Goal: Task Accomplishment & Management: Manage account settings

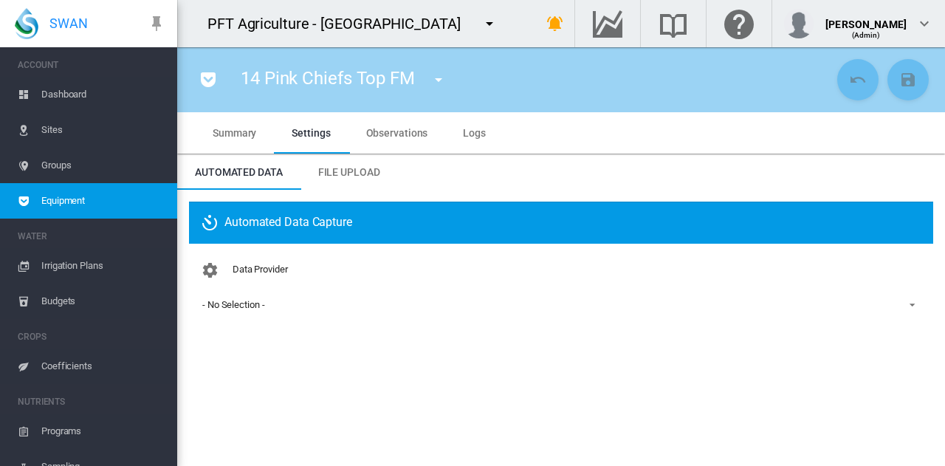
click at [288, 304] on span "- No Selection -" at bounding box center [549, 304] width 694 height 13
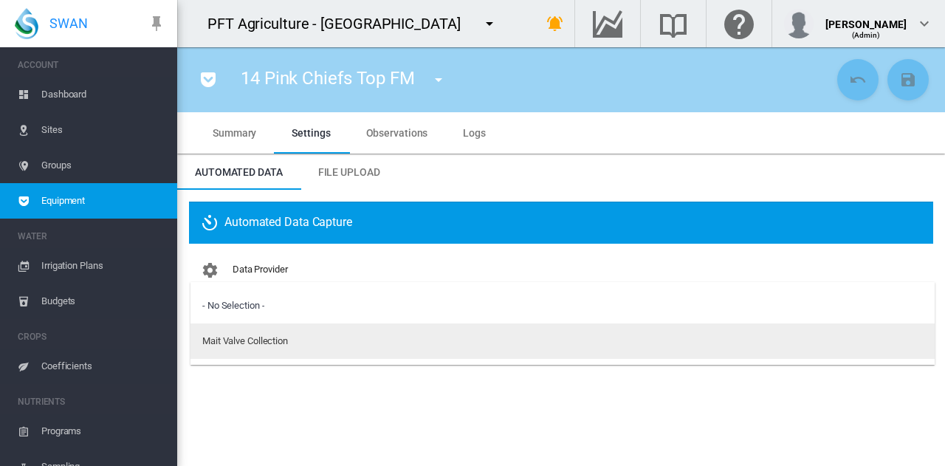
click at [281, 337] on div "Mait Valve Collection" at bounding box center [245, 340] width 86 height 13
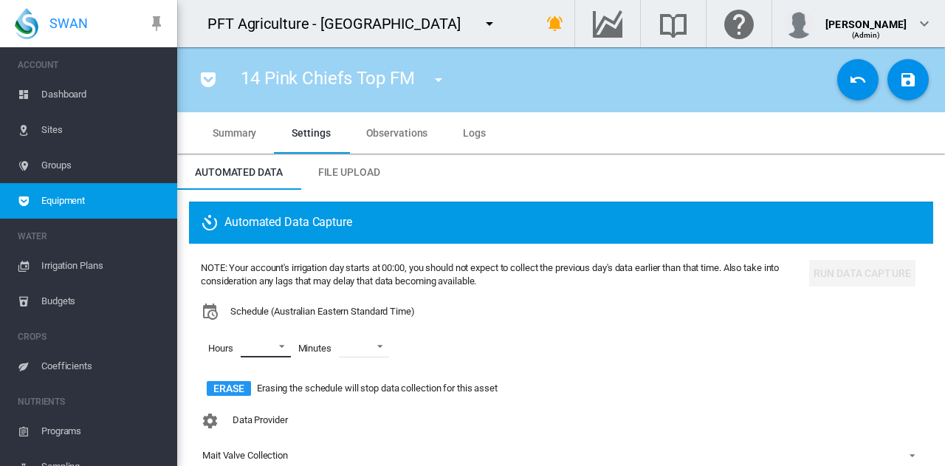
click at [266, 340] on md-select "00 01 02 03 04 05 06 07 08 09 10 11 12 13 14 15 16 17 18 19 20 21 22 23" at bounding box center [266, 346] width 50 height 22
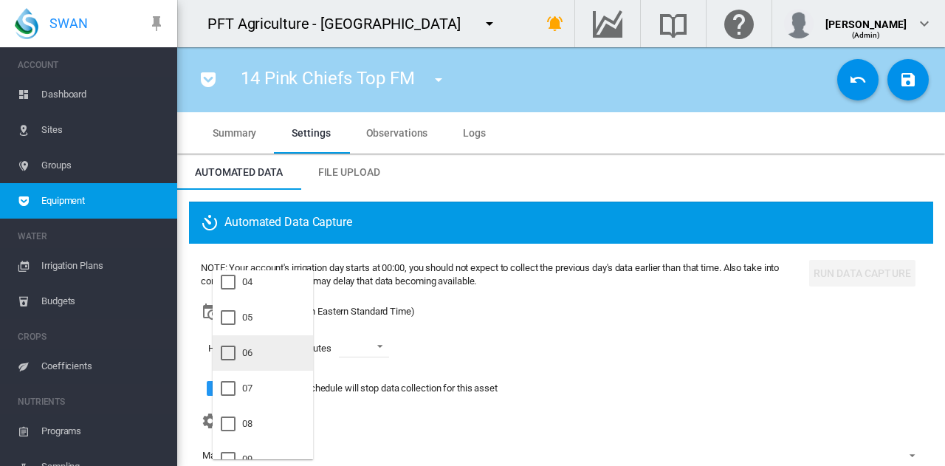
click at [268, 351] on md-option "06" at bounding box center [263, 352] width 100 height 35
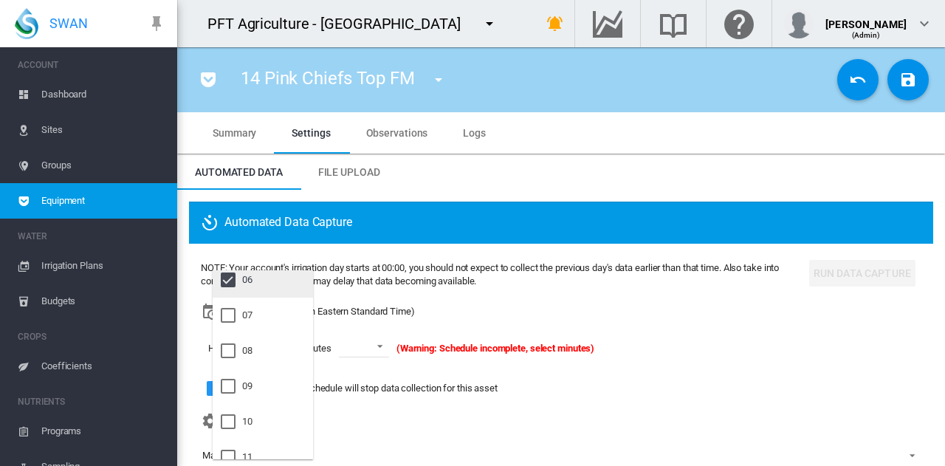
scroll to position [221, 0]
click at [269, 388] on md-option "09" at bounding box center [263, 385] width 100 height 35
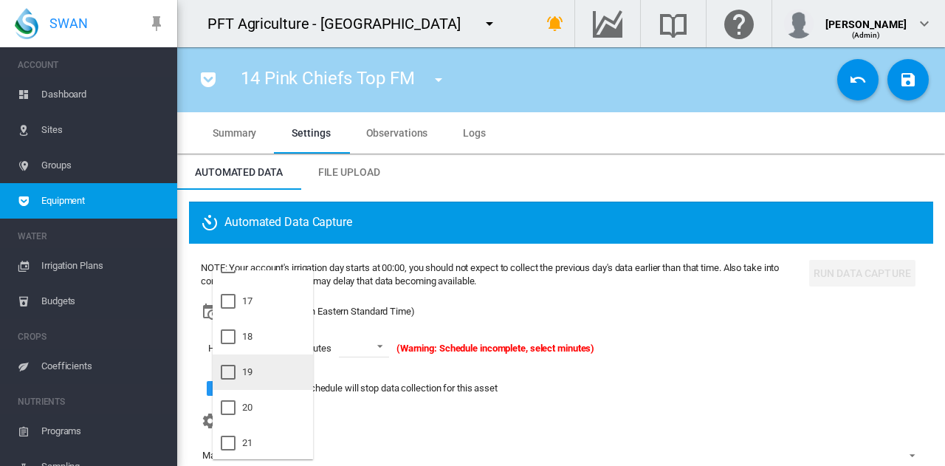
scroll to position [591, 0]
click at [263, 447] on md-option "21" at bounding box center [263, 441] width 100 height 35
click at [372, 352] on md-backdrop at bounding box center [472, 233] width 945 height 466
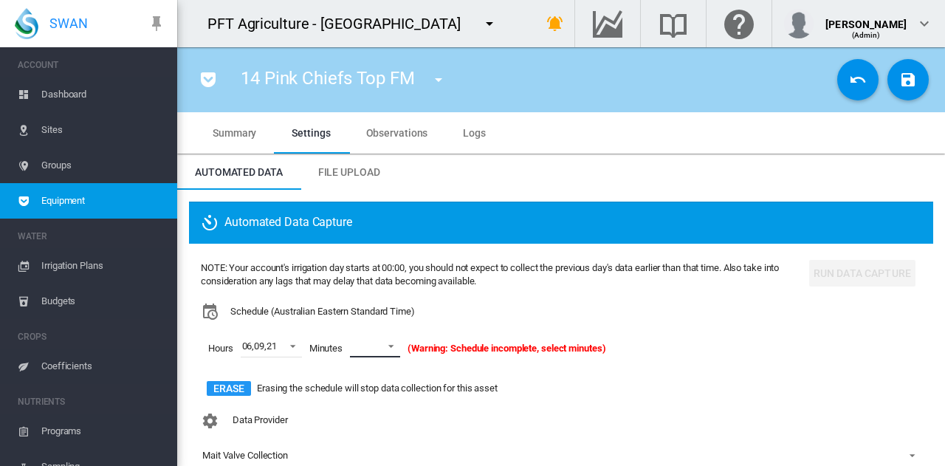
click at [382, 347] on span at bounding box center [387, 344] width 18 height 13
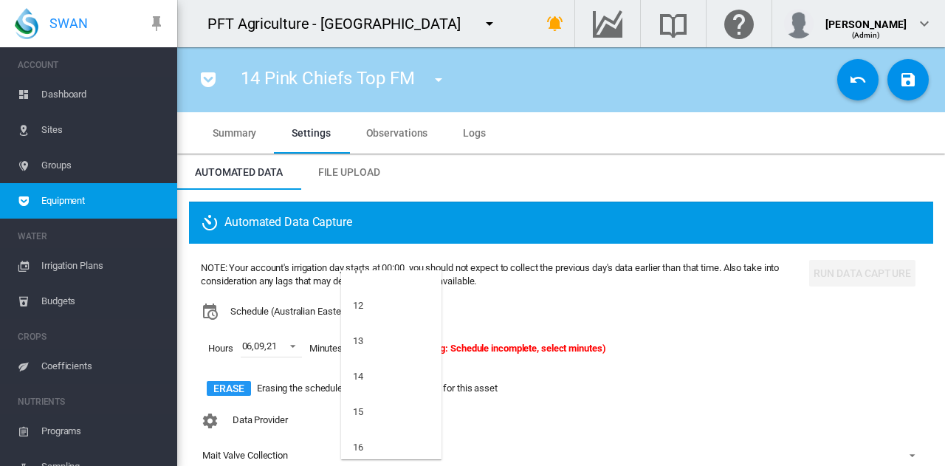
scroll to position [517, 0]
click at [381, 337] on md-option "15" at bounding box center [391, 337] width 100 height 35
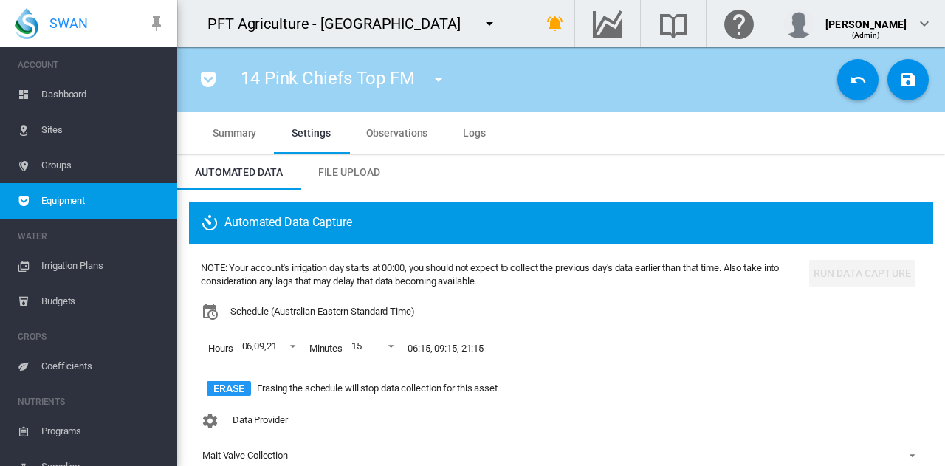
click at [576, 402] on div "NOTE: Your account's irrigation day starts at 00:00, you should not expect to c…" at bounding box center [502, 330] width 602 height 151
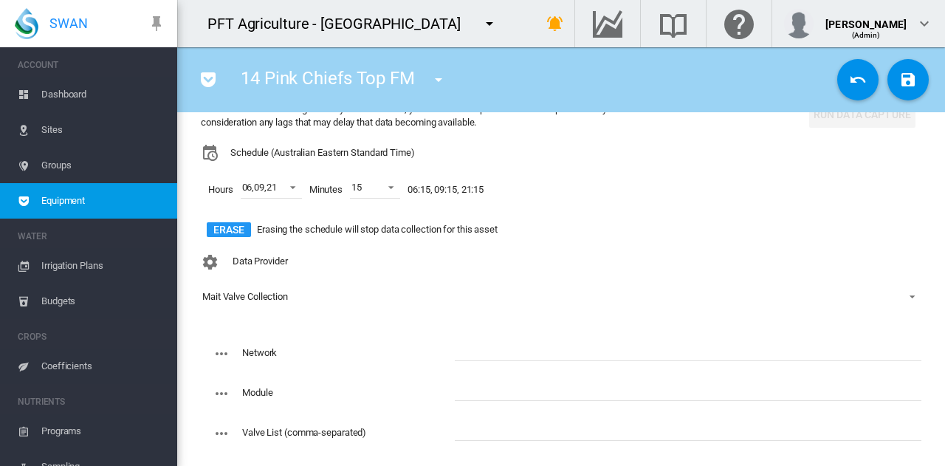
scroll to position [221, 0]
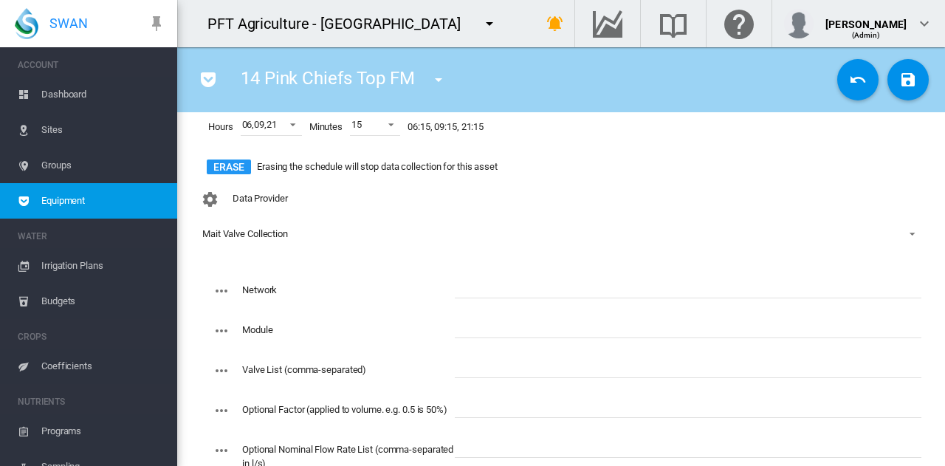
click at [492, 266] on div "Data Provider Mait Valve Collection" at bounding box center [561, 228] width 720 height 86
click at [492, 283] on input "text" at bounding box center [688, 287] width 467 height 22
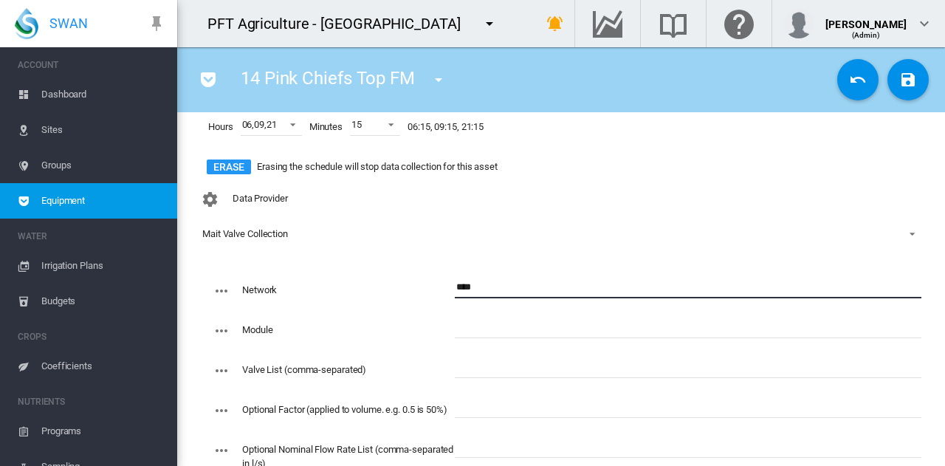
type input "****"
click at [474, 361] on input "text" at bounding box center [688, 367] width 467 height 22
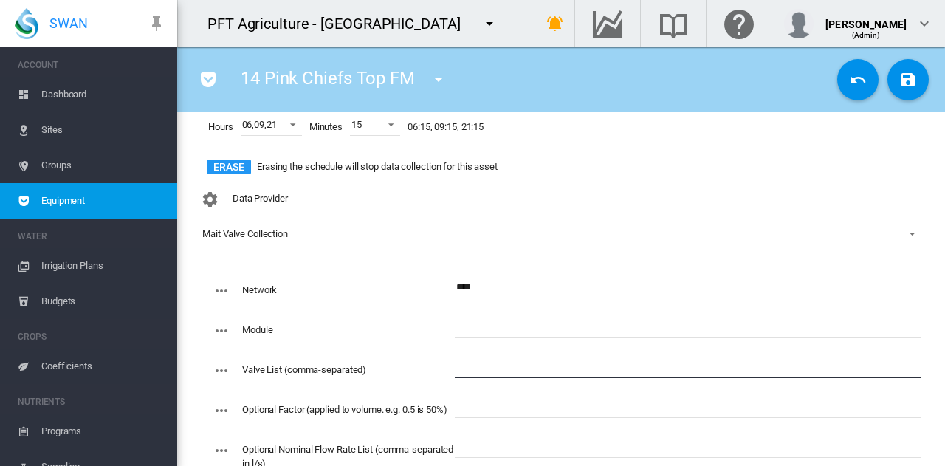
paste input "**********"
type input "**********"
click at [483, 323] on input "text" at bounding box center [688, 327] width 467 height 22
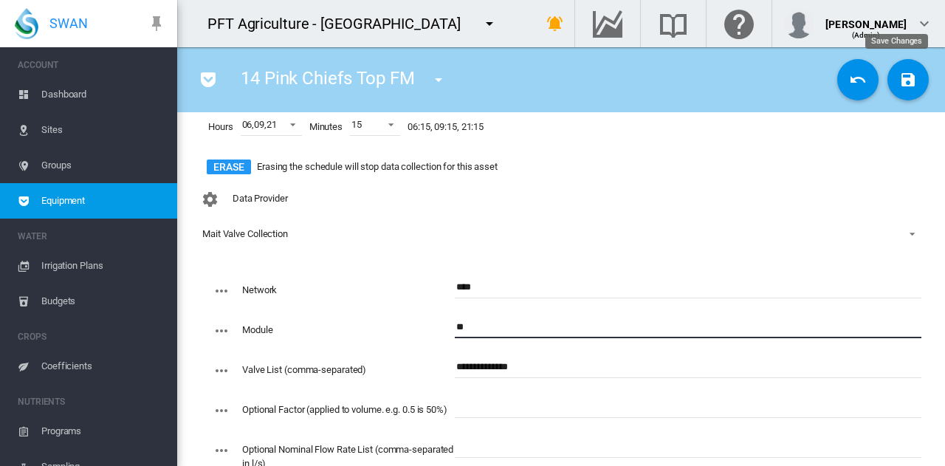
type input "**"
click at [902, 75] on md-icon "icon-content-save" at bounding box center [908, 80] width 18 height 18
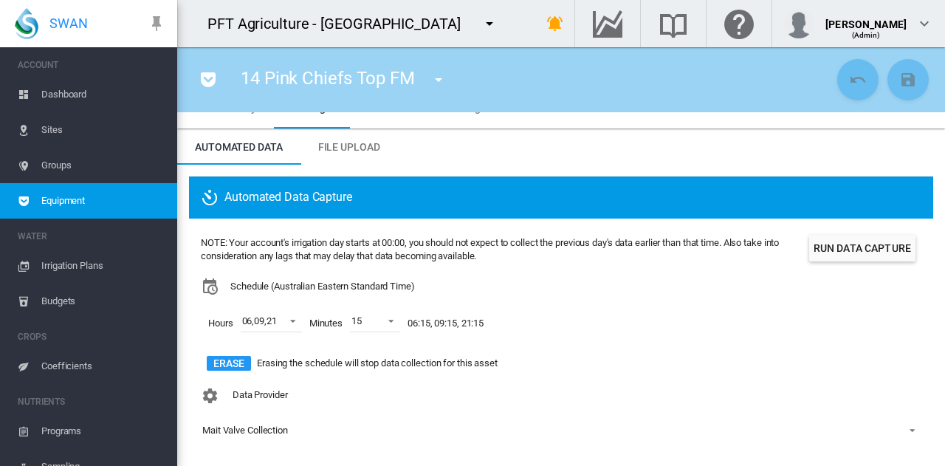
scroll to position [0, 0]
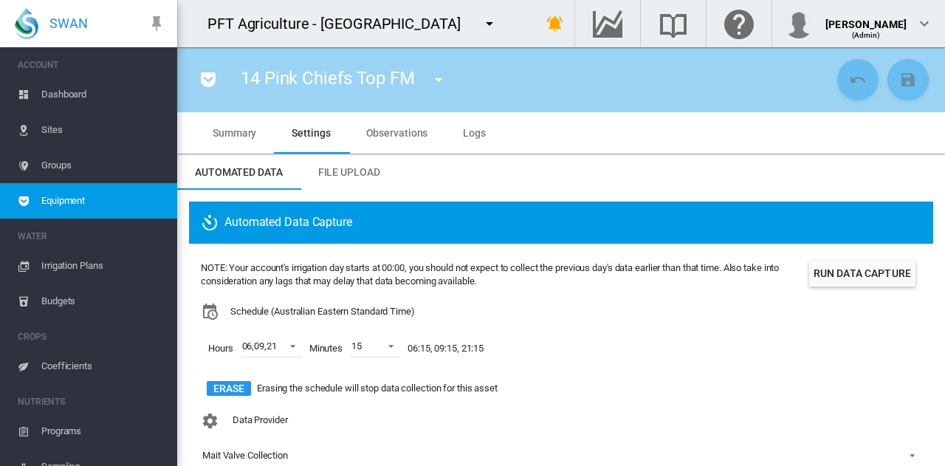
click at [827, 266] on button "Run Data Capture" at bounding box center [862, 273] width 106 height 27
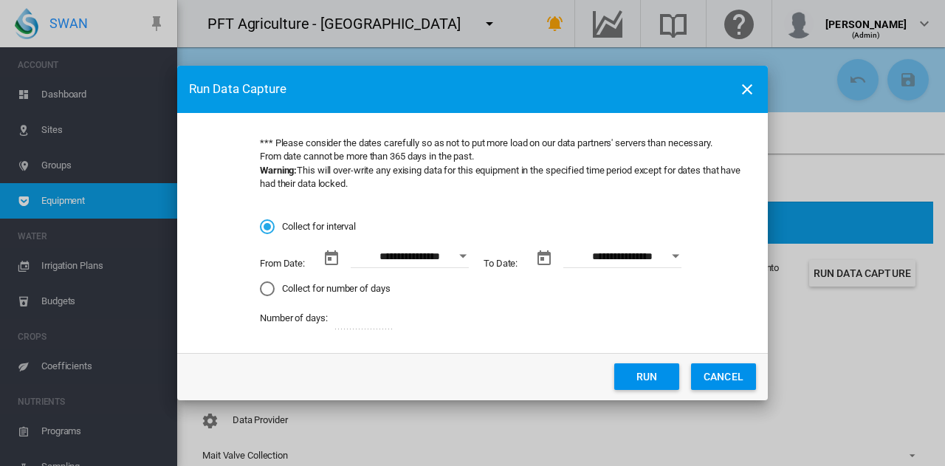
click at [465, 253] on button "Open calendar" at bounding box center [463, 256] width 27 height 27
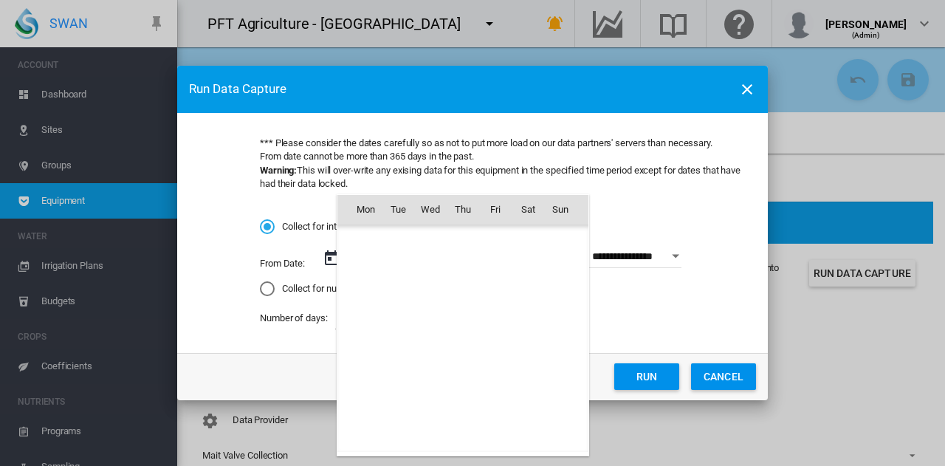
scroll to position [341738, 0]
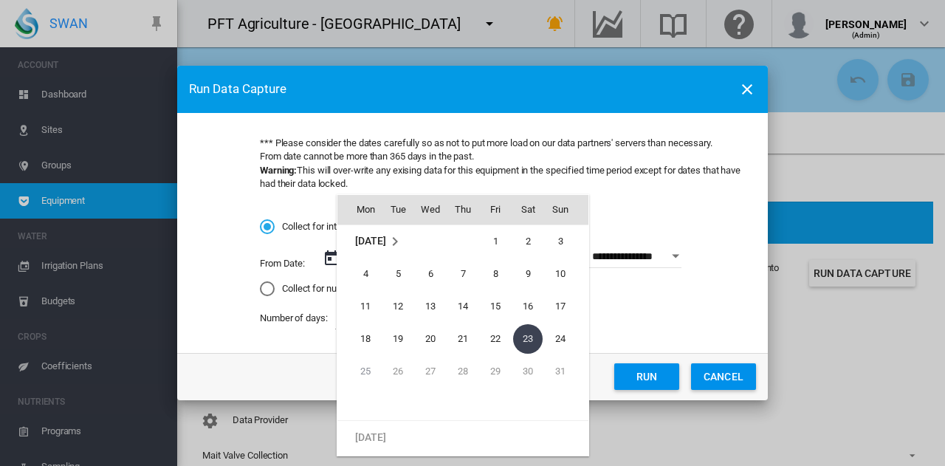
click at [385, 238] on span "[DATE]" at bounding box center [370, 241] width 30 height 12
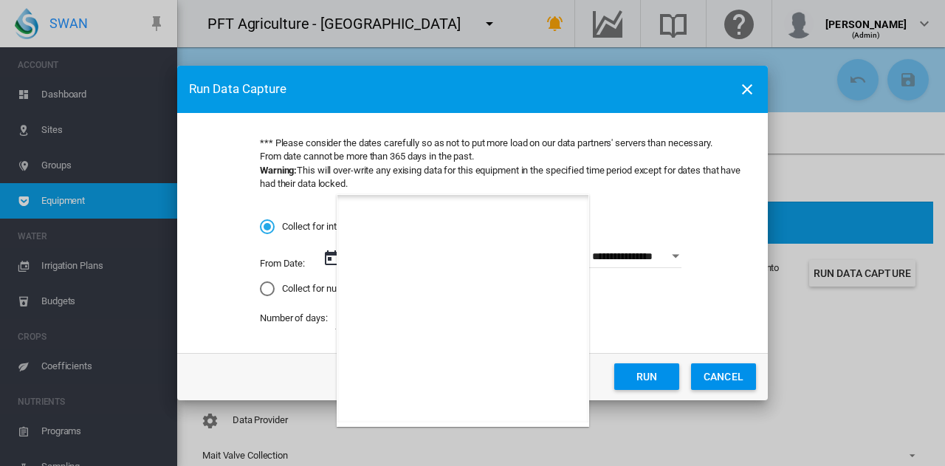
scroll to position [9257, 0]
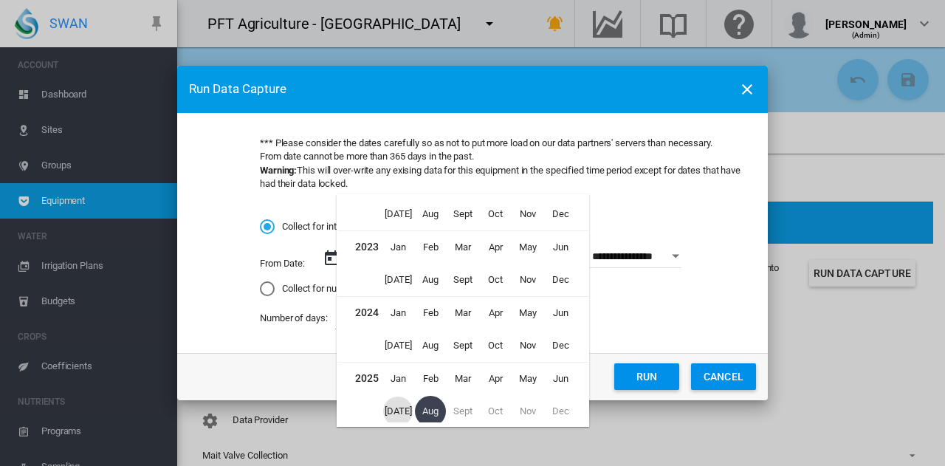
click at [394, 412] on span "[DATE]" at bounding box center [398, 411] width 30 height 30
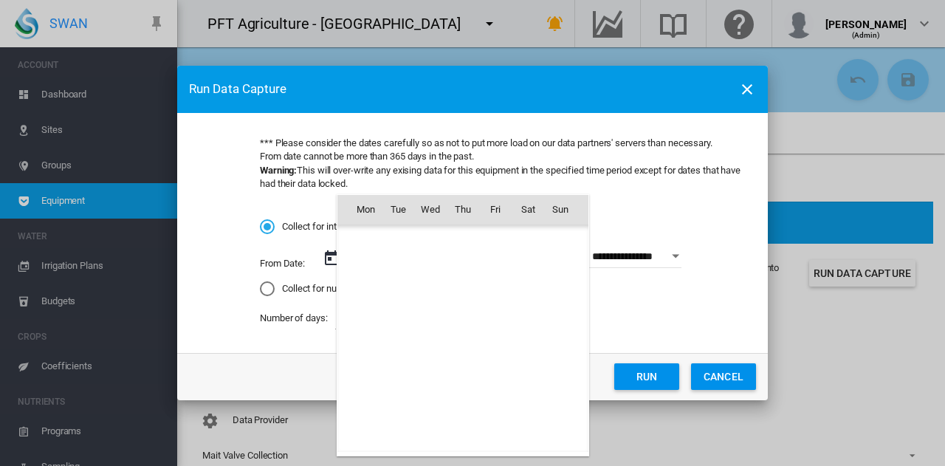
scroll to position [341543, 0]
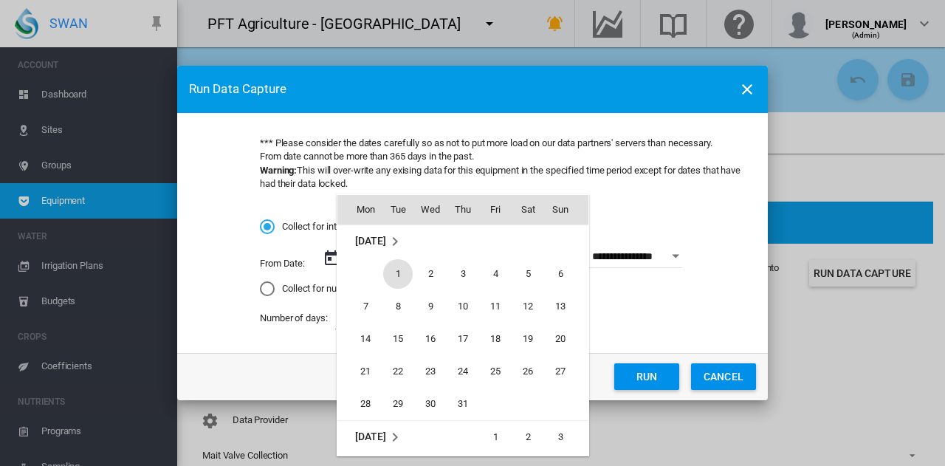
click at [407, 276] on span "1" at bounding box center [398, 274] width 30 height 30
type input "**********"
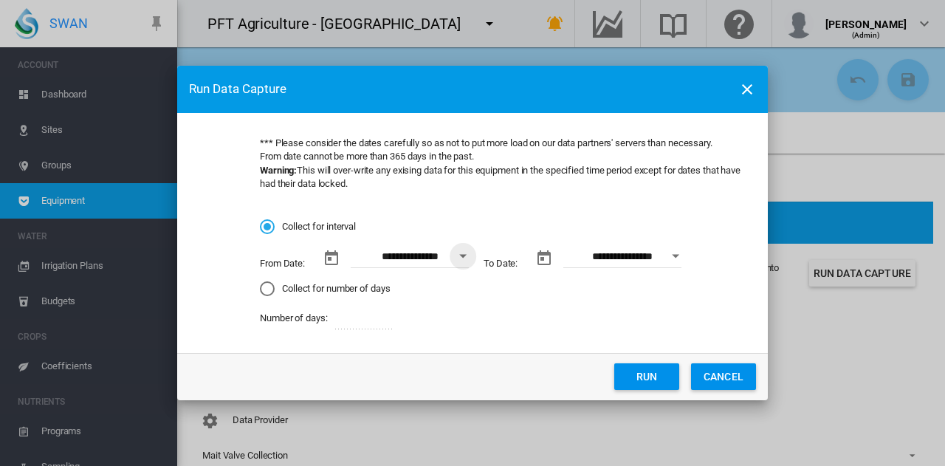
click at [662, 382] on button "Run" at bounding box center [646, 376] width 65 height 27
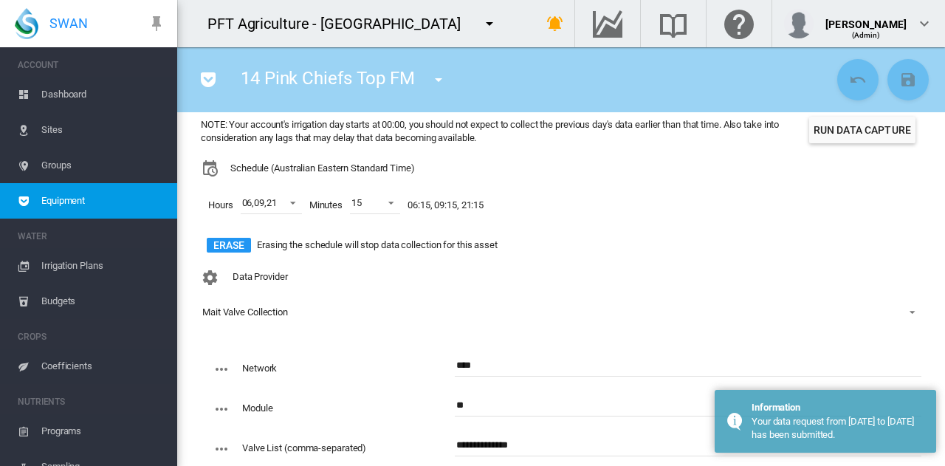
scroll to position [148, 0]
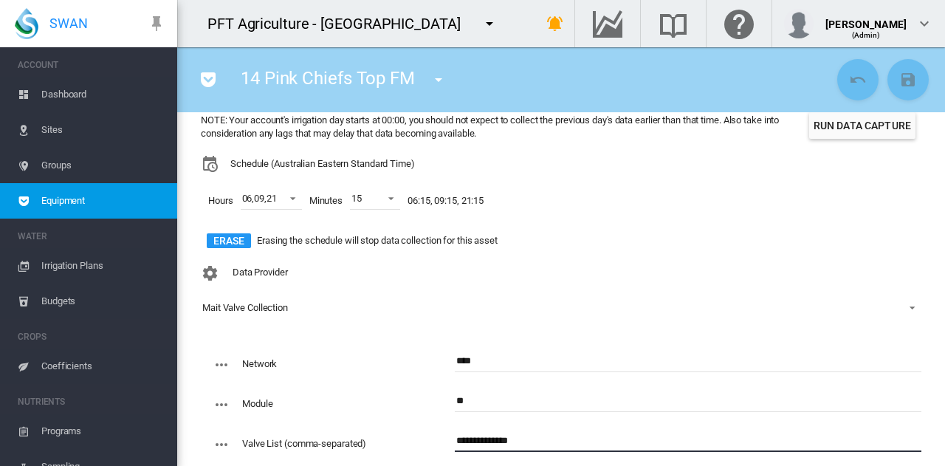
click at [538, 441] on input "**********" at bounding box center [688, 441] width 467 height 22
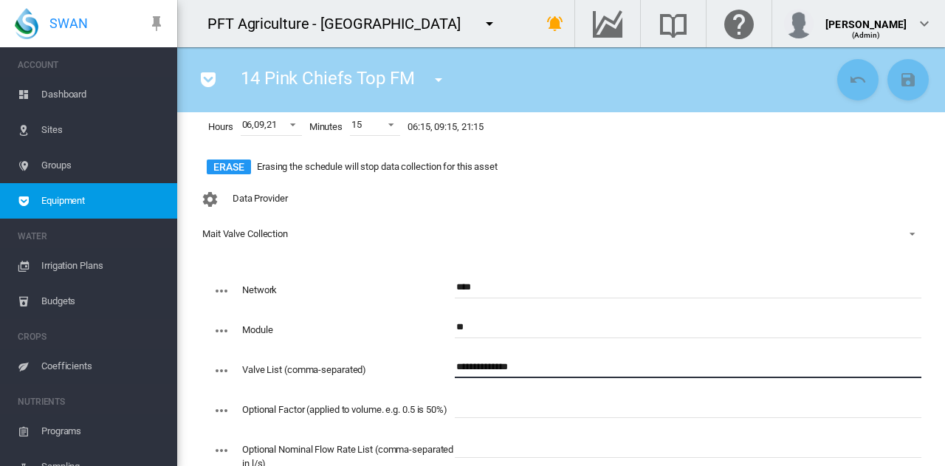
click at [448, 83] on button "button" at bounding box center [439, 80] width 30 height 30
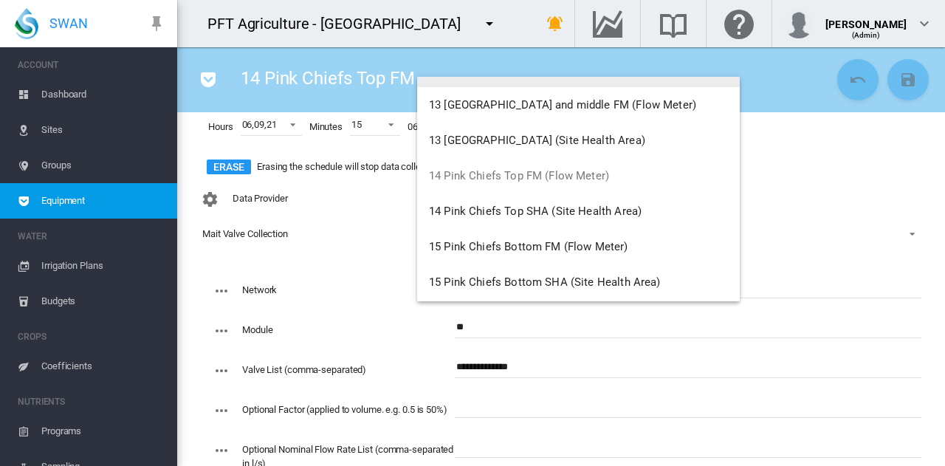
scroll to position [1033, 0]
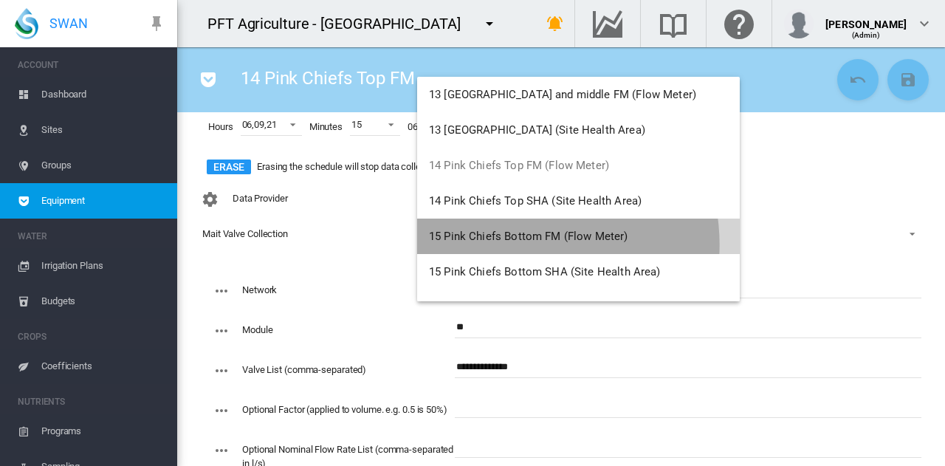
click at [523, 244] on button "15 Pink Chiefs Bottom FM (Flow Meter)" at bounding box center [578, 235] width 323 height 35
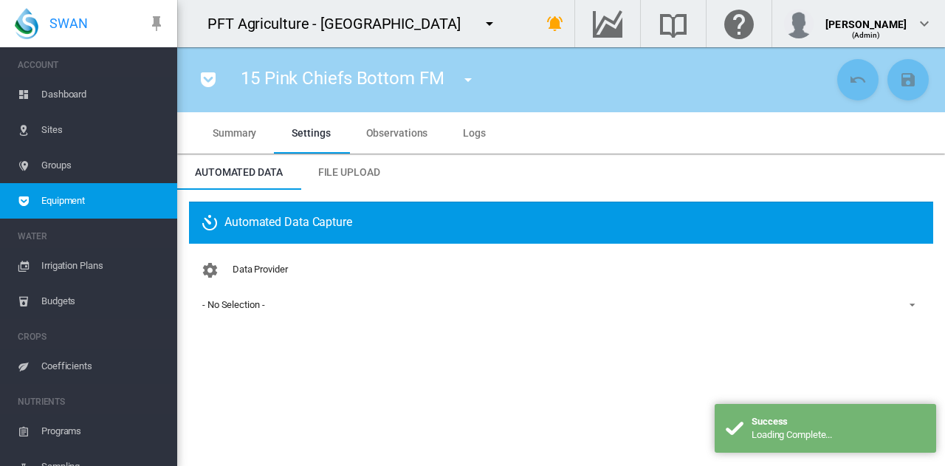
click at [263, 309] on div "- No Selection -" at bounding box center [233, 304] width 62 height 11
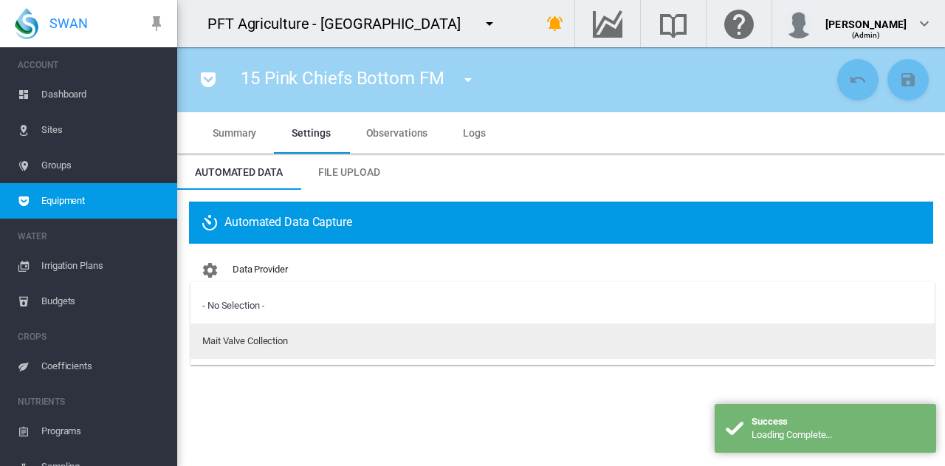
click at [269, 353] on md-option "Mait Valve Collection" at bounding box center [562, 340] width 744 height 35
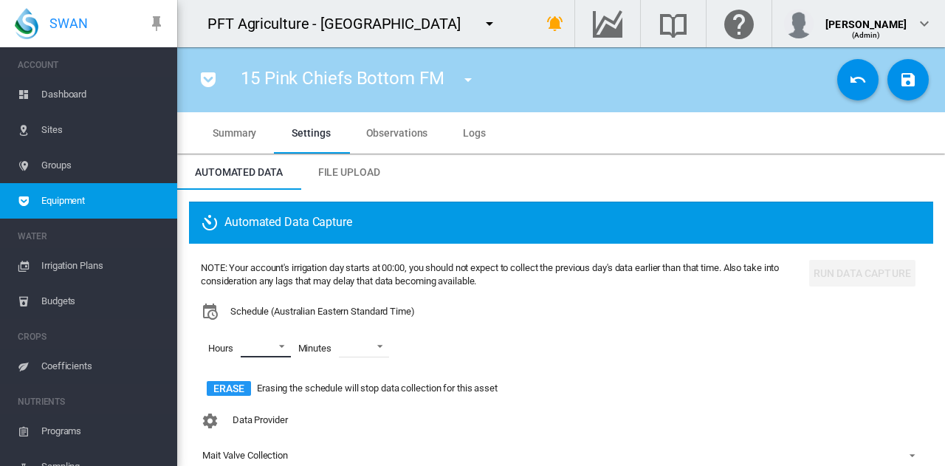
click at [278, 350] on md-select "00 01 02 03 04 05 06 07 08 09 10 11 12 13 14 15 16 17 18 19 20 21 22 23" at bounding box center [266, 346] width 50 height 22
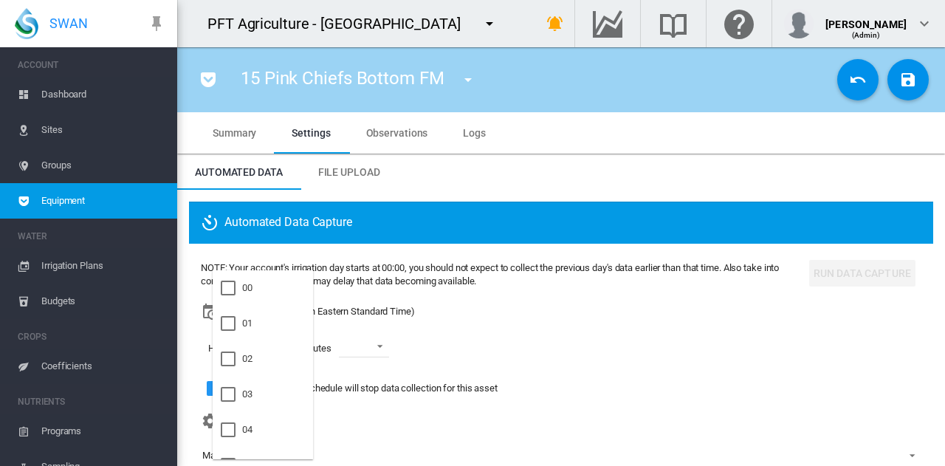
scroll to position [74, 0]
click at [264, 432] on md-option "06" at bounding box center [263, 426] width 100 height 35
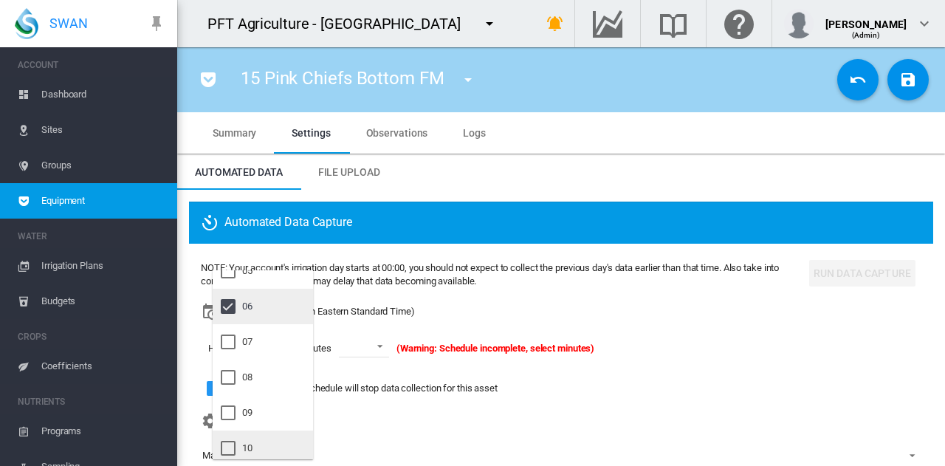
scroll to position [221, 0]
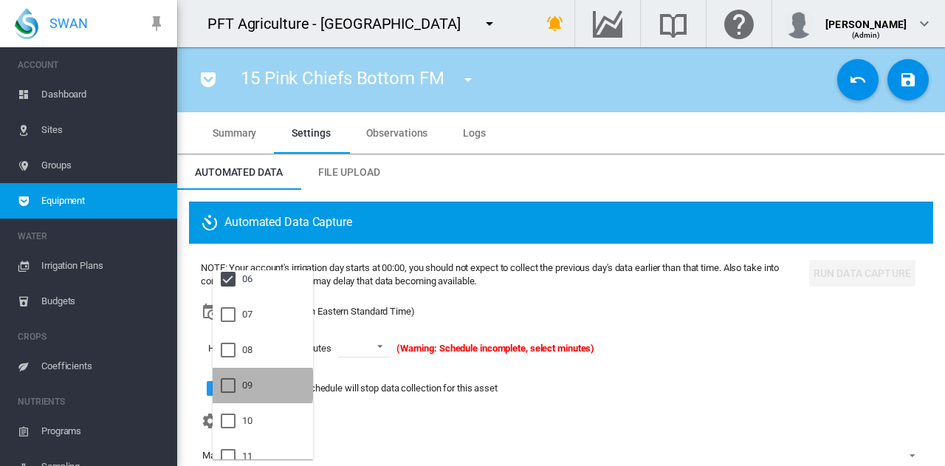
click at [261, 386] on md-option "09" at bounding box center [263, 385] width 100 height 35
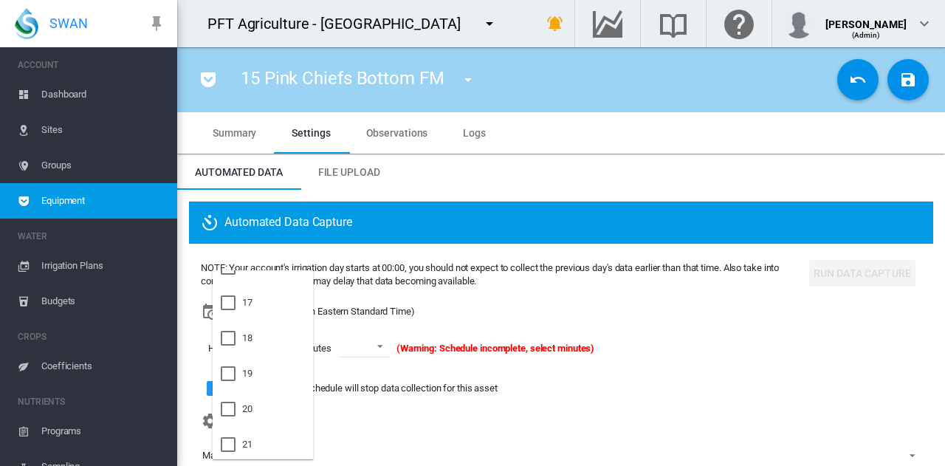
scroll to position [591, 0]
click at [253, 442] on md-option "21" at bounding box center [263, 441] width 100 height 35
click at [371, 353] on md-backdrop at bounding box center [472, 233] width 945 height 466
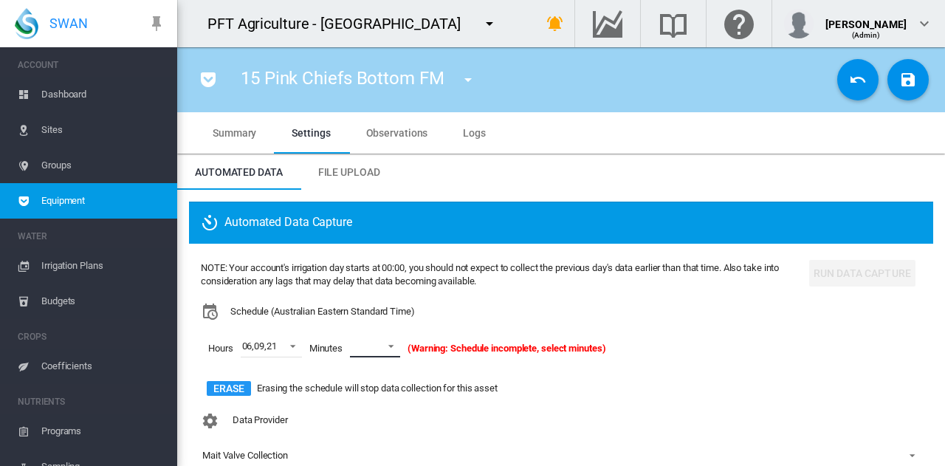
click at [374, 348] on md-select-value at bounding box center [375, 346] width 50 height 22
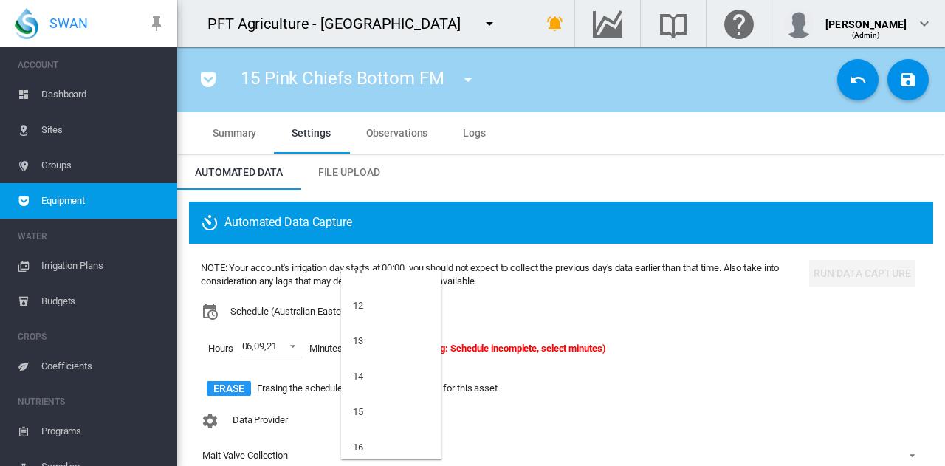
scroll to position [517, 0]
click at [374, 334] on md-option "15" at bounding box center [391, 337] width 100 height 35
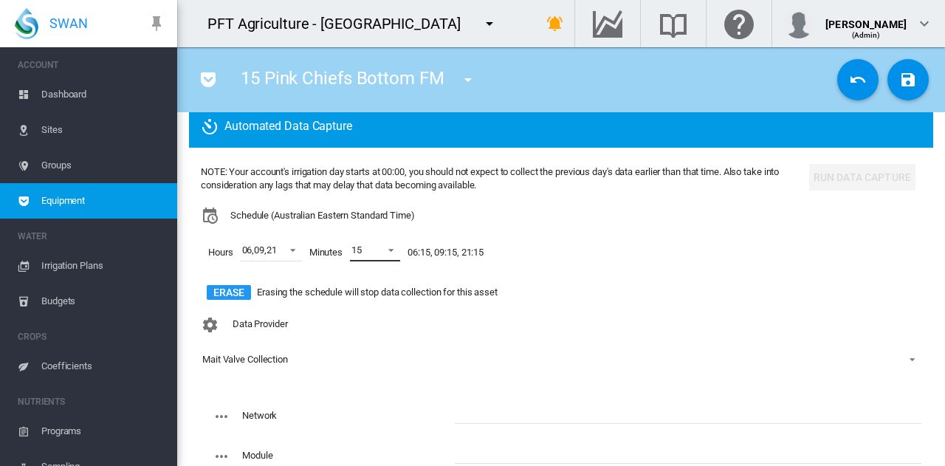
scroll to position [148, 0]
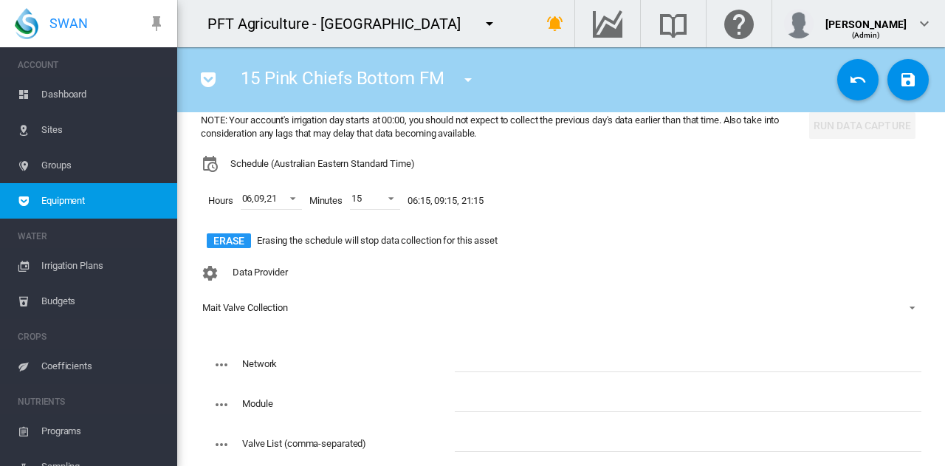
click at [467, 358] on input "text" at bounding box center [688, 361] width 467 height 22
type input "****"
click at [543, 399] on input "text" at bounding box center [688, 401] width 467 height 22
type input "**"
click at [543, 445] on input "text" at bounding box center [688, 441] width 467 height 22
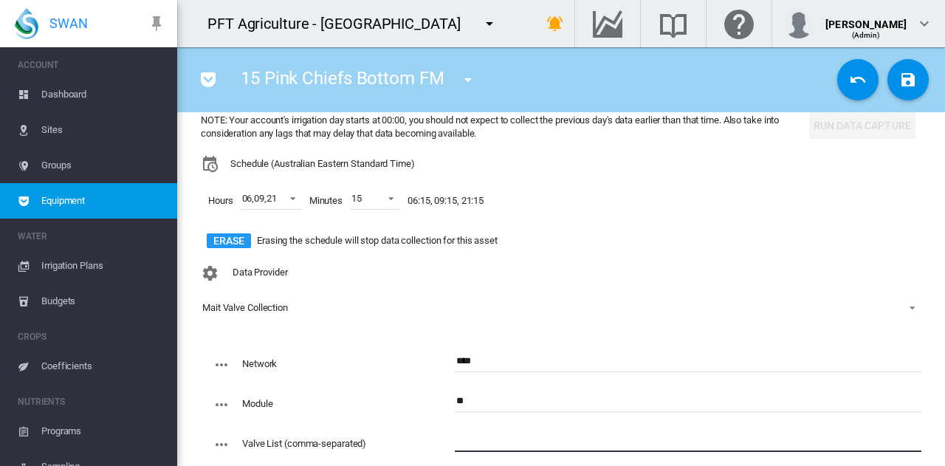
paste input "**********"
type input "**********"
click at [557, 299] on md-select-value "Mait Valve Collection" at bounding box center [561, 308] width 720 height 22
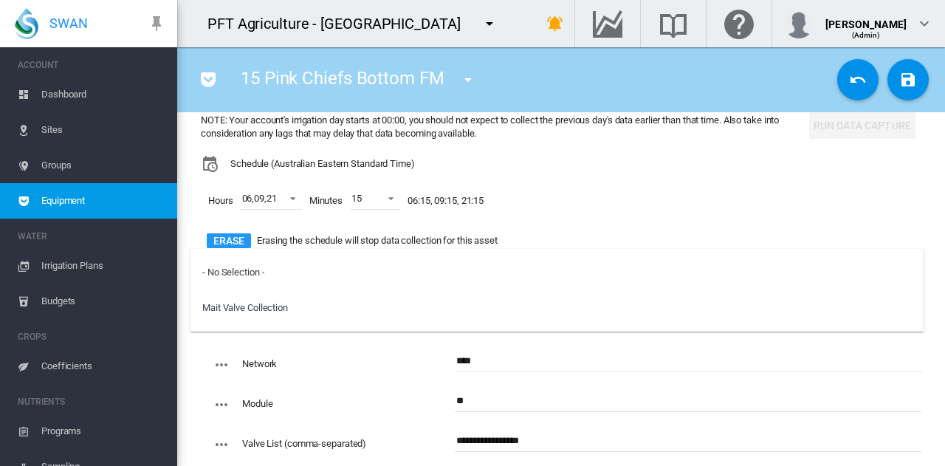
click at [557, 298] on md-option "Mait Valve Collection" at bounding box center [556, 307] width 733 height 35
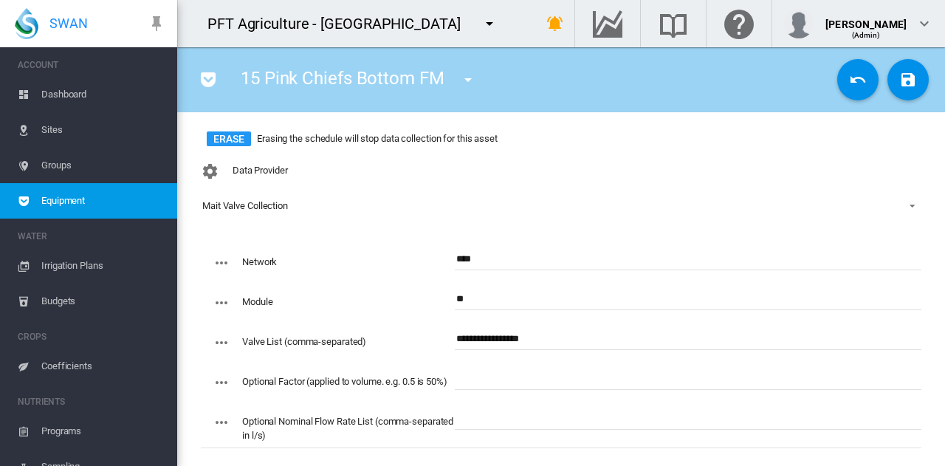
scroll to position [261, 0]
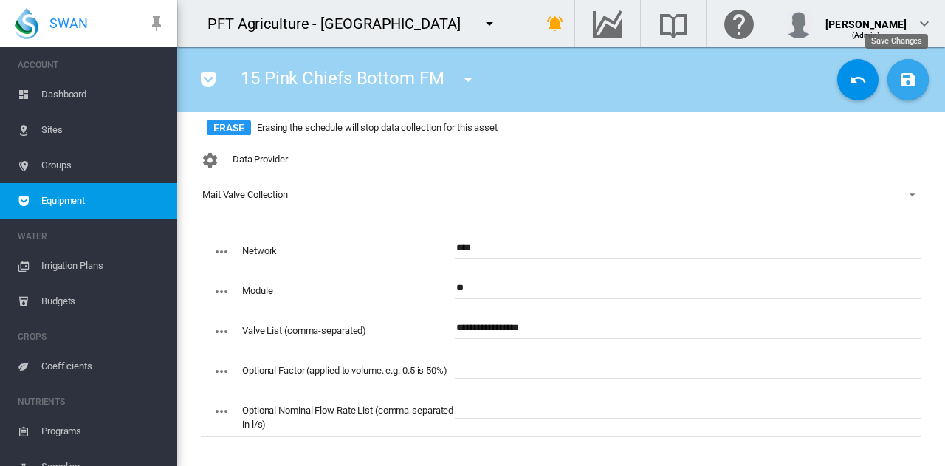
click at [904, 81] on md-icon "icon-content-save" at bounding box center [908, 80] width 18 height 18
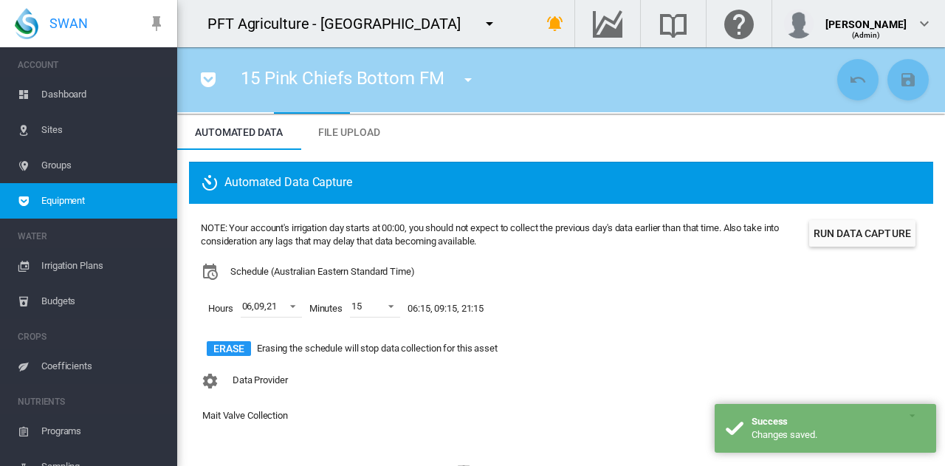
scroll to position [39, 0]
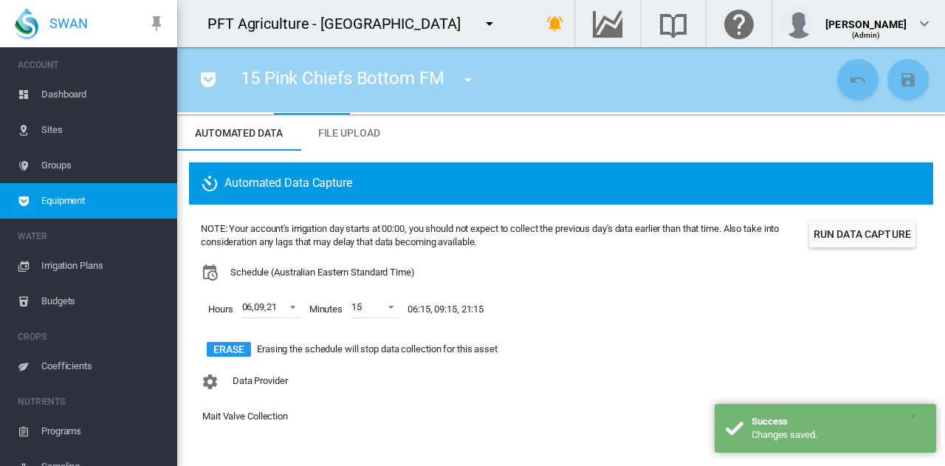
click at [839, 237] on button "Run Data Capture" at bounding box center [862, 234] width 106 height 27
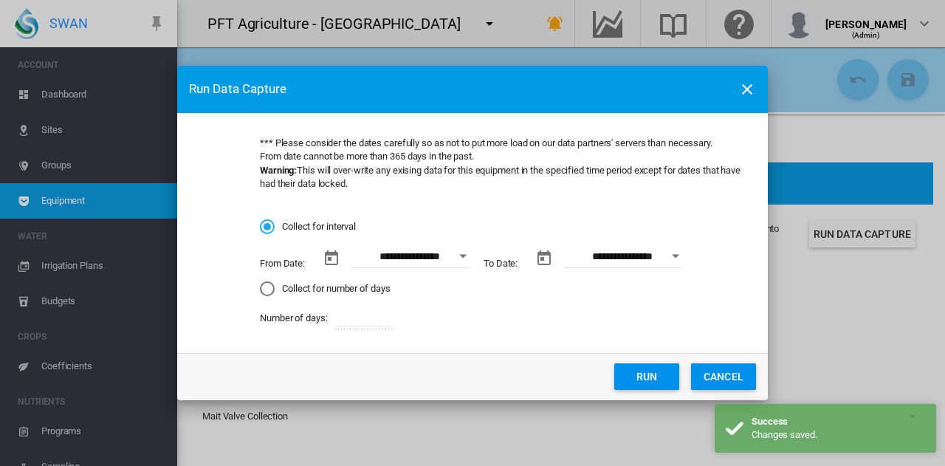
click at [459, 255] on button "Open calendar" at bounding box center [463, 256] width 27 height 27
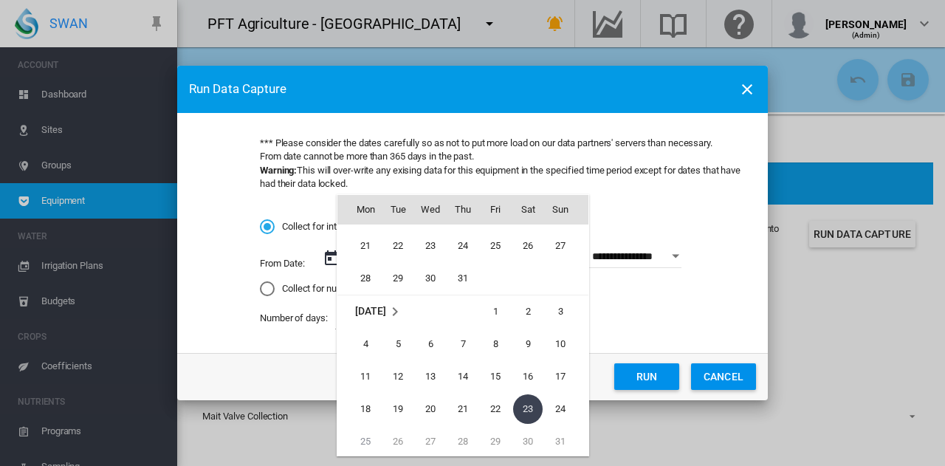
scroll to position [341591, 0]
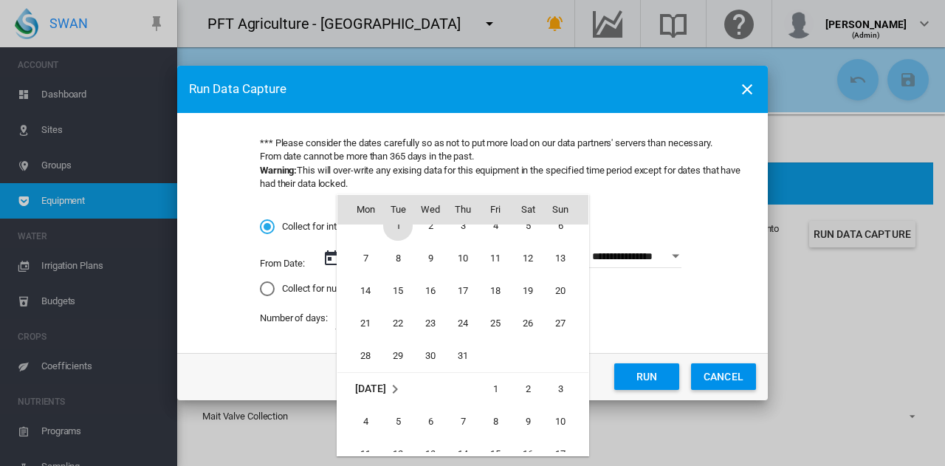
click at [399, 230] on span "1" at bounding box center [398, 226] width 30 height 30
type input "**********"
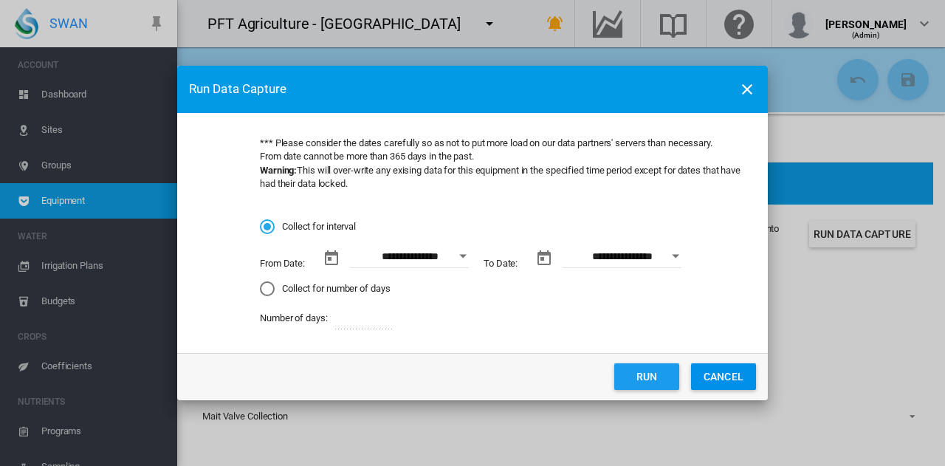
drag, startPoint x: 654, startPoint y: 374, endPoint x: 648, endPoint y: 368, distance: 8.4
click at [650, 371] on button "Run" at bounding box center [646, 376] width 65 height 27
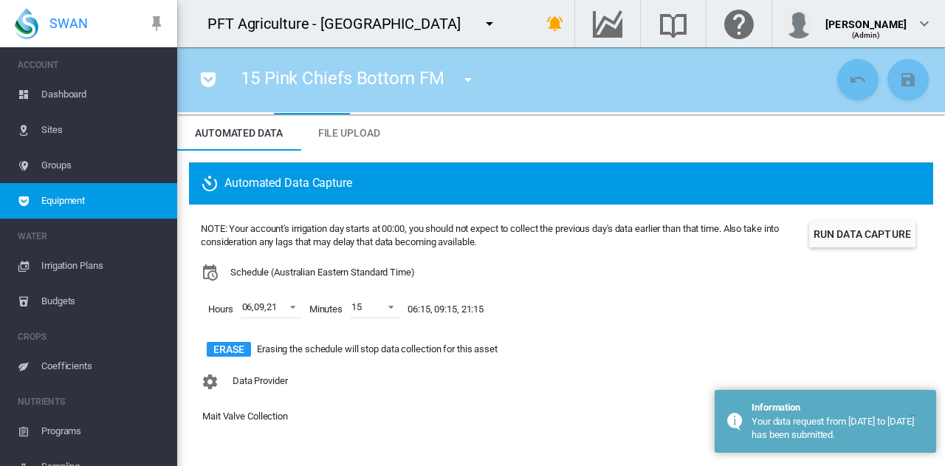
click at [472, 80] on md-icon "icon-menu-down" at bounding box center [468, 80] width 18 height 18
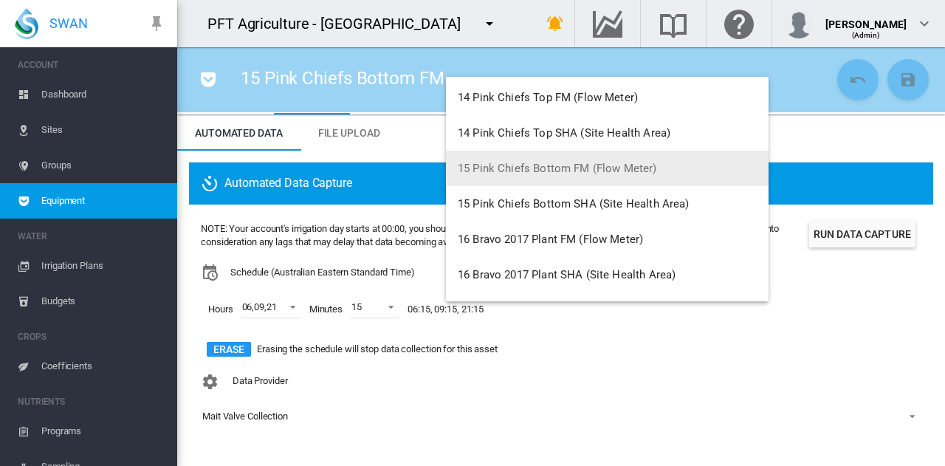
scroll to position [1107, 0]
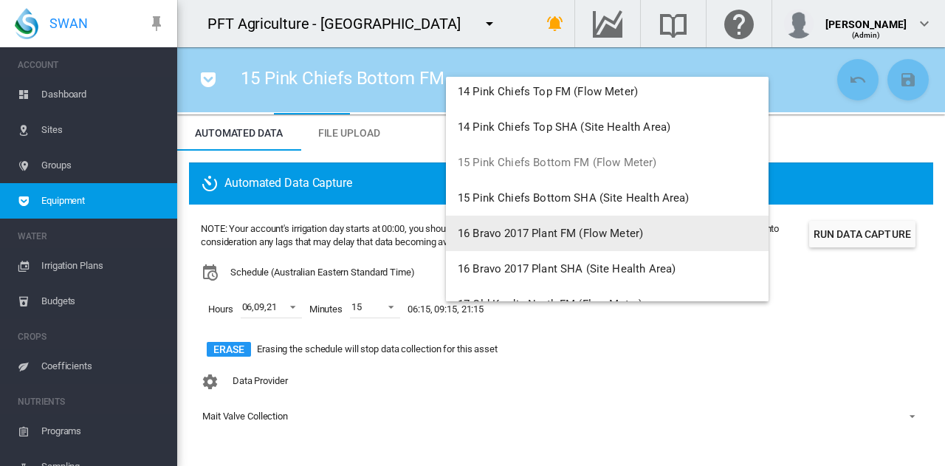
click at [536, 229] on span "16 Bravo 2017 Plant FM (Flow Meter)" at bounding box center [550, 233] width 185 height 13
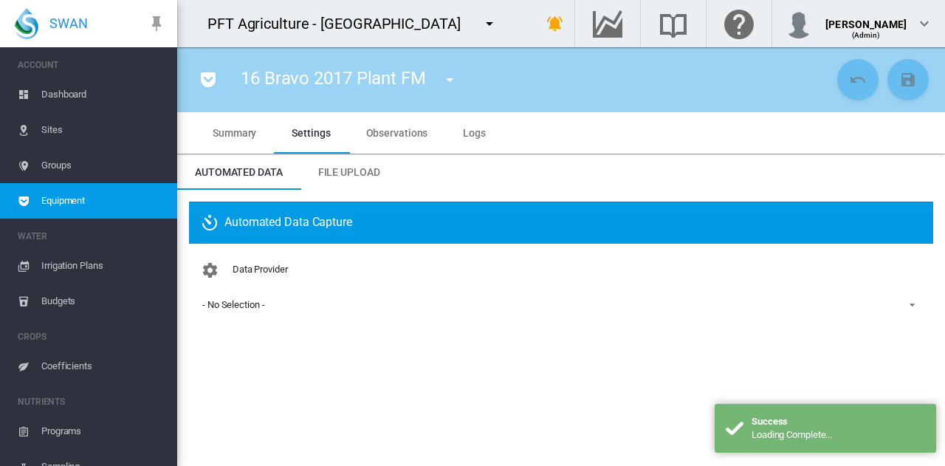
click at [246, 309] on div "- No Selection -" at bounding box center [233, 304] width 62 height 11
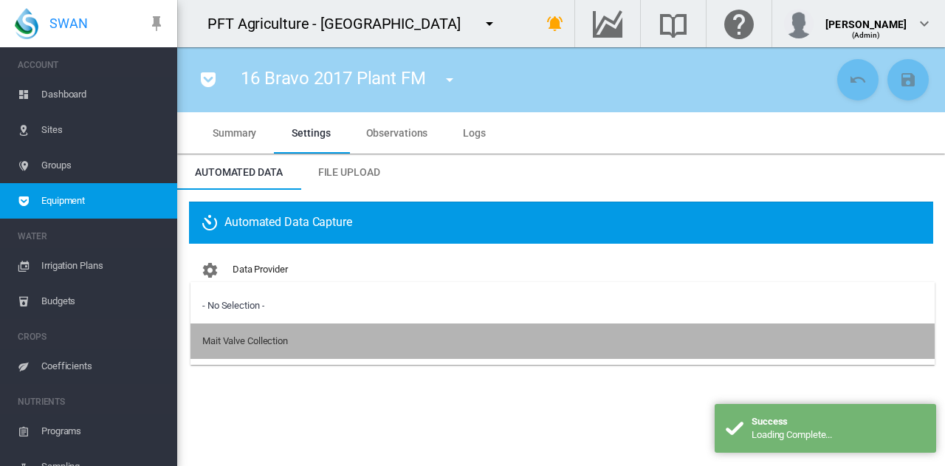
click at [242, 351] on md-option "Mait Valve Collection" at bounding box center [562, 340] width 744 height 35
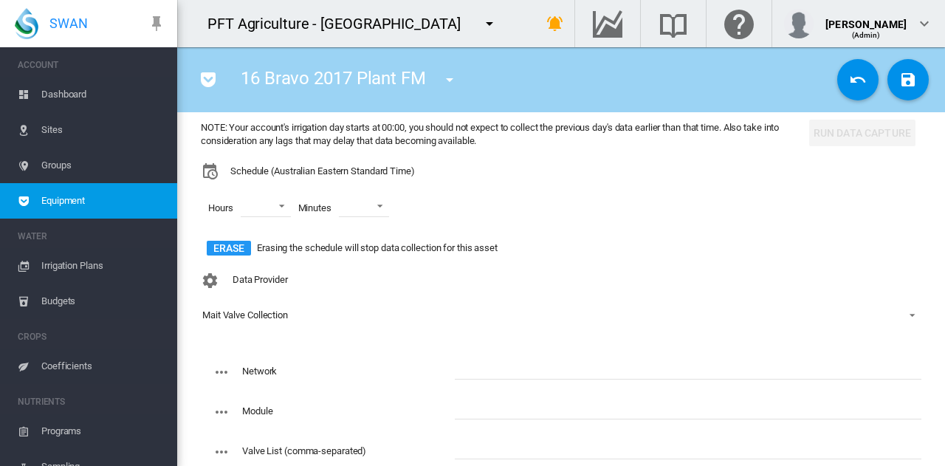
scroll to position [148, 0]
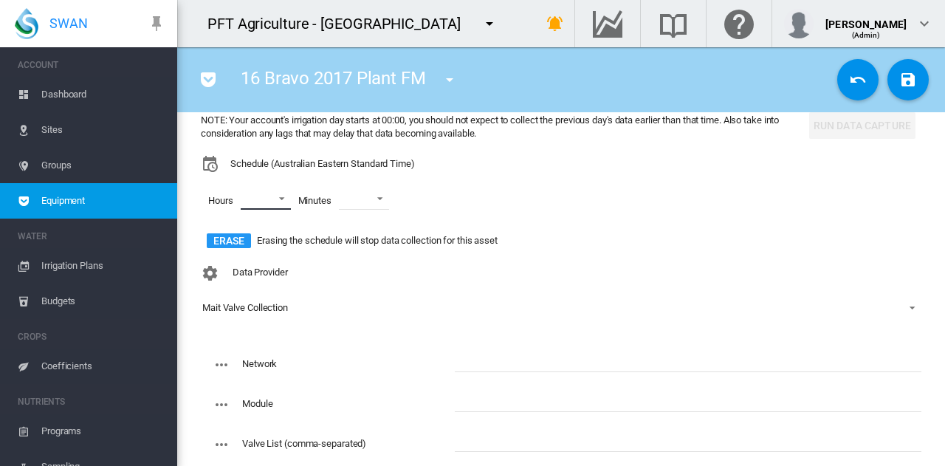
click at [275, 200] on md-select "00 01 02 03 04 05 06 07 08 09 10 11 12 13 14 15 16 17 18 19 20 21 22 23" at bounding box center [266, 198] width 50 height 22
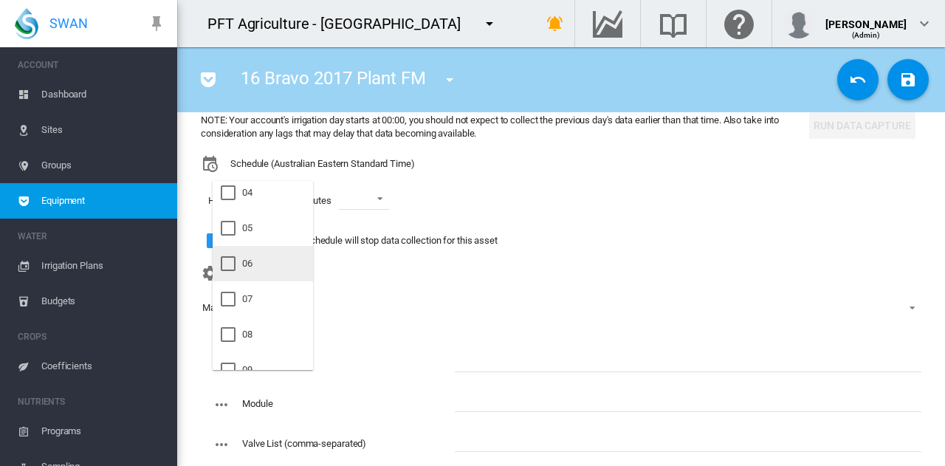
click at [277, 265] on md-option "06" at bounding box center [263, 263] width 100 height 35
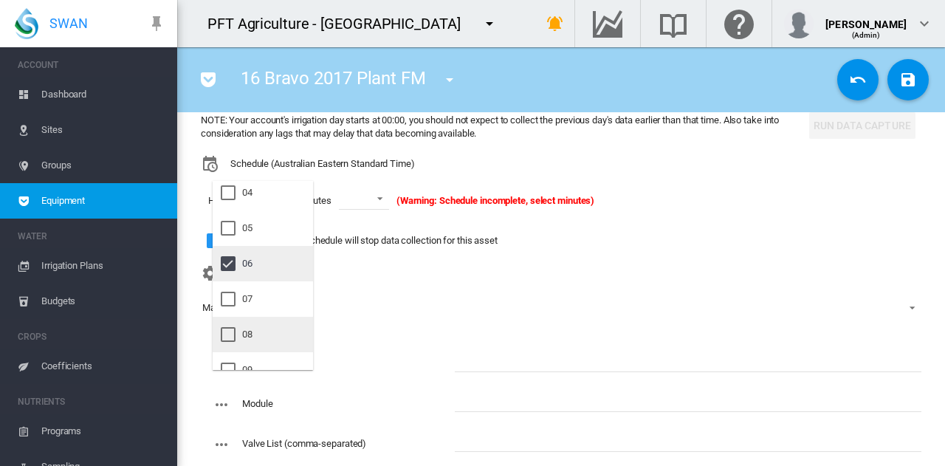
scroll to position [221, 0]
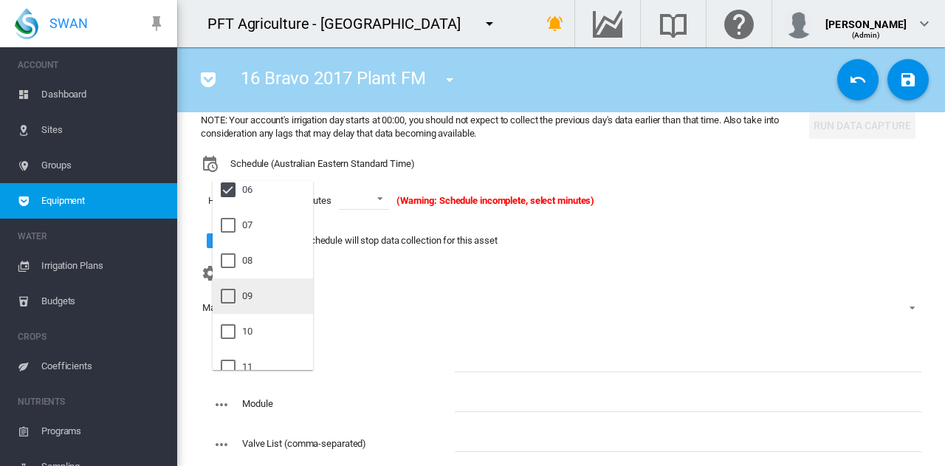
click at [273, 290] on md-option "09" at bounding box center [263, 295] width 100 height 35
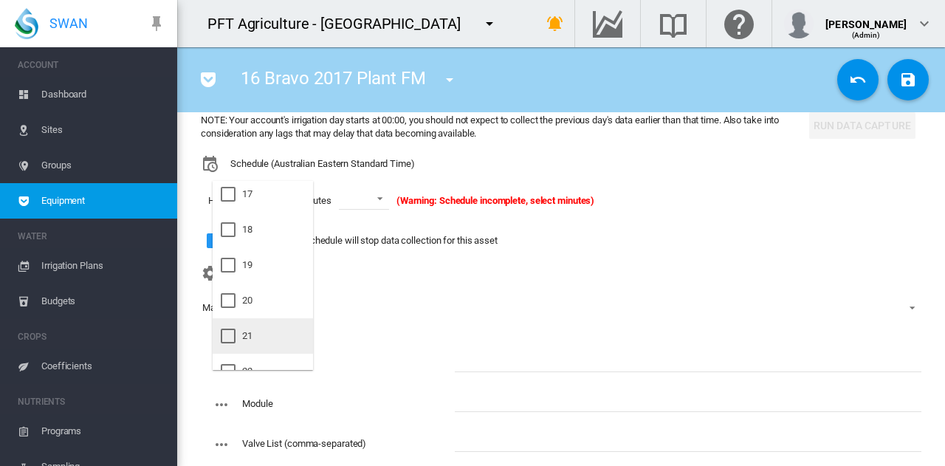
scroll to position [661, 0]
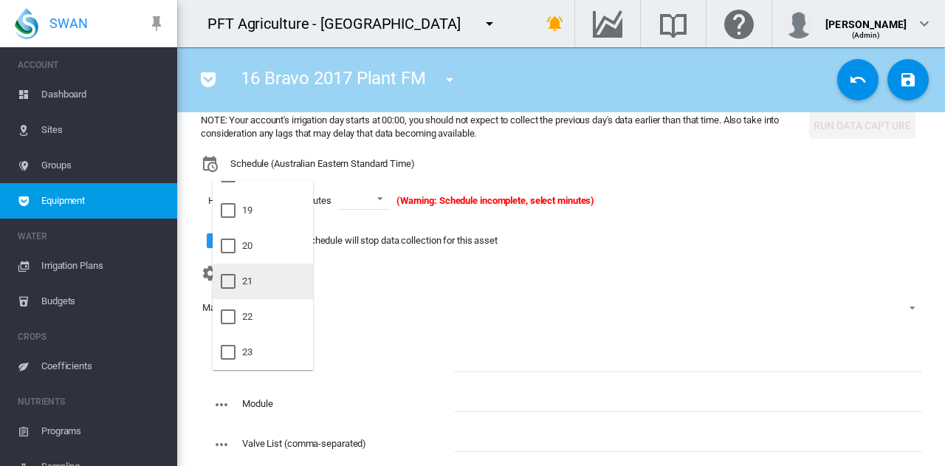
click at [273, 284] on md-option "21" at bounding box center [263, 281] width 100 height 35
click at [363, 210] on md-backdrop at bounding box center [472, 233] width 945 height 466
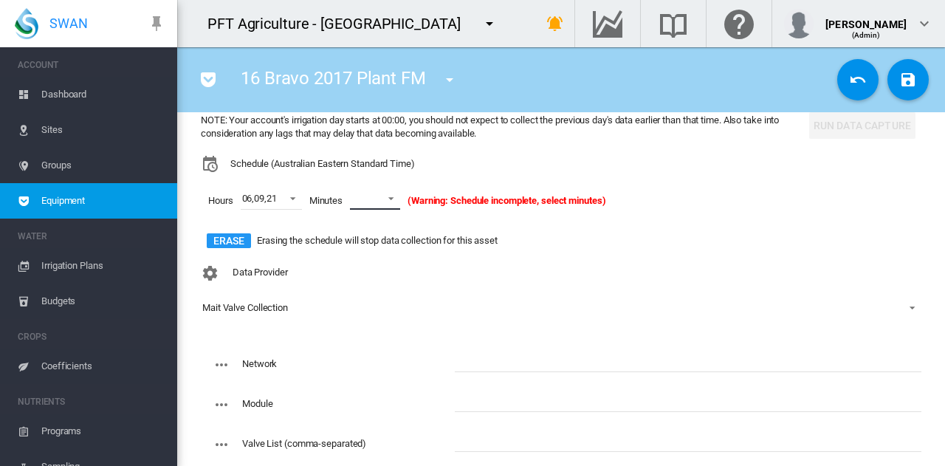
click at [374, 199] on md-select-value at bounding box center [375, 198] width 50 height 22
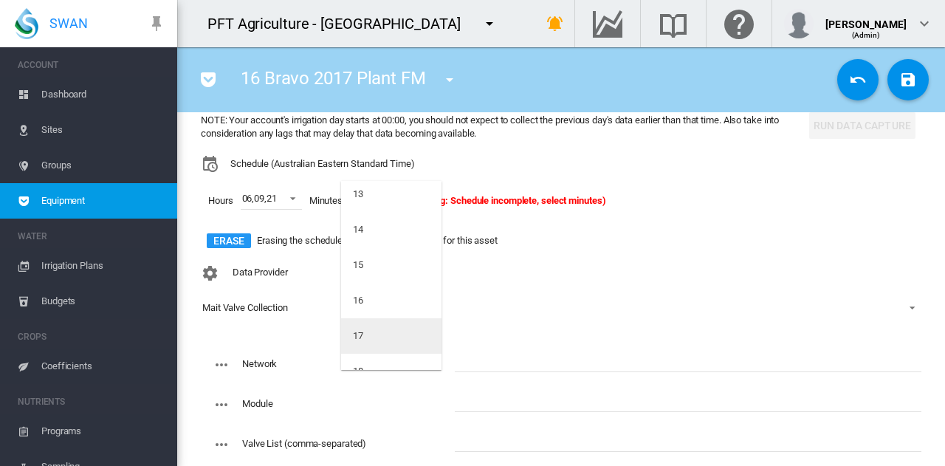
scroll to position [517, 0]
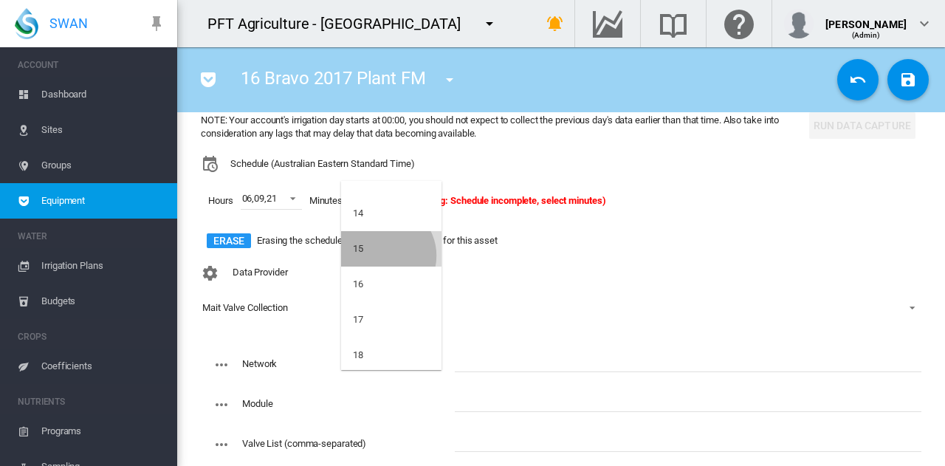
click at [382, 255] on md-option "15" at bounding box center [391, 248] width 100 height 35
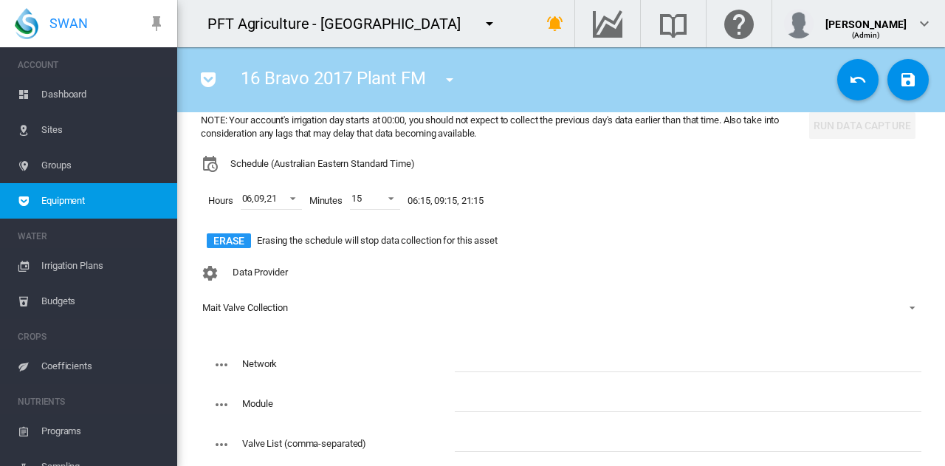
drag, startPoint x: 375, startPoint y: 323, endPoint x: 393, endPoint y: 320, distance: 17.9
click at [375, 320] on div "Data Provider Mait Valve Collection" at bounding box center [561, 301] width 720 height 86
click at [486, 359] on input "text" at bounding box center [688, 361] width 467 height 22
type input "****"
click at [610, 66] on div "16 Bravo 2017 Plant FM 01 Bravo Grafts South FM (Flow Meter) 01 [GEOGRAPHIC_DAT…" at bounding box center [511, 79] width 644 height 41
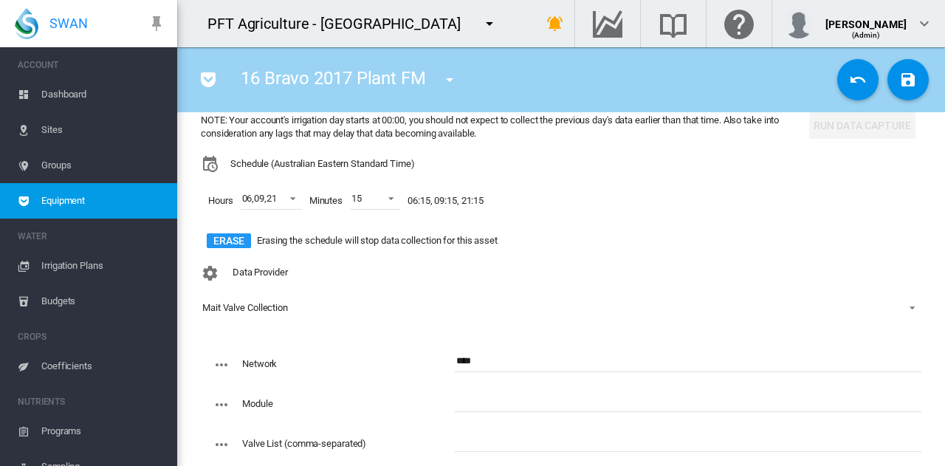
click at [472, 405] on input "text" at bounding box center [688, 401] width 467 height 22
type input "**"
click at [472, 436] on input "text" at bounding box center [688, 441] width 467 height 22
paste input "**********"
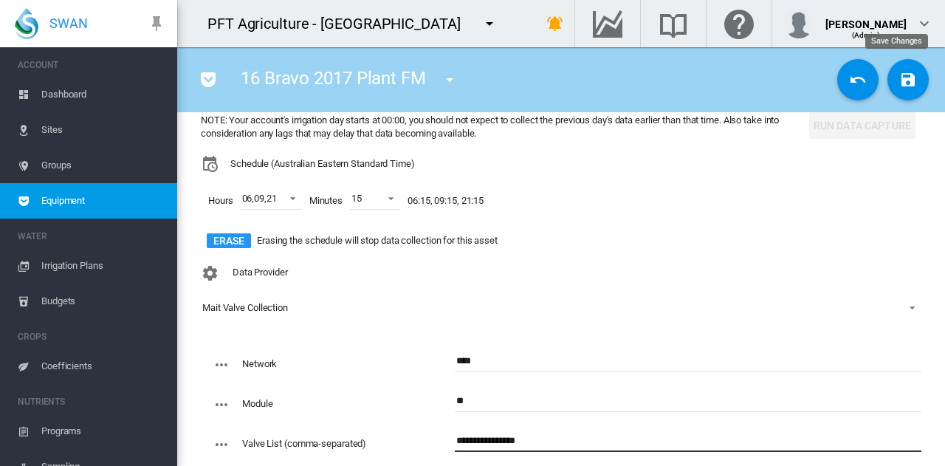
type input "**********"
click at [903, 80] on md-icon "icon-content-save" at bounding box center [908, 80] width 18 height 18
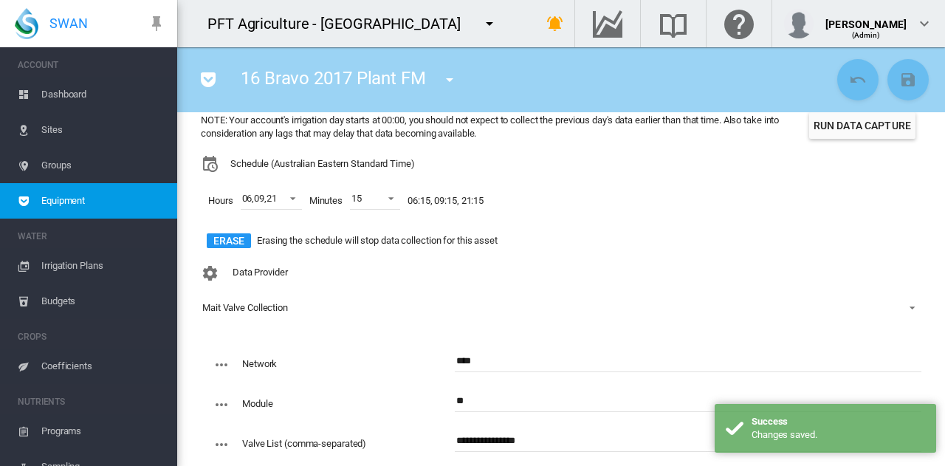
click at [865, 128] on button "Run Data Capture" at bounding box center [862, 125] width 106 height 27
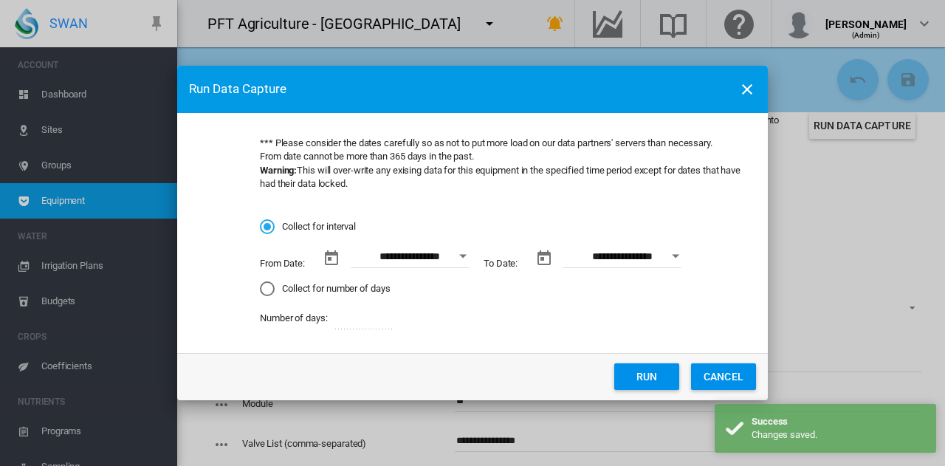
drag, startPoint x: 457, startPoint y: 266, endPoint x: 455, endPoint y: 259, distance: 7.5
click at [456, 265] on button "Open calendar" at bounding box center [463, 256] width 27 height 27
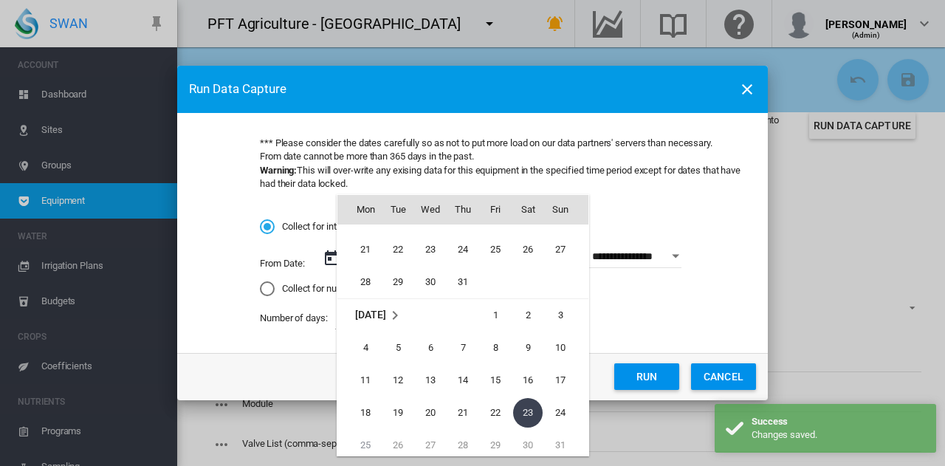
scroll to position [341517, 0]
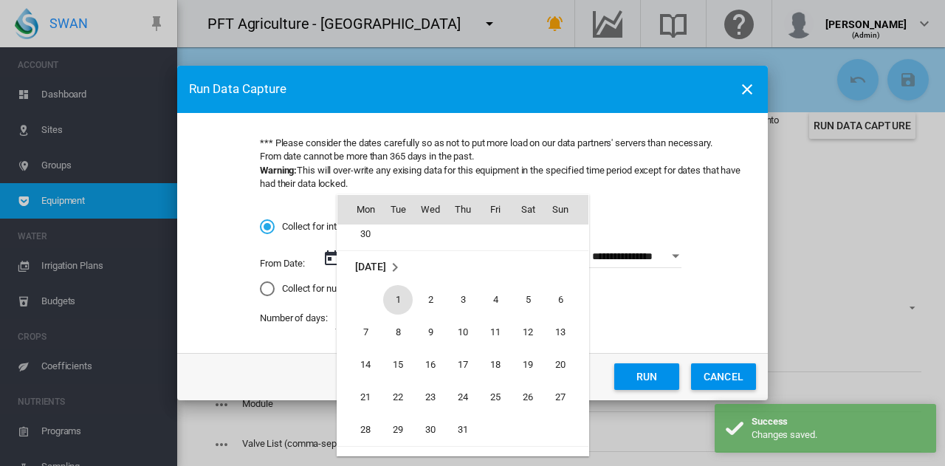
click at [394, 295] on span "1" at bounding box center [398, 300] width 30 height 30
type input "**********"
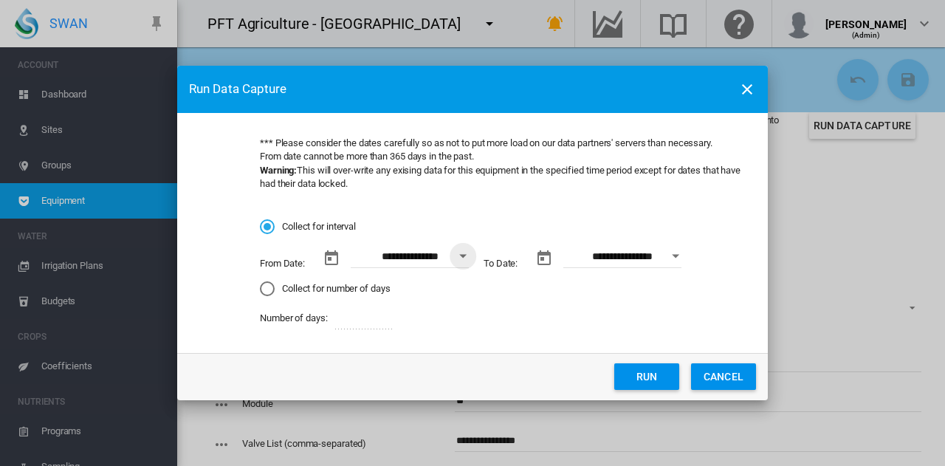
click at [657, 368] on button "Run" at bounding box center [646, 376] width 65 height 27
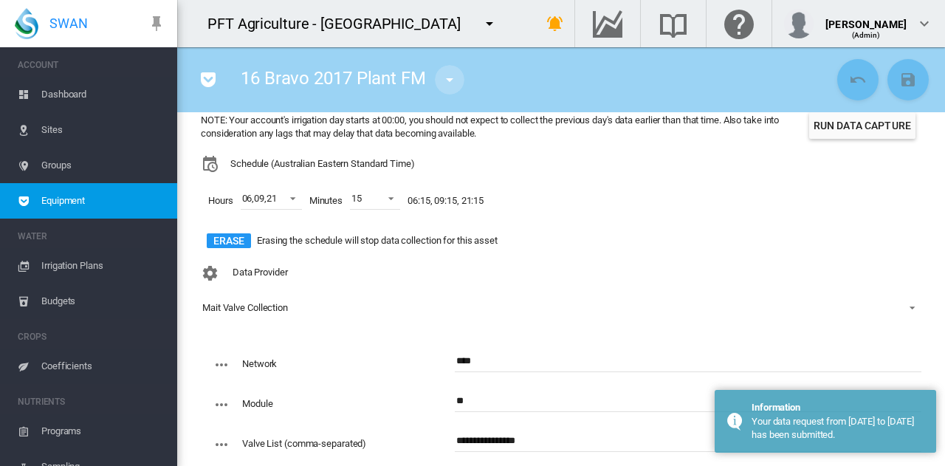
click at [457, 88] on md-icon "icon-menu-down" at bounding box center [450, 80] width 18 height 18
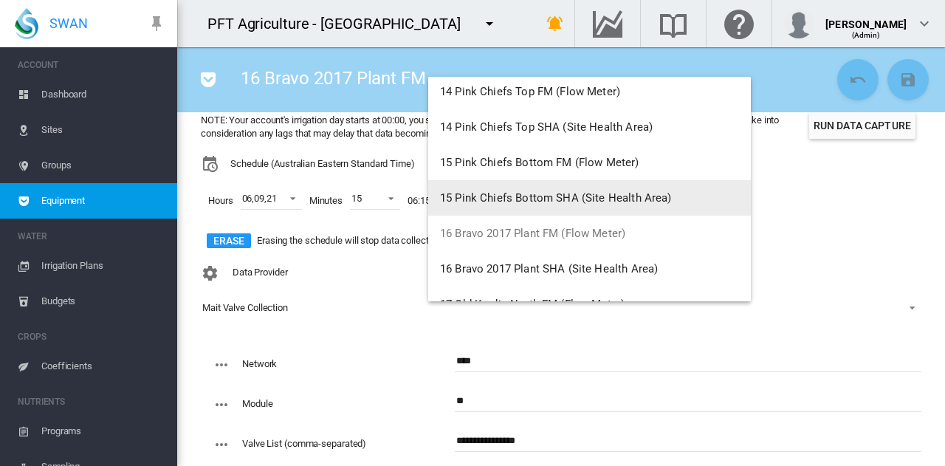
scroll to position [1181, 0]
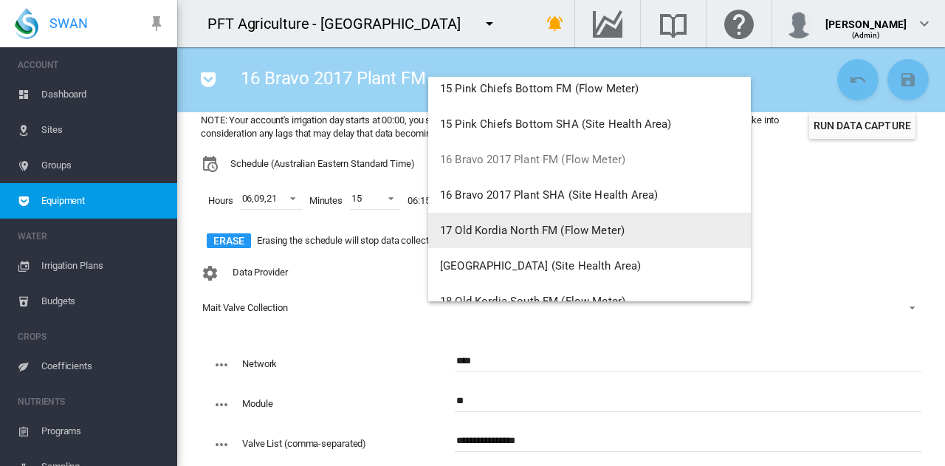
click at [511, 229] on span "17 Old Kordia North FM (Flow Meter)" at bounding box center [532, 230] width 185 height 13
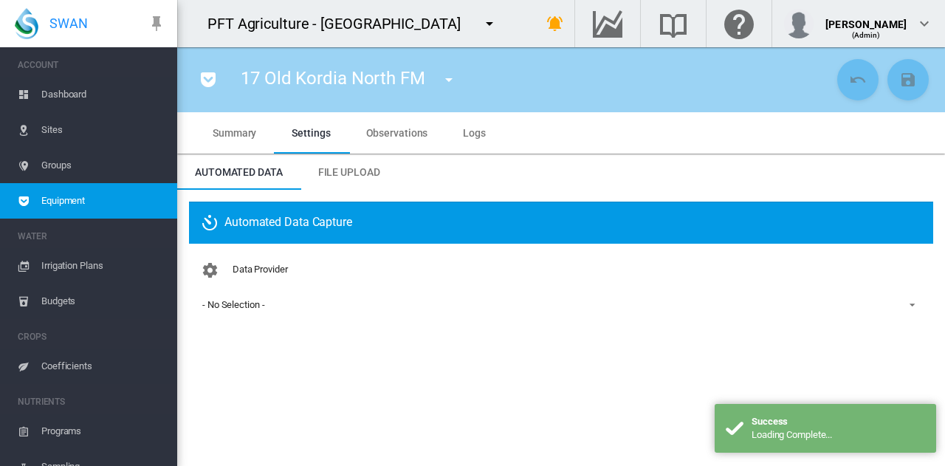
click at [216, 306] on div "- No Selection -" at bounding box center [233, 304] width 62 height 11
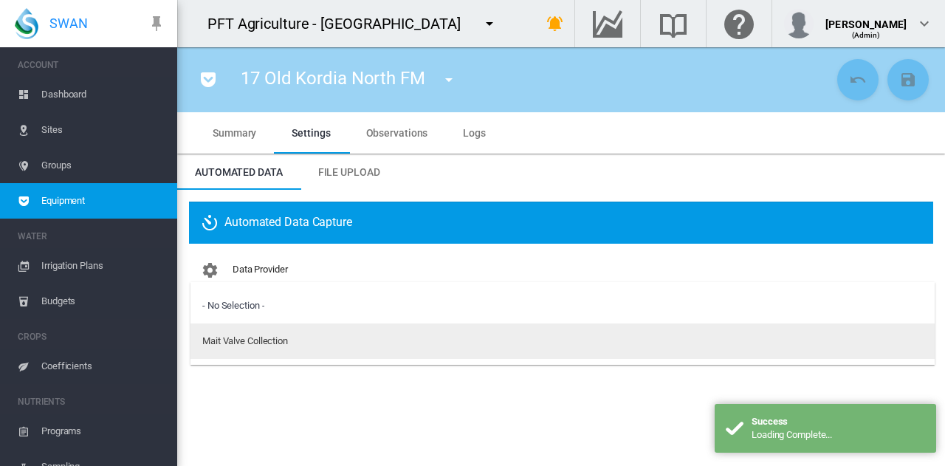
click at [226, 340] on div "Mait Valve Collection" at bounding box center [245, 340] width 86 height 13
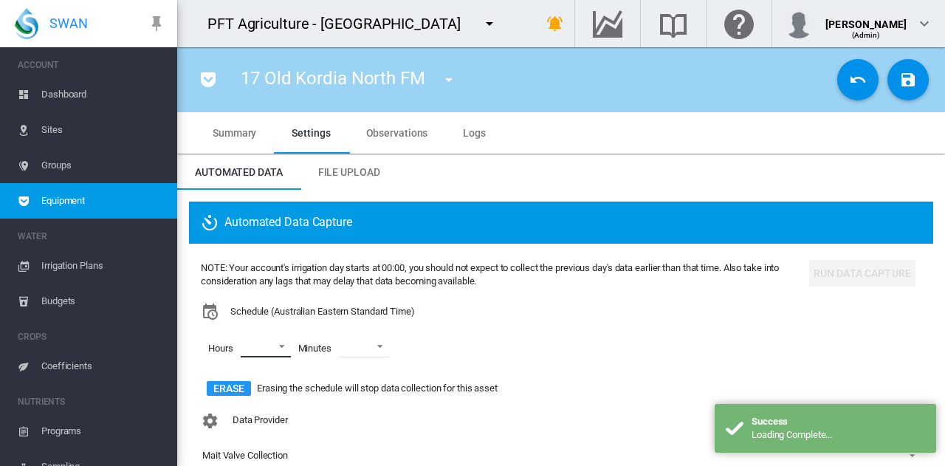
click at [247, 341] on md-select "00 01 02 03 04 05 06 07 08 09 10 11 12 13 14 15 16 17 18 19 20 21 22 23" at bounding box center [266, 346] width 50 height 22
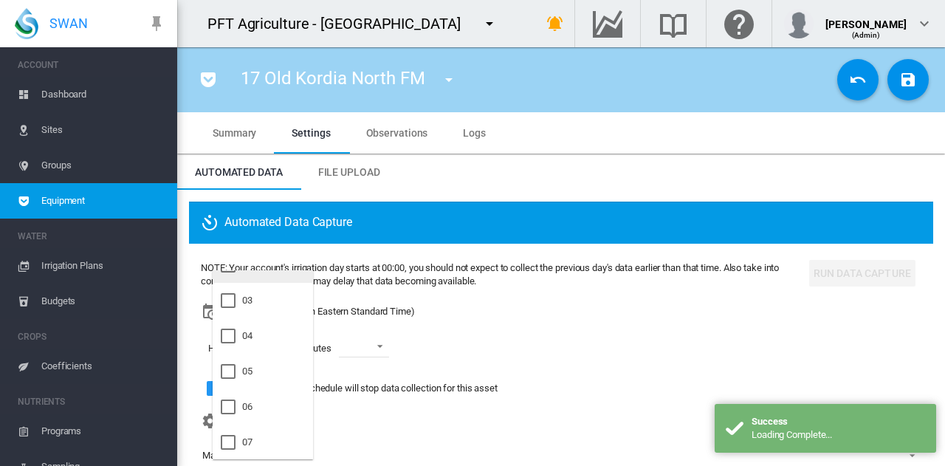
scroll to position [148, 0]
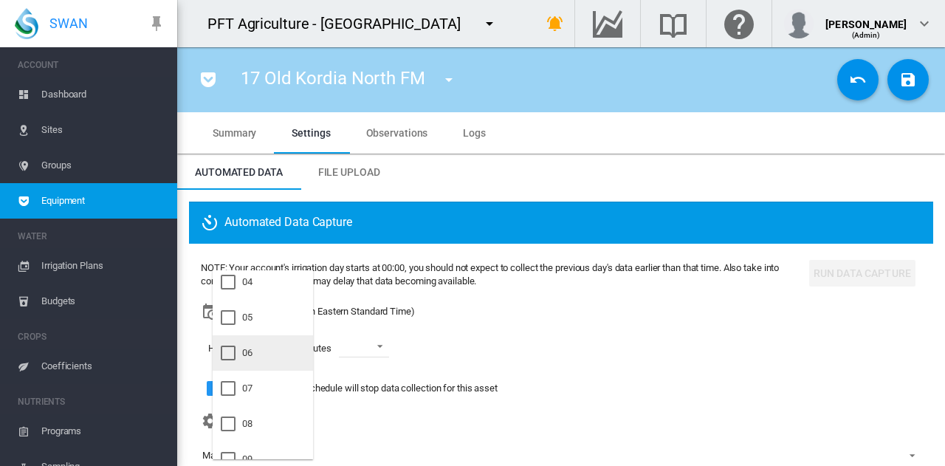
click at [250, 355] on div "06" at bounding box center [247, 352] width 10 height 13
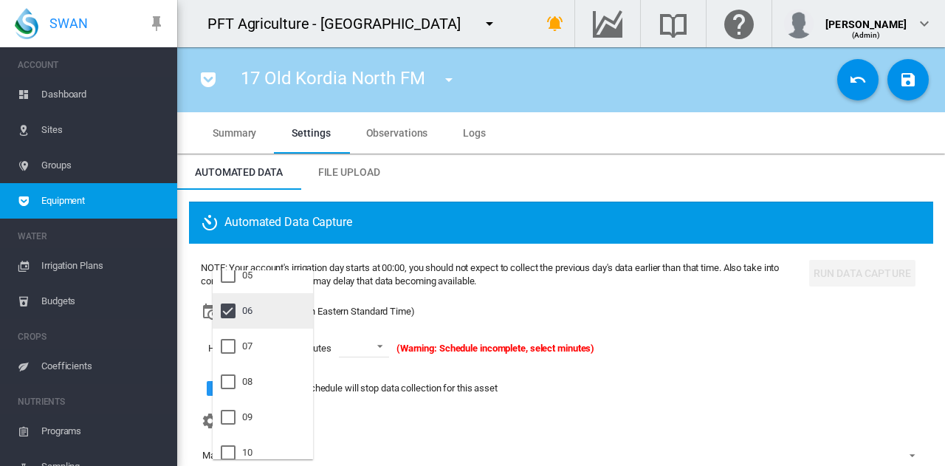
scroll to position [221, 0]
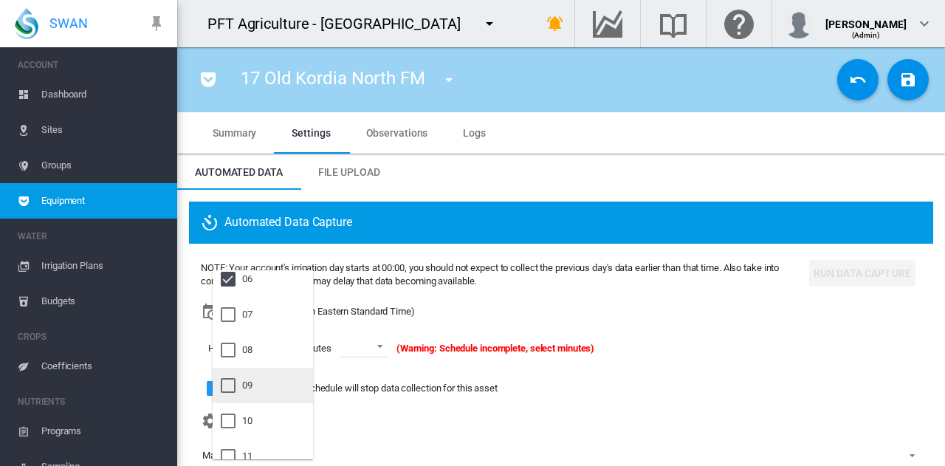
click at [252, 383] on div "09" at bounding box center [247, 385] width 10 height 13
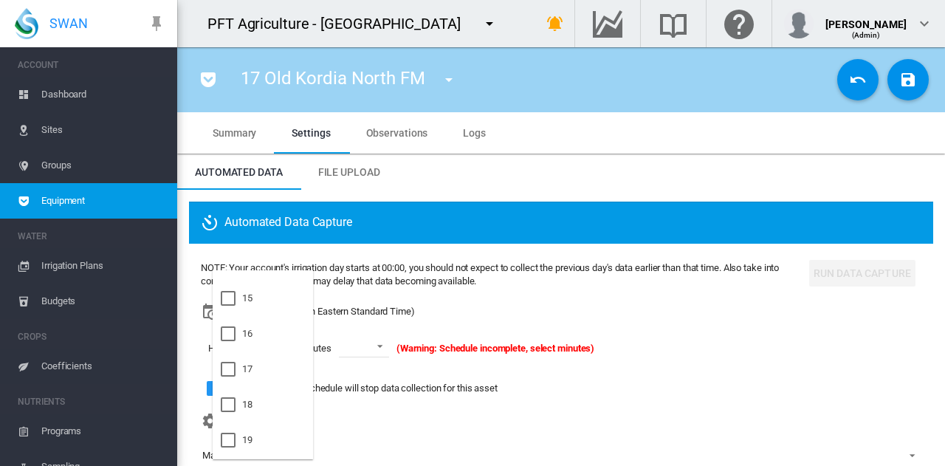
scroll to position [591, 0]
click at [256, 440] on md-option "21" at bounding box center [263, 441] width 100 height 35
click at [360, 342] on md-backdrop at bounding box center [472, 233] width 945 height 466
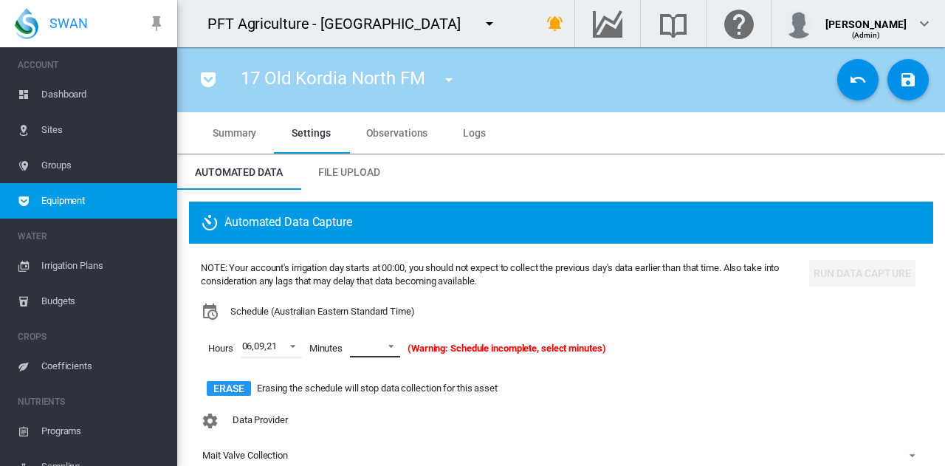
click at [378, 349] on md-select-value at bounding box center [375, 346] width 50 height 22
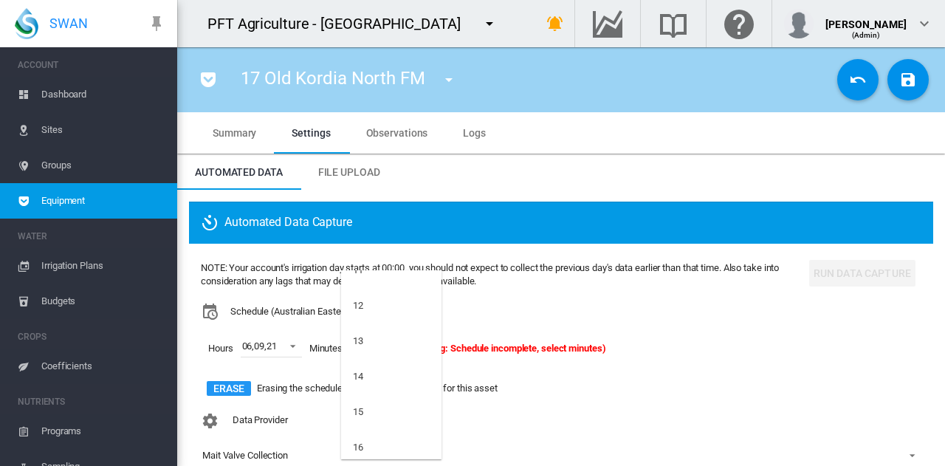
scroll to position [517, 0]
click at [378, 349] on md-option "15" at bounding box center [391, 337] width 100 height 35
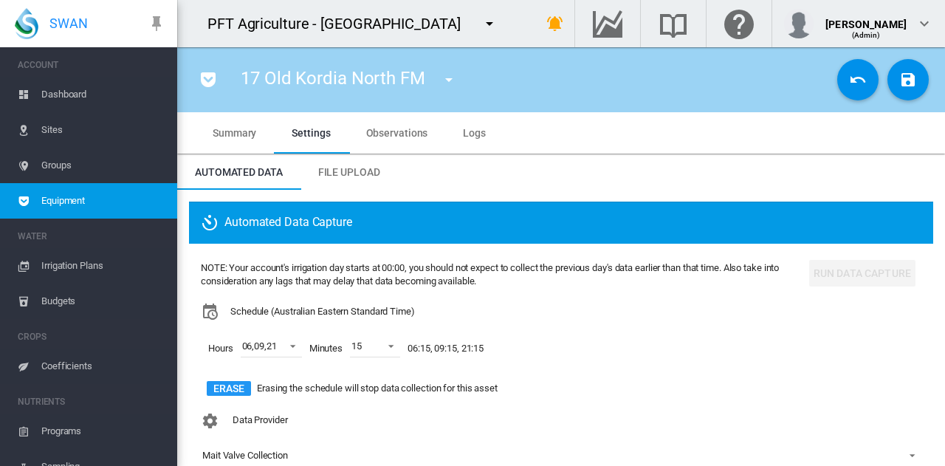
click at [377, 364] on div "Hours 06 , 09 , 21 Minutes 15 06:15, 09:15, 21:15" at bounding box center [502, 348] width 602 height 56
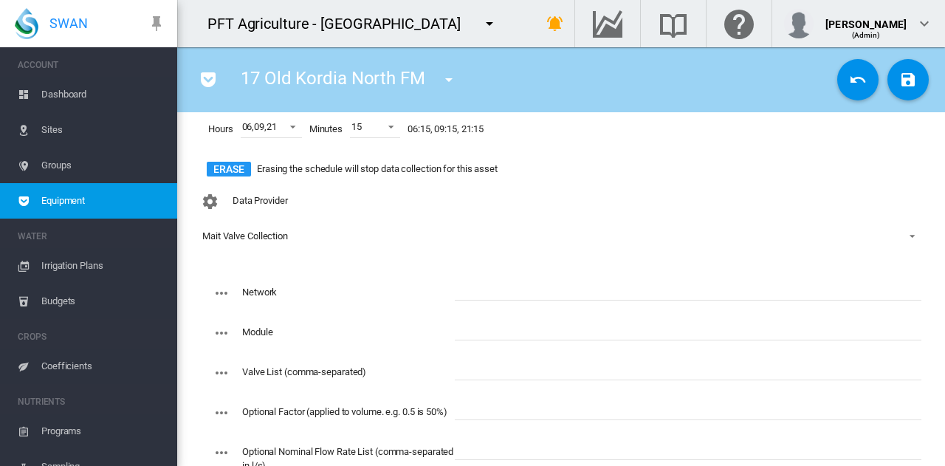
scroll to position [221, 0]
click at [456, 295] on input "text" at bounding box center [688, 287] width 467 height 22
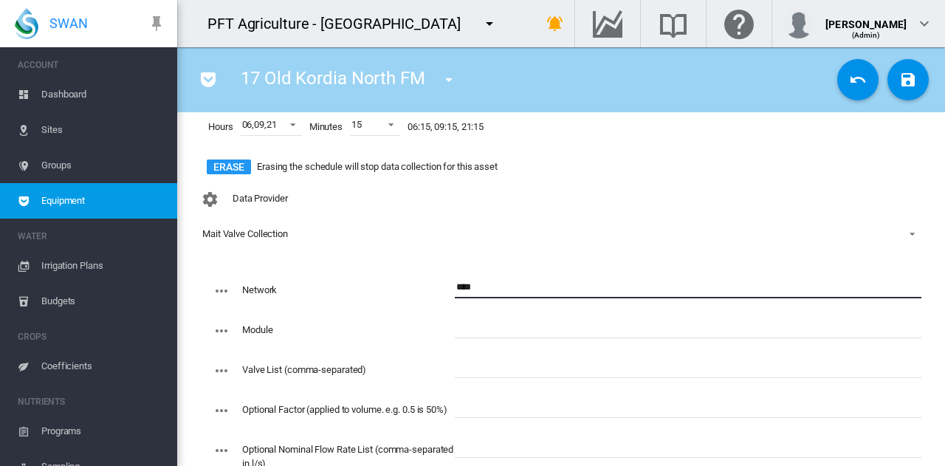
type input "****"
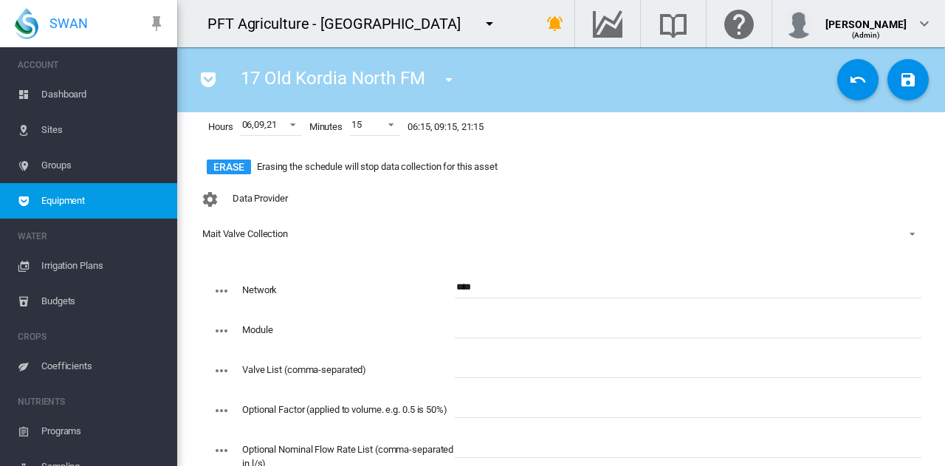
click at [651, 69] on div "17 Old Kordia North FM 01 Bravo Grafts South FM (Flow Meter) 01 [GEOGRAPHIC_DAT…" at bounding box center [511, 79] width 644 height 41
click at [504, 331] on input "text" at bounding box center [688, 327] width 467 height 22
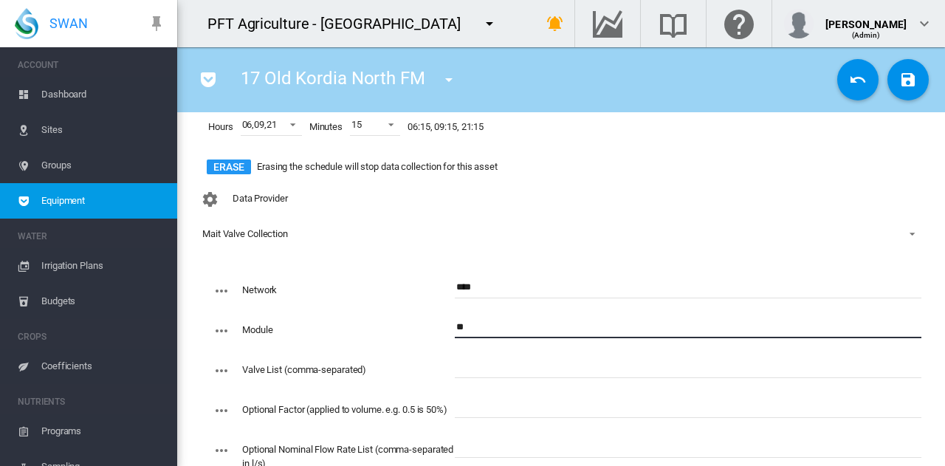
type input "**"
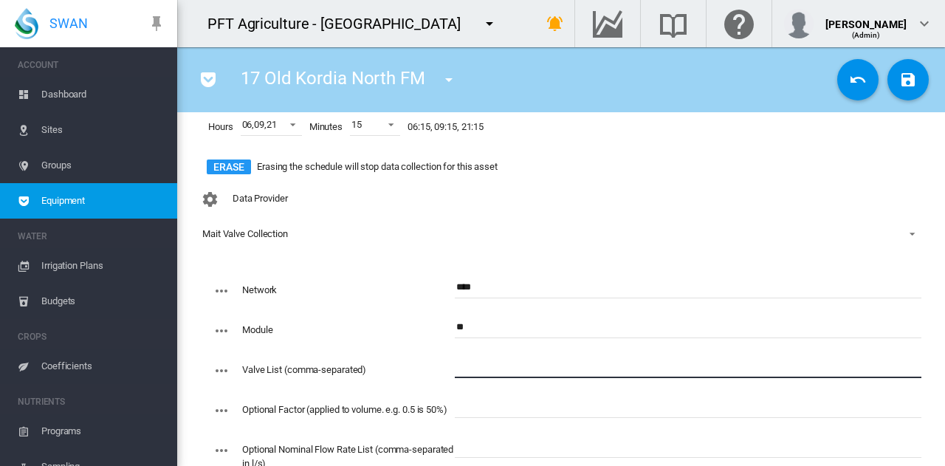
paste input "**********"
type input "**********"
click at [899, 80] on md-icon "icon-content-save" at bounding box center [908, 80] width 18 height 18
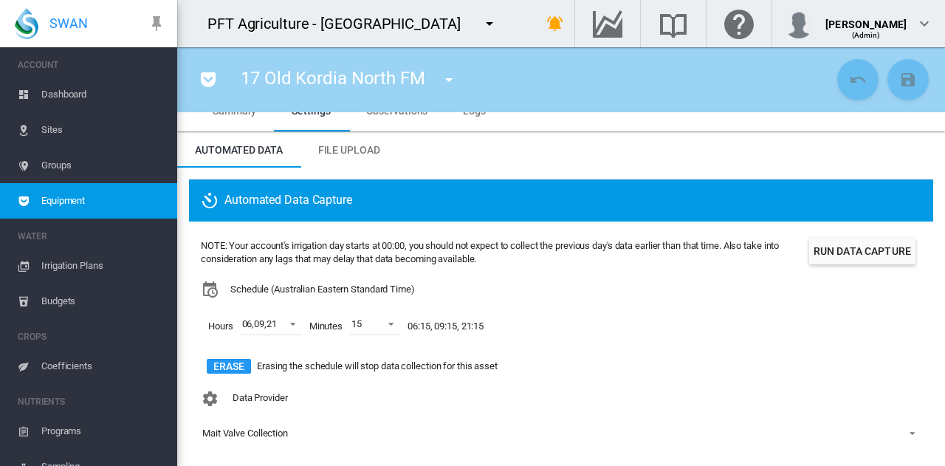
scroll to position [0, 0]
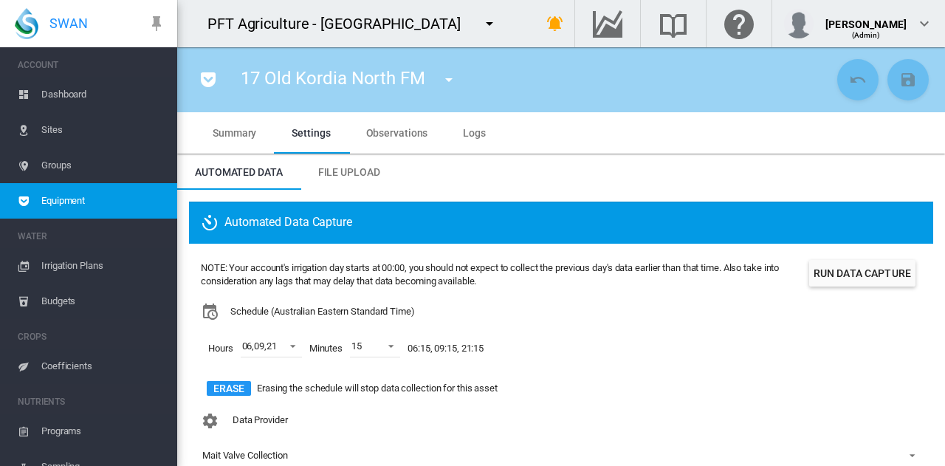
click at [839, 264] on button "Run Data Capture" at bounding box center [862, 273] width 106 height 27
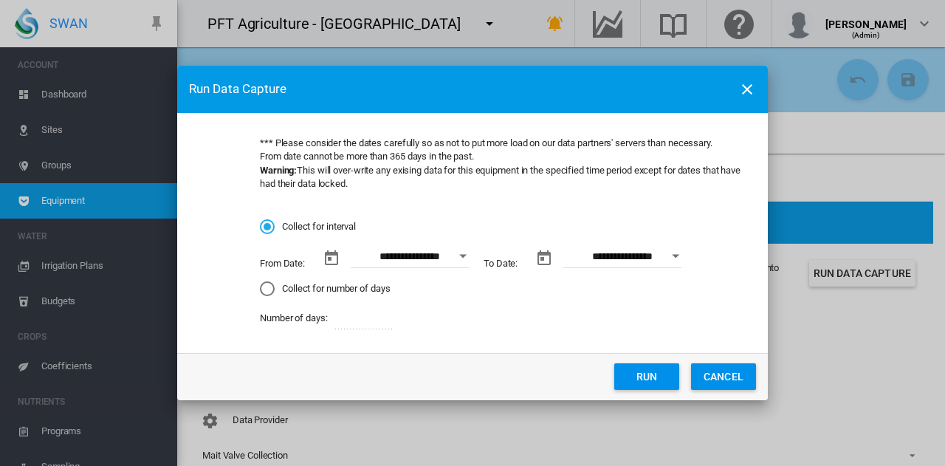
click at [452, 258] on button "Open calendar" at bounding box center [463, 256] width 27 height 27
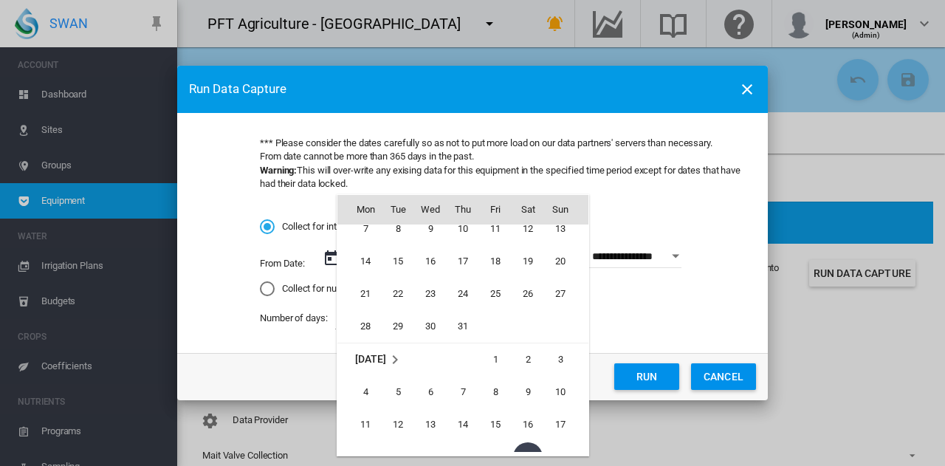
scroll to position [341591, 0]
click at [405, 232] on span "1" at bounding box center [398, 226] width 30 height 30
type input "**********"
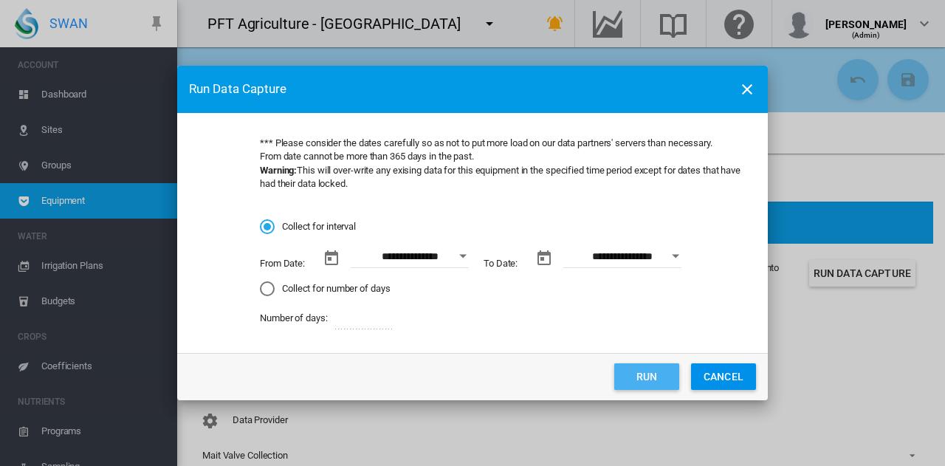
click at [659, 374] on button "Run" at bounding box center [646, 376] width 65 height 27
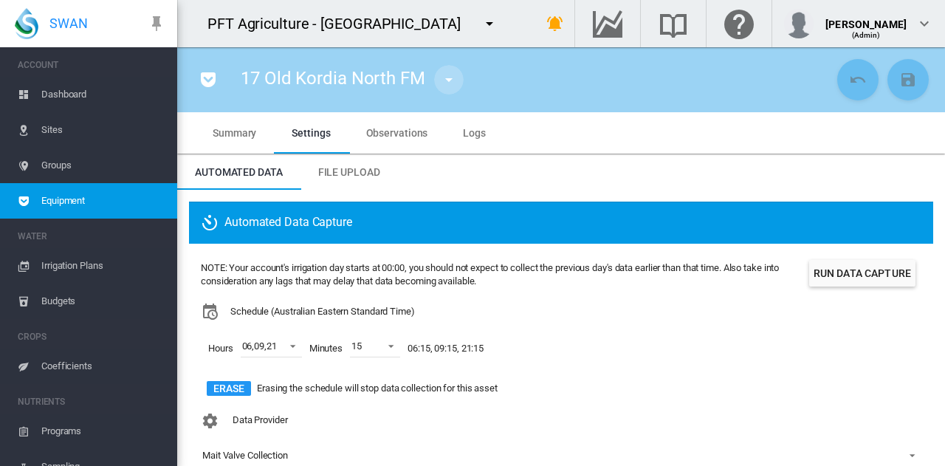
click at [444, 83] on md-icon "icon-menu-down" at bounding box center [449, 80] width 18 height 18
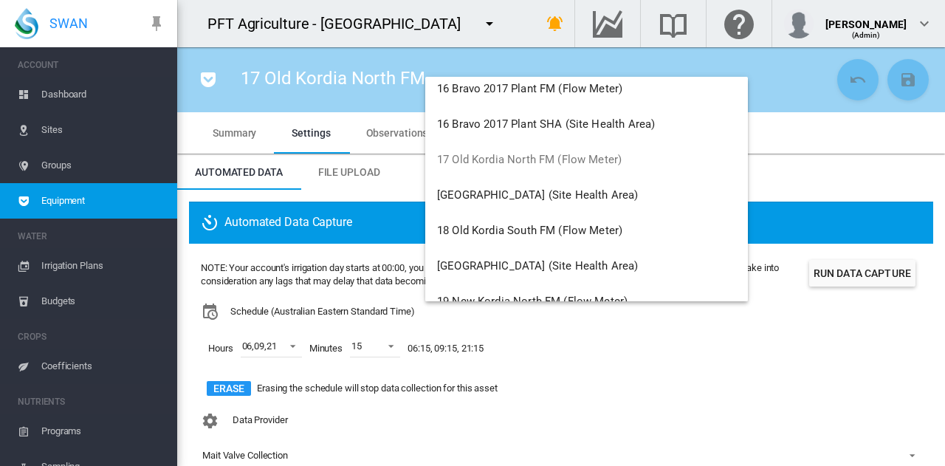
scroll to position [1255, 0]
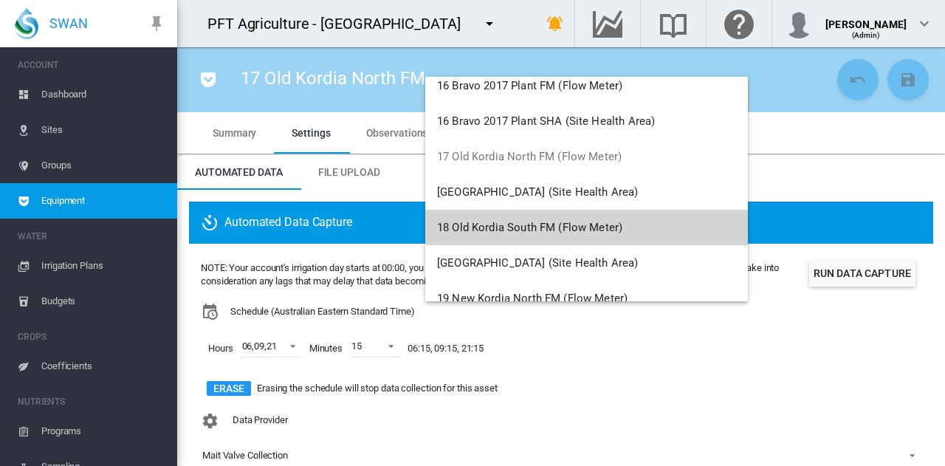
click at [484, 226] on span "18 Old Kordia South FM (Flow Meter)" at bounding box center [529, 227] width 185 height 13
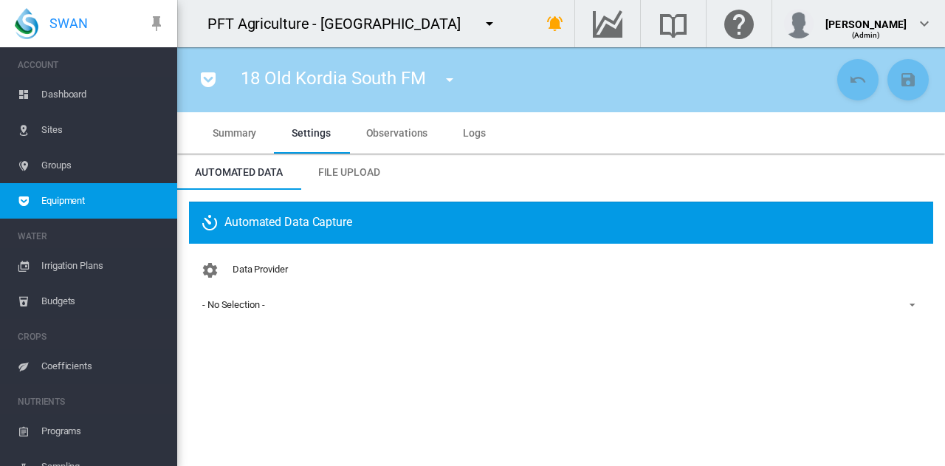
click at [397, 306] on span "- No Selection -" at bounding box center [549, 304] width 694 height 13
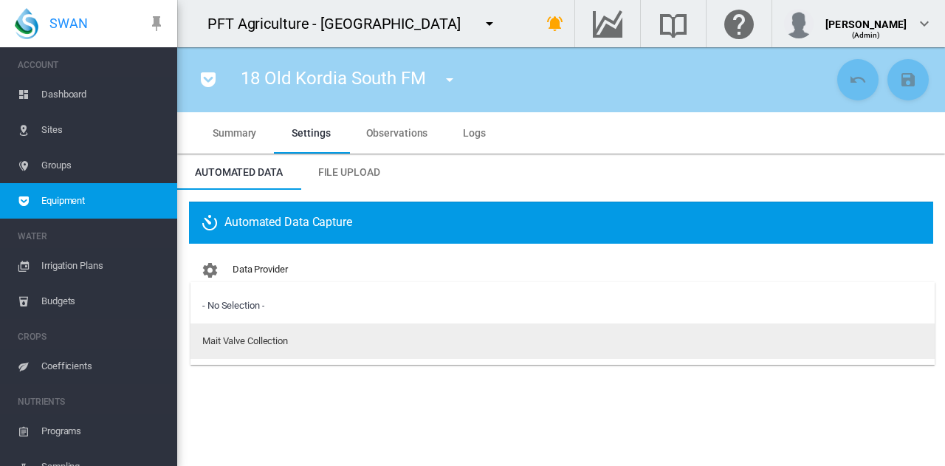
click at [403, 341] on md-option "Mait Valve Collection" at bounding box center [562, 340] width 744 height 35
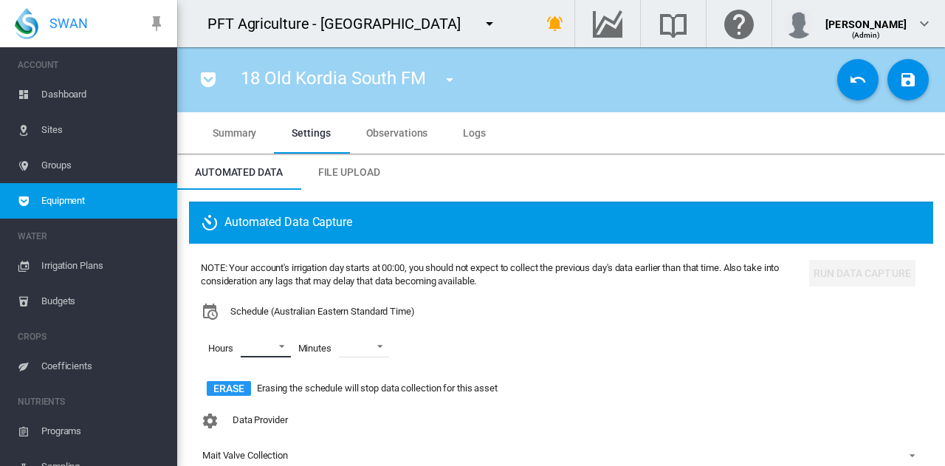
click at [272, 339] on md-select "00 01 02 03 04 05 06 07 08 09 10 11 12 13 14 15 16 17 18 19 20 21 22 23" at bounding box center [266, 346] width 50 height 22
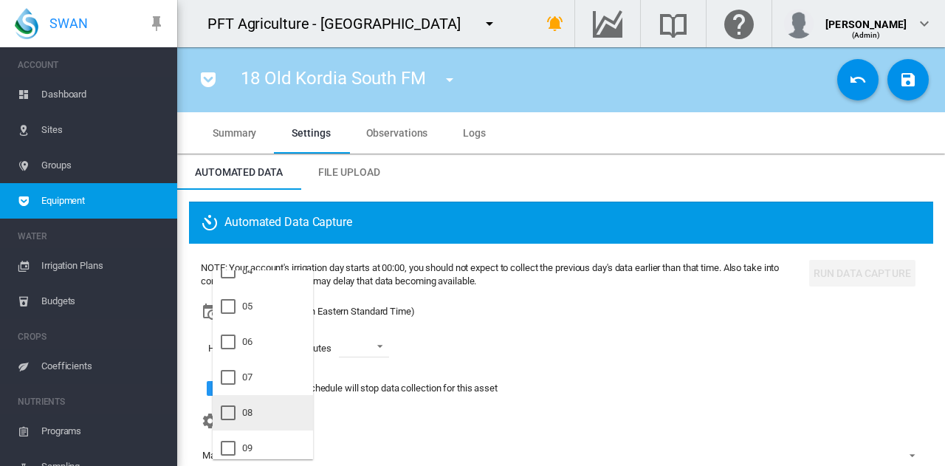
scroll to position [148, 0]
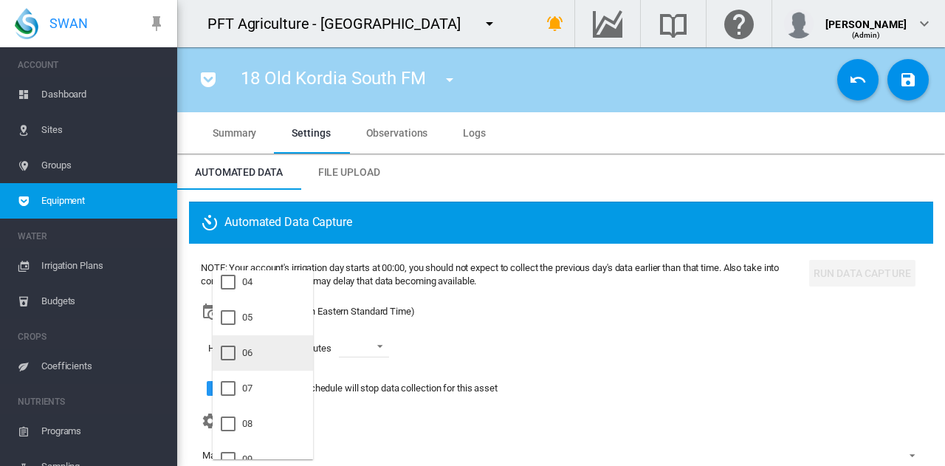
click at [250, 353] on div "06" at bounding box center [247, 352] width 10 height 13
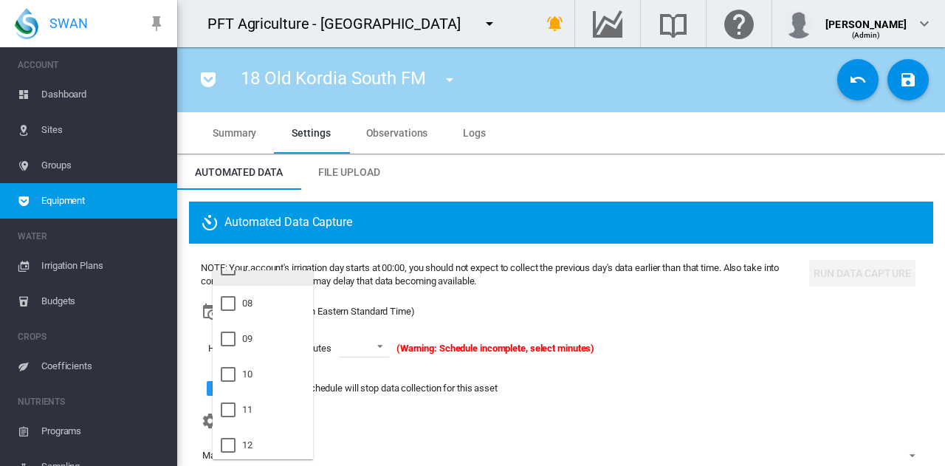
scroll to position [295, 0]
click at [265, 320] on md-option "09" at bounding box center [263, 311] width 100 height 35
click at [264, 370] on md-option "21" at bounding box center [263, 370] width 100 height 35
click at [354, 345] on md-backdrop at bounding box center [472, 233] width 945 height 466
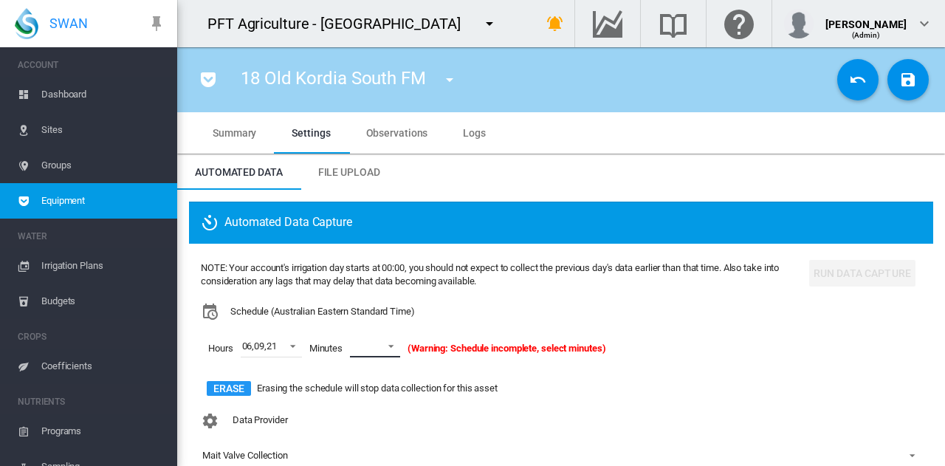
click at [399, 345] on md-select-value at bounding box center [375, 346] width 50 height 22
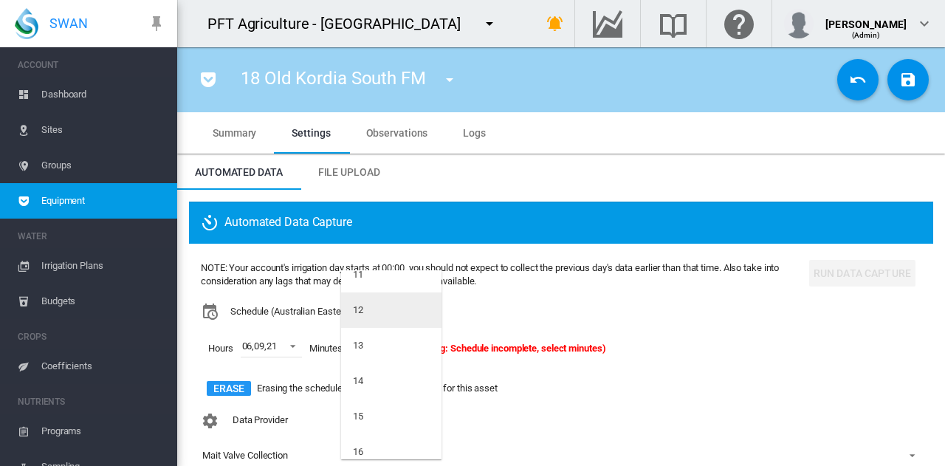
scroll to position [443, 0]
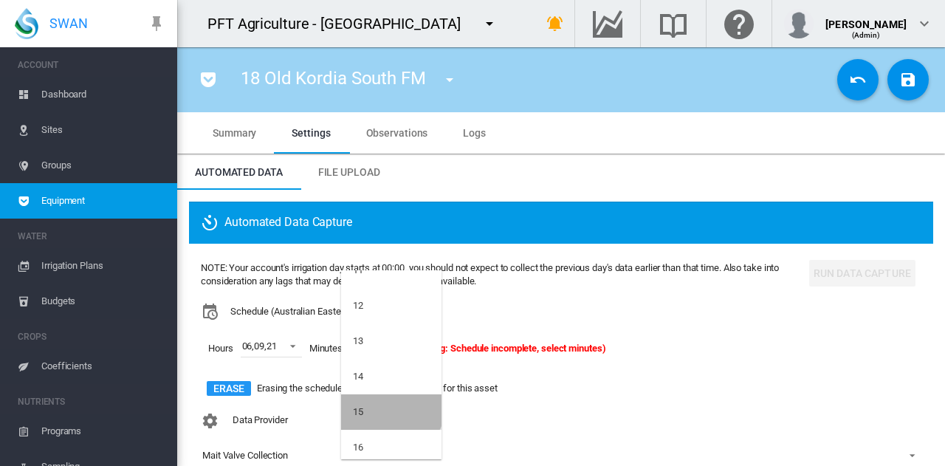
click at [390, 405] on md-option "15" at bounding box center [391, 411] width 100 height 35
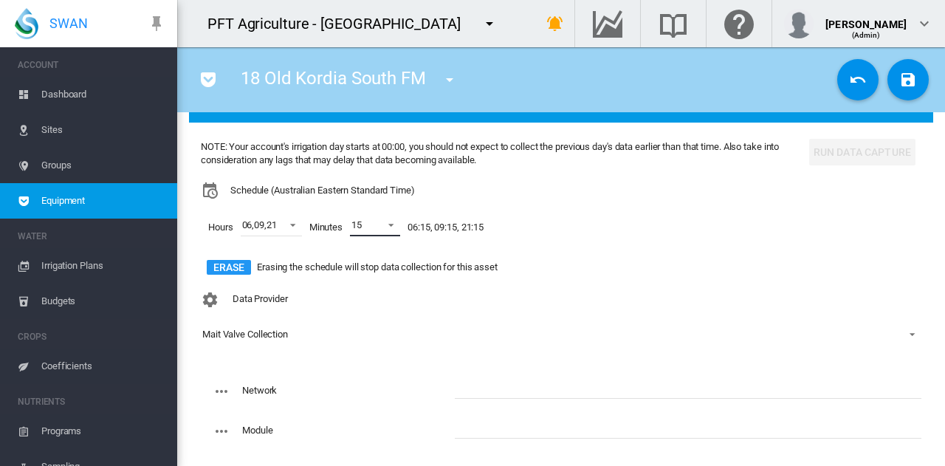
scroll to position [148, 0]
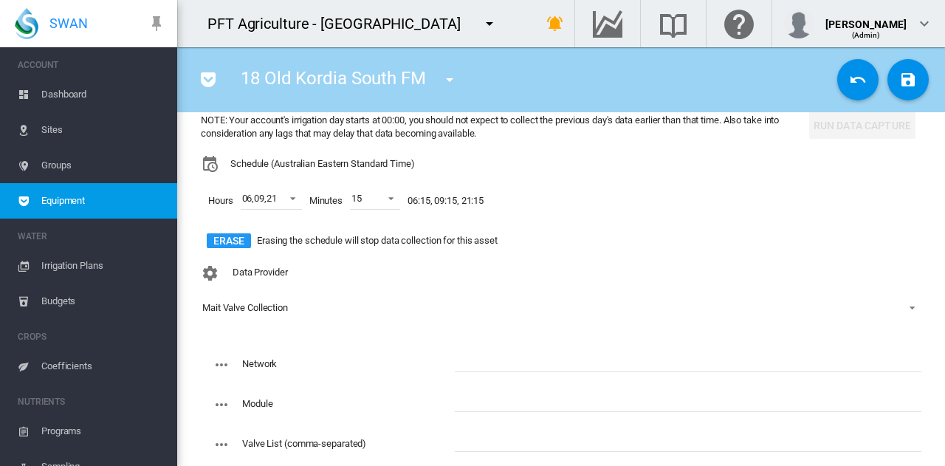
click at [461, 374] on md-input-container at bounding box center [688, 370] width 467 height 40
click at [475, 358] on input "text" at bounding box center [688, 361] width 467 height 22
type input "****"
click at [471, 385] on md-input-container "****" at bounding box center [688, 370] width 467 height 40
click at [468, 414] on md-input-container at bounding box center [688, 410] width 467 height 40
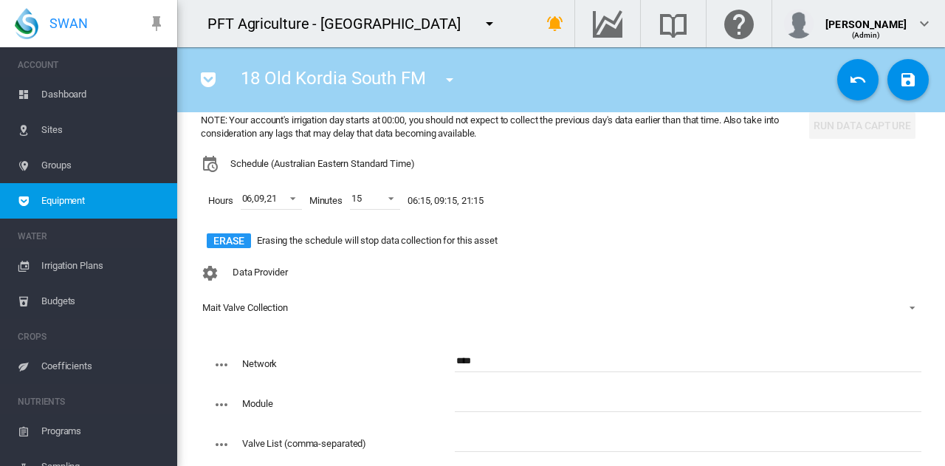
click at [467, 443] on input "text" at bounding box center [688, 441] width 467 height 22
paste input "**********"
type input "**********"
click at [490, 408] on input "text" at bounding box center [688, 401] width 467 height 22
type input "***"
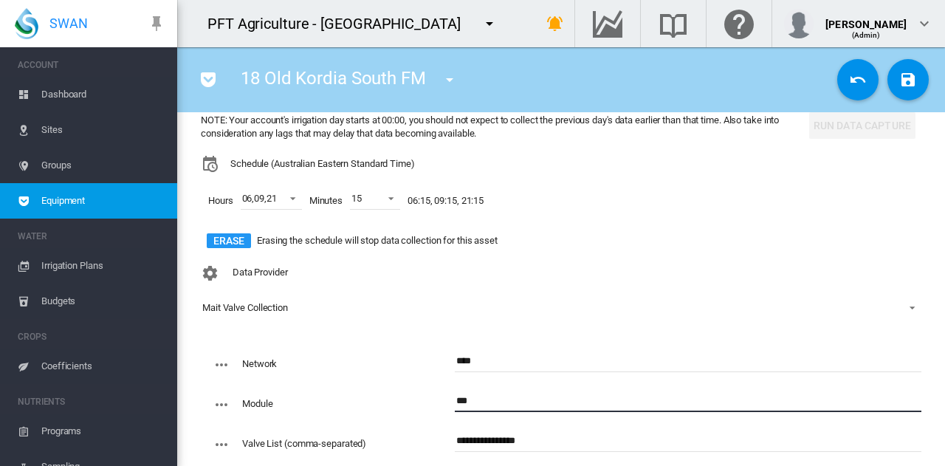
click at [899, 88] on md-icon "icon-content-save" at bounding box center [908, 80] width 18 height 18
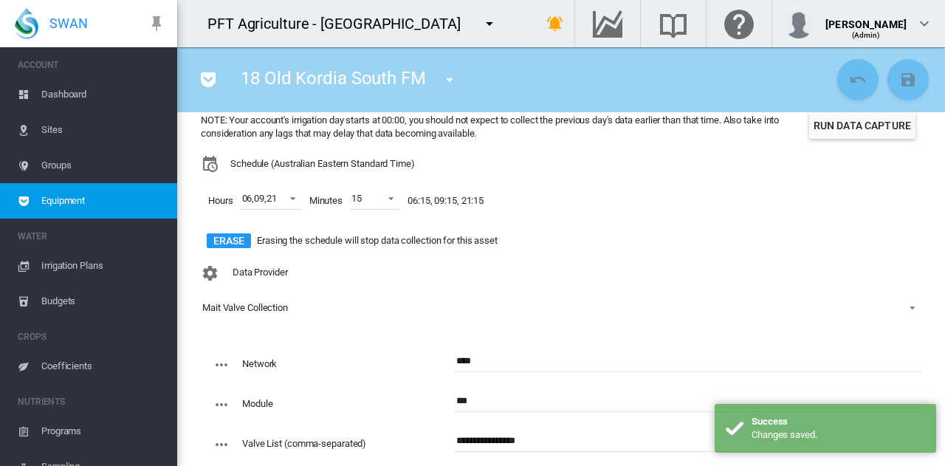
click at [867, 125] on button "Run Data Capture" at bounding box center [862, 125] width 106 height 27
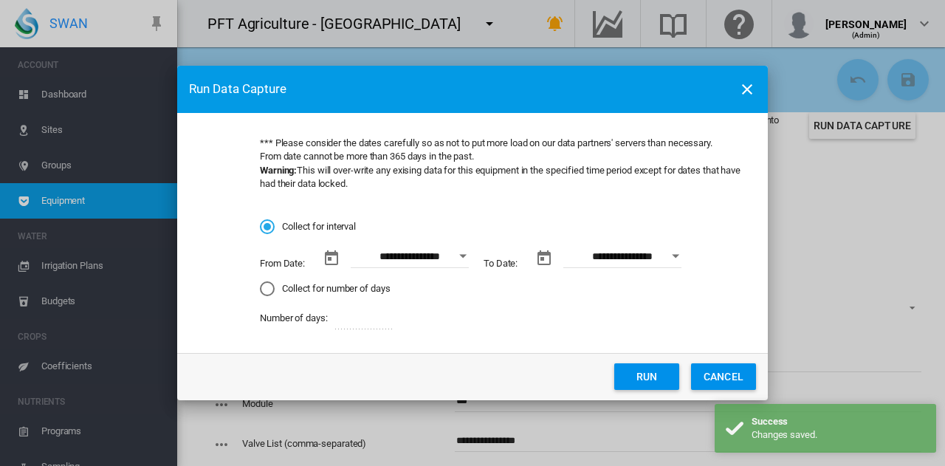
click at [446, 258] on input "**********" at bounding box center [410, 257] width 118 height 22
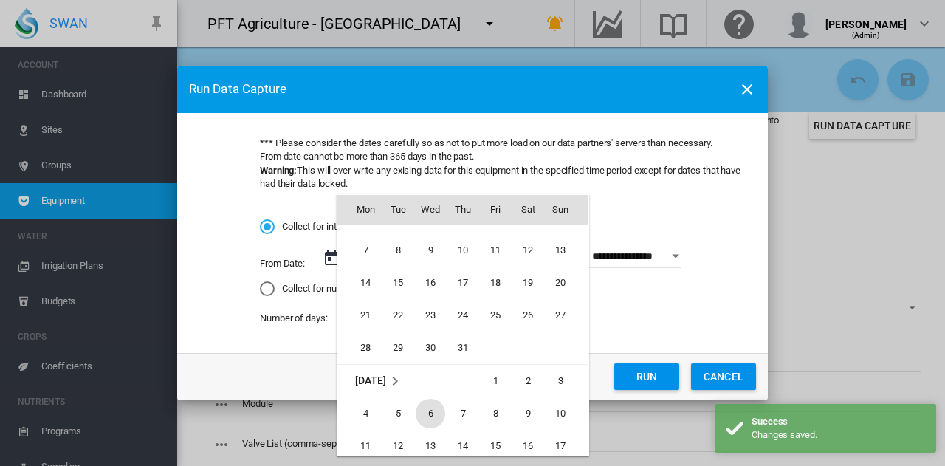
scroll to position [341591, 0]
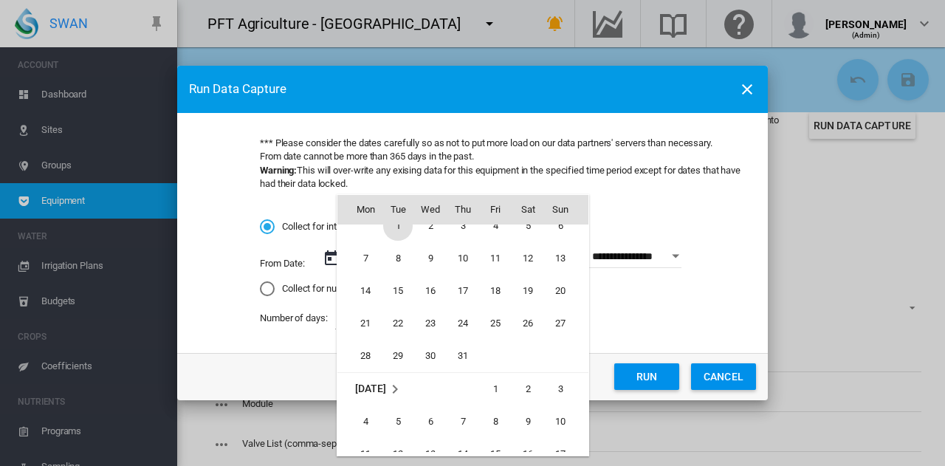
click at [391, 233] on span "1" at bounding box center [398, 226] width 30 height 30
type input "**********"
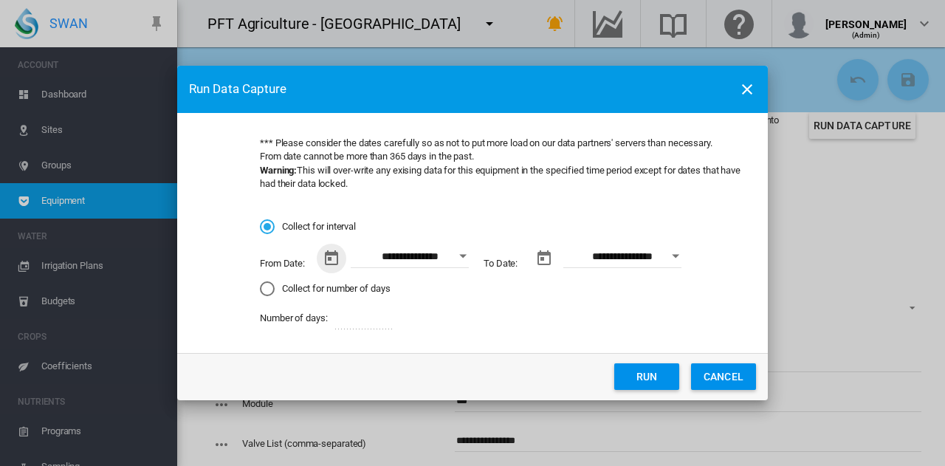
click at [642, 373] on button "Run" at bounding box center [646, 376] width 65 height 27
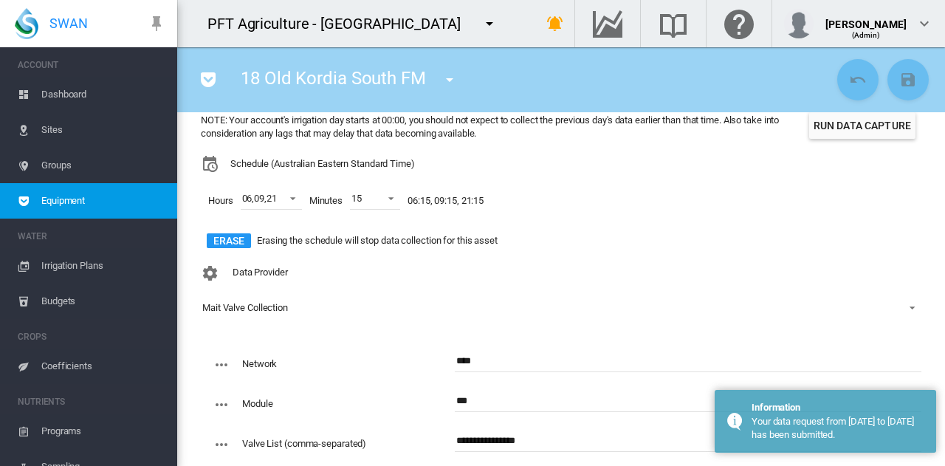
click at [446, 80] on md-icon "icon-menu-down" at bounding box center [450, 80] width 18 height 18
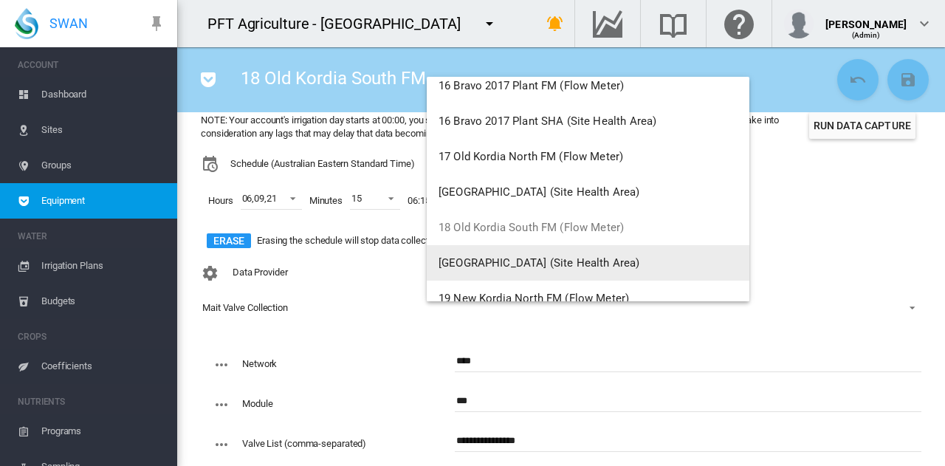
scroll to position [1329, 0]
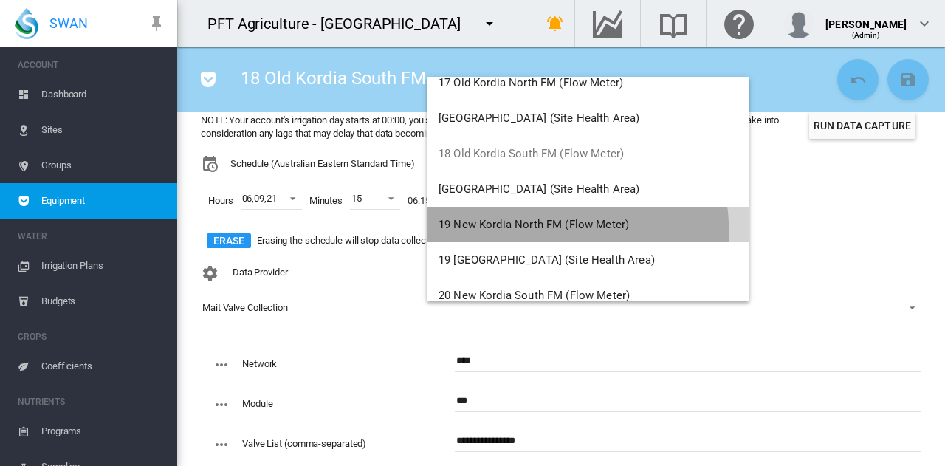
click at [520, 234] on button "19 New Kordia North FM (Flow Meter)" at bounding box center [588, 224] width 323 height 35
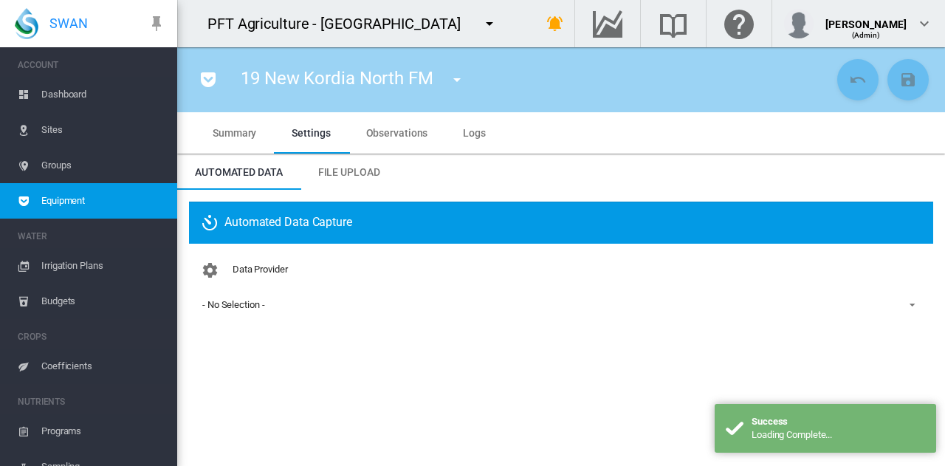
click at [235, 303] on div "- No Selection -" at bounding box center [233, 304] width 62 height 11
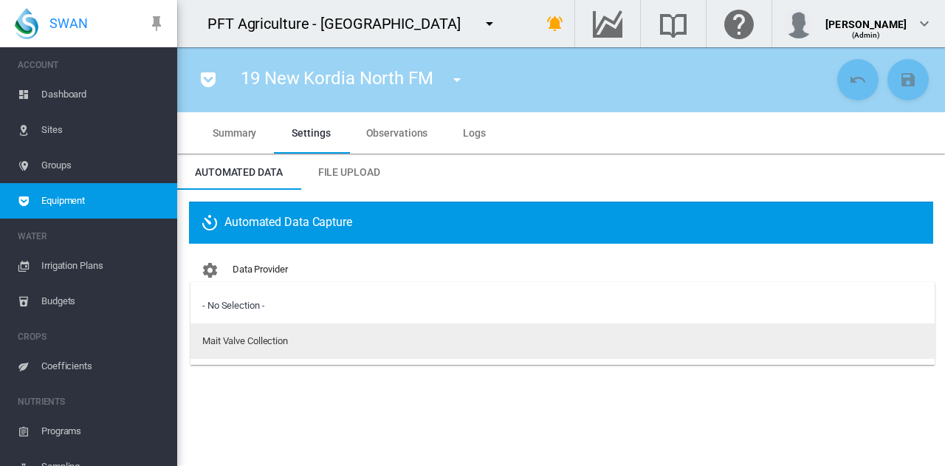
click at [236, 335] on div "Mait Valve Collection" at bounding box center [245, 340] width 86 height 13
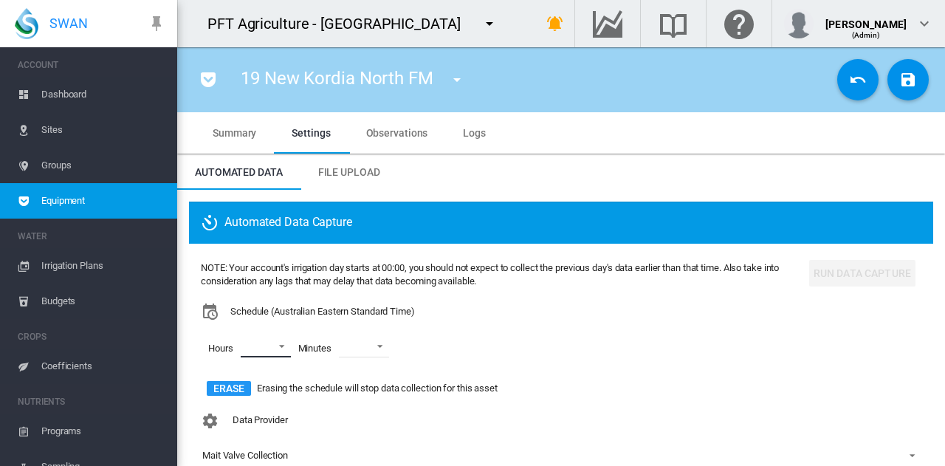
click at [267, 351] on md-select "00 01 02 03 04 05 06 07 08 09 10 11 12 13 14 15 16 17 18 19 20 21 22 23" at bounding box center [266, 346] width 50 height 22
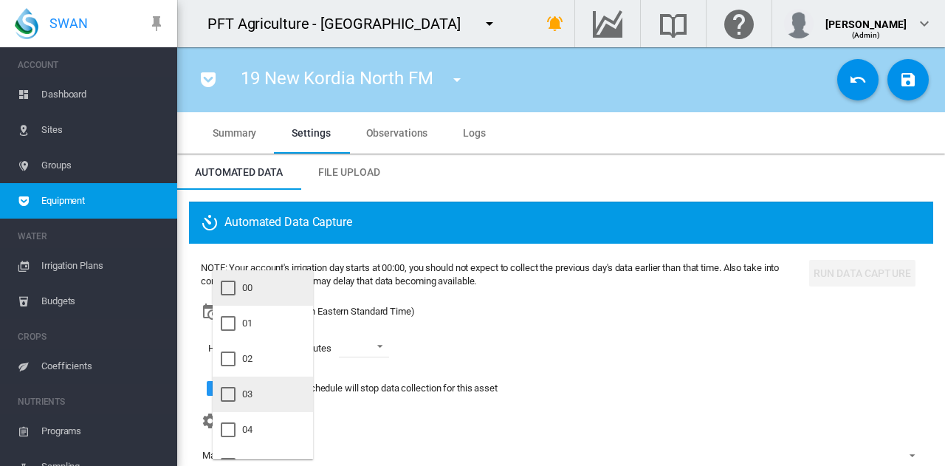
scroll to position [148, 0]
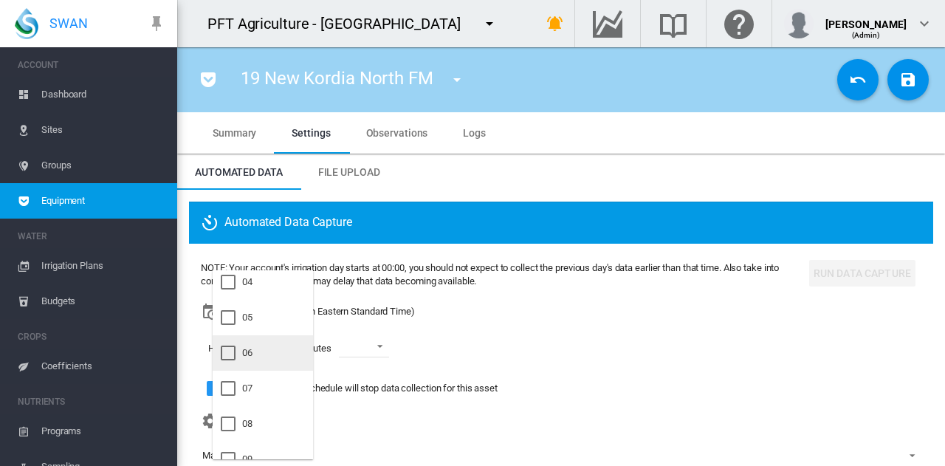
click at [258, 363] on md-option "06" at bounding box center [263, 352] width 100 height 35
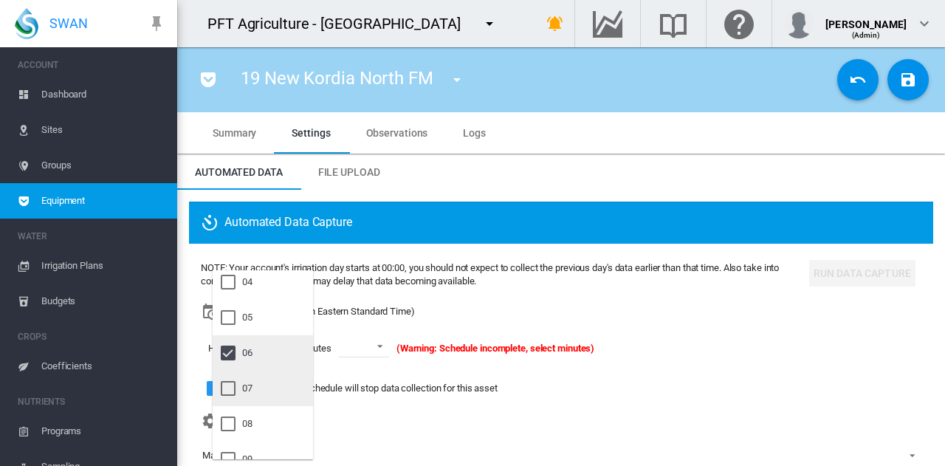
scroll to position [221, 0]
click at [255, 379] on md-option "09" at bounding box center [263, 385] width 100 height 35
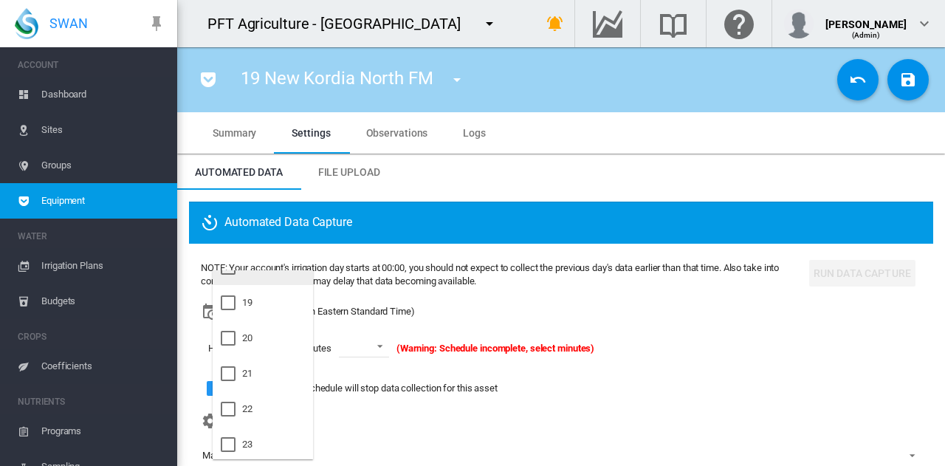
scroll to position [661, 0]
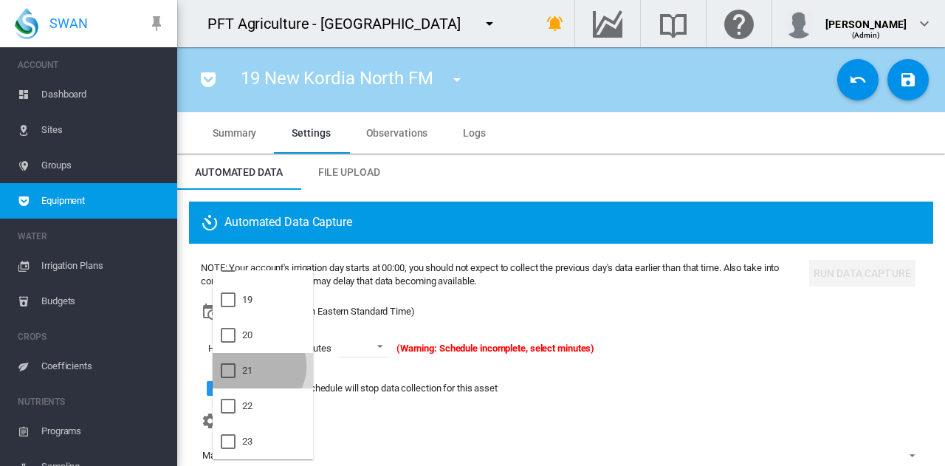
click at [255, 366] on md-option "21" at bounding box center [263, 370] width 100 height 35
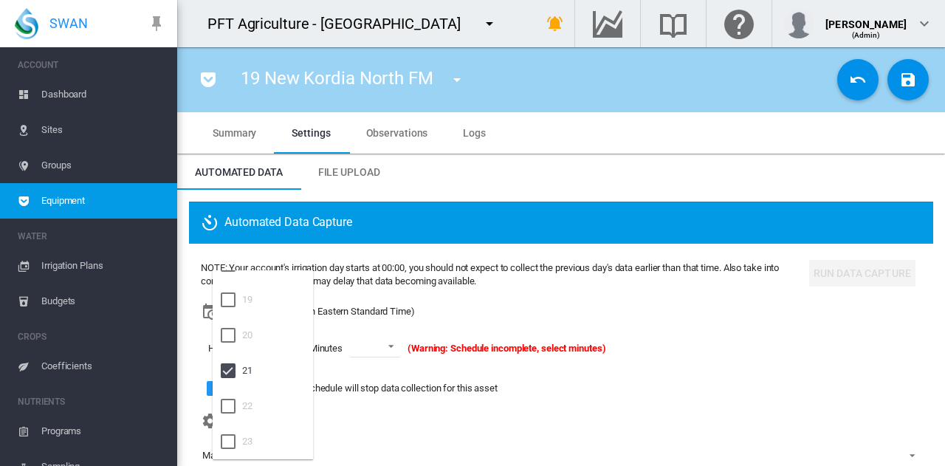
click at [398, 352] on md-backdrop at bounding box center [472, 233] width 945 height 466
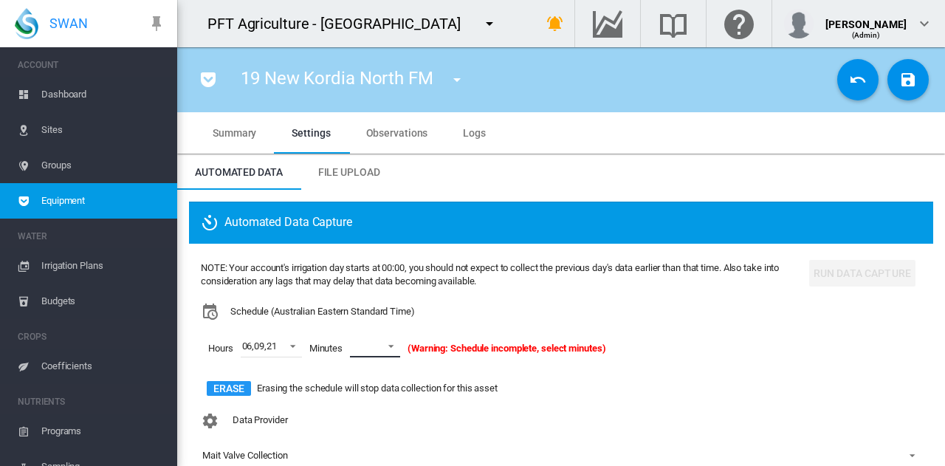
click at [398, 352] on md-select-value at bounding box center [375, 346] width 50 height 22
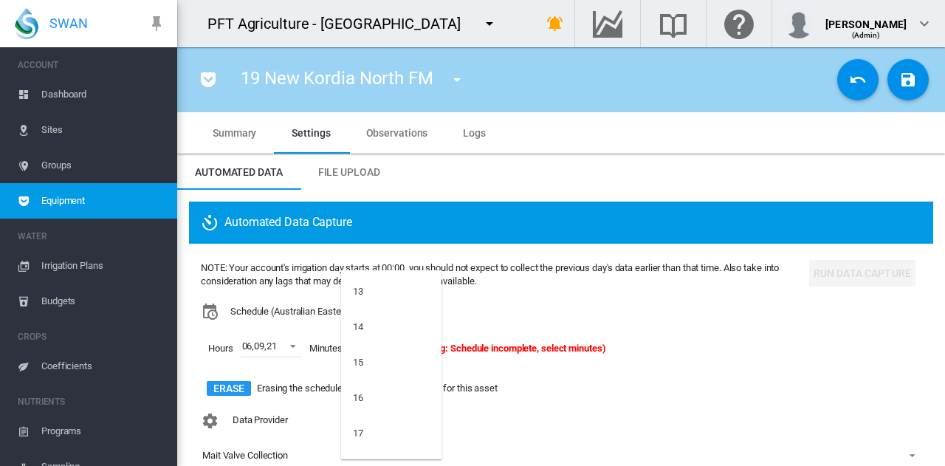
scroll to position [517, 0]
click at [392, 346] on md-option "15" at bounding box center [391, 337] width 100 height 35
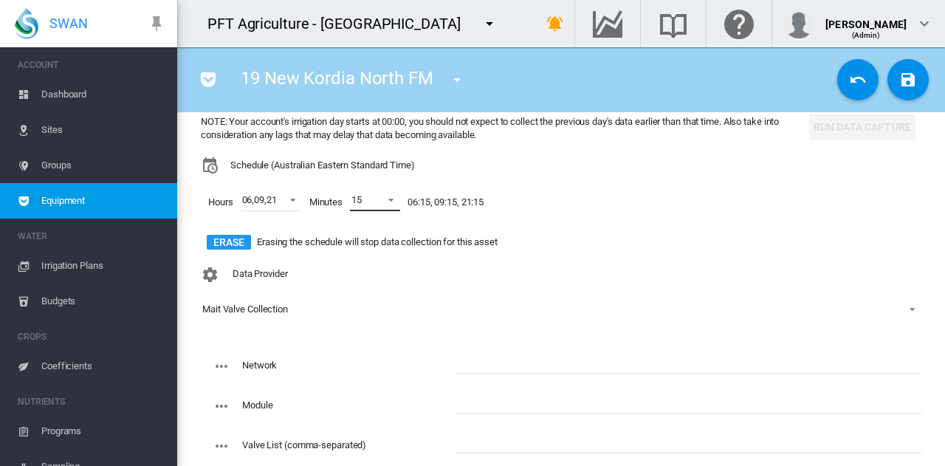
scroll to position [148, 0]
click at [464, 359] on input "text" at bounding box center [688, 361] width 467 height 22
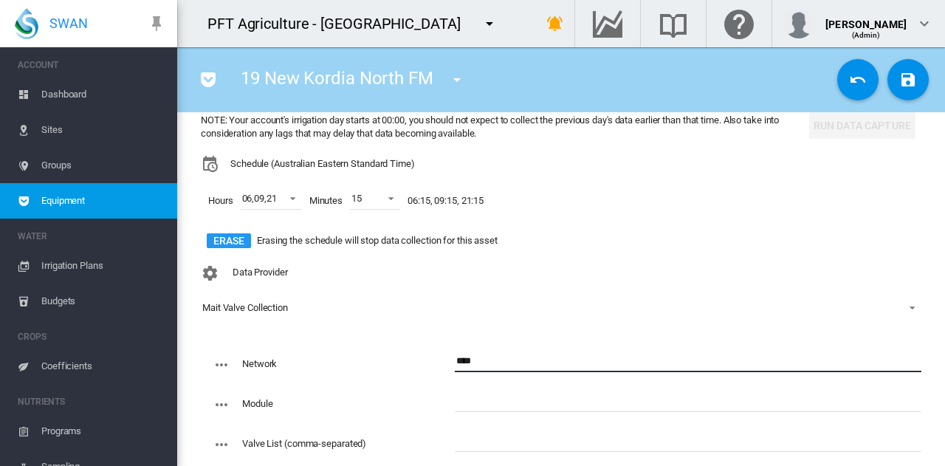
type input "****"
click at [466, 386] on md-input-container "****" at bounding box center [688, 370] width 467 height 40
click at [731, 75] on div "19 New Kordia North FM 01 Bravo Grafts South FM (Flow Meter) 01 [GEOGRAPHIC_DAT…" at bounding box center [511, 79] width 644 height 41
drag, startPoint x: 533, startPoint y: 354, endPoint x: 650, endPoint y: 255, distance: 152.9
click at [537, 344] on div "Network **** Module Valve List (comma-separated) Optional Factor (applied to vo…" at bounding box center [561, 450] width 720 height 212
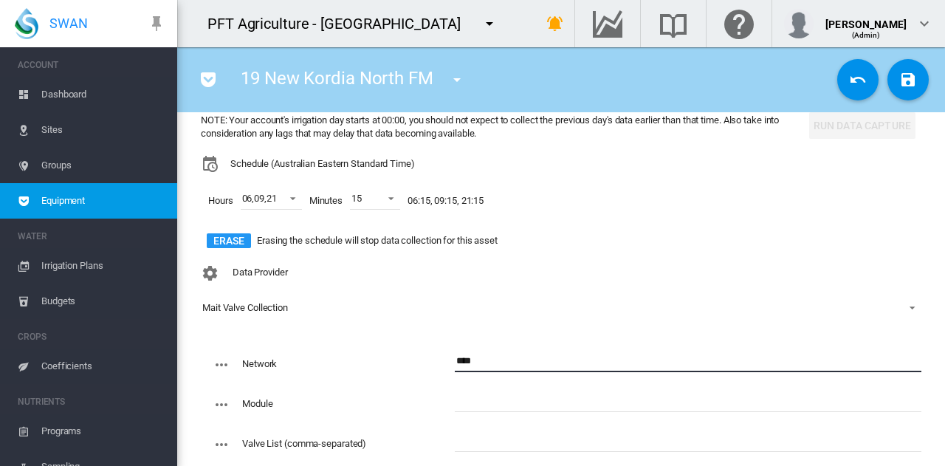
click at [849, 84] on md-icon "icon-undo" at bounding box center [858, 80] width 18 height 18
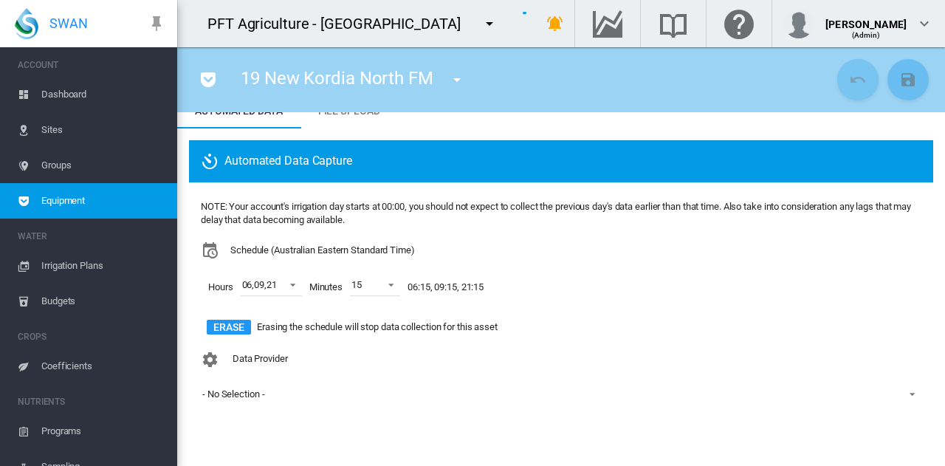
scroll to position [61, 0]
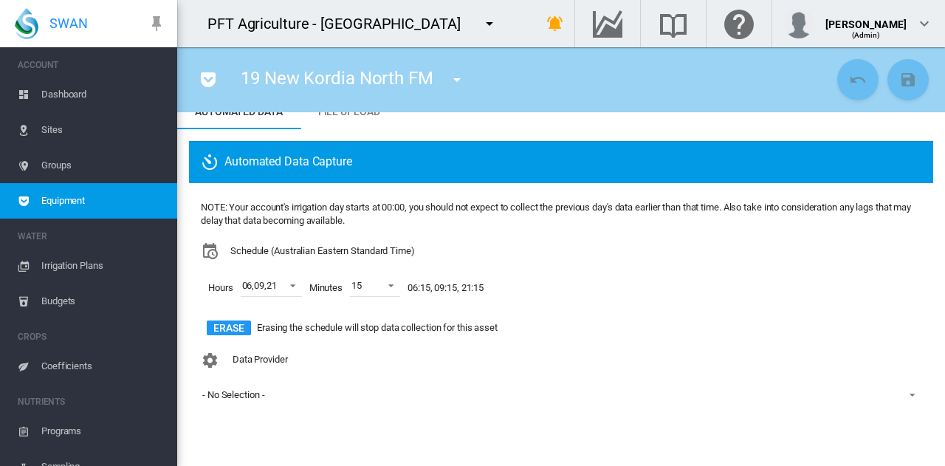
click at [86, 140] on span "Sites" at bounding box center [103, 129] width 124 height 35
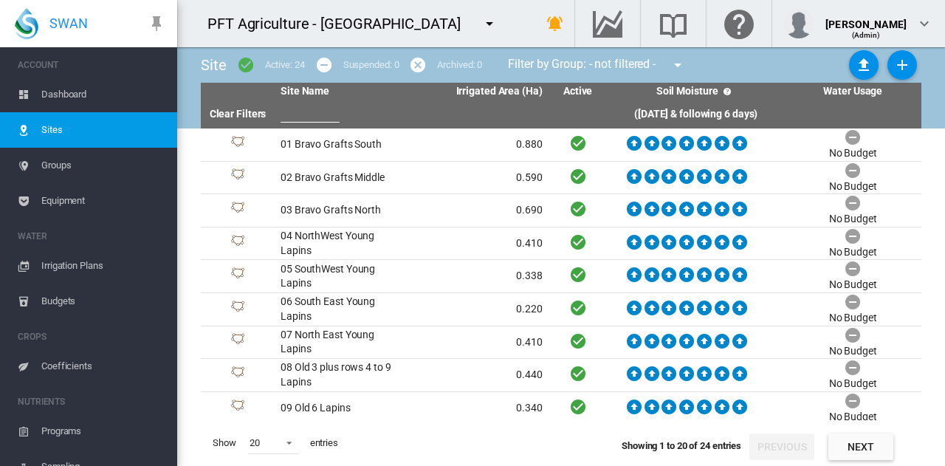
click at [35, 172] on link "Groups" at bounding box center [88, 165] width 177 height 35
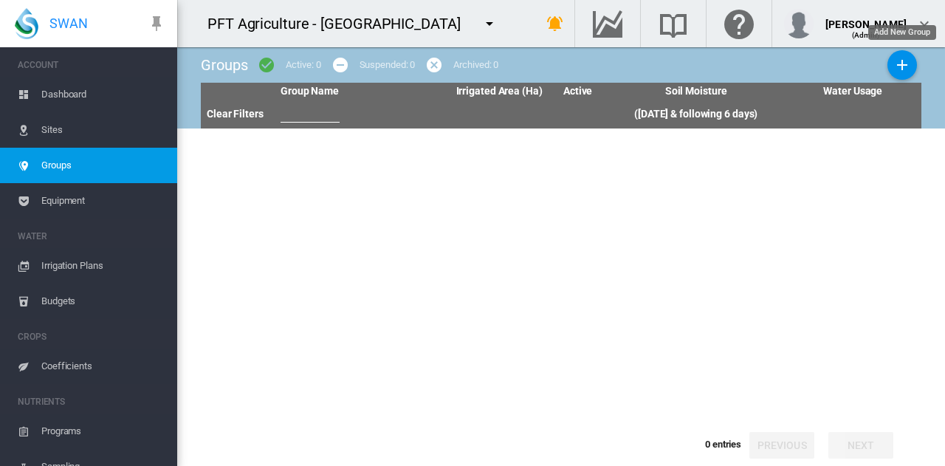
click at [910, 59] on md-icon "icon-plus" at bounding box center [902, 65] width 18 height 18
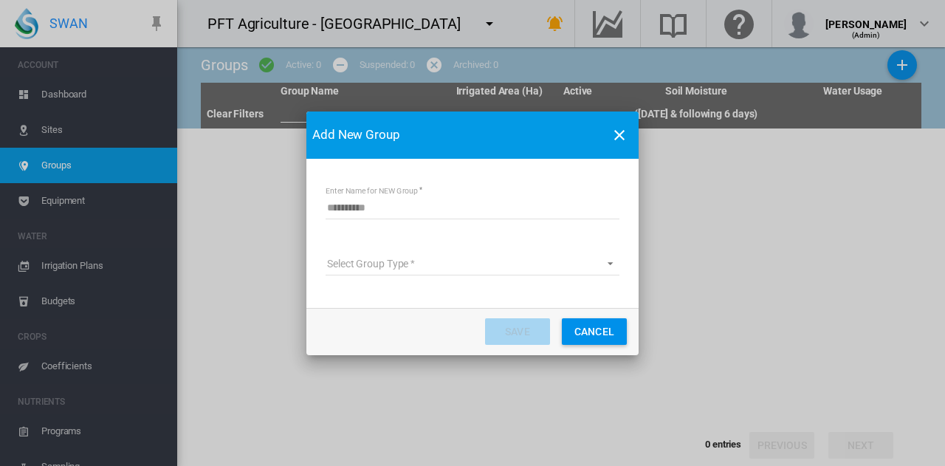
click at [490, 216] on input "Enter Name for NEW Group" at bounding box center [473, 208] width 294 height 22
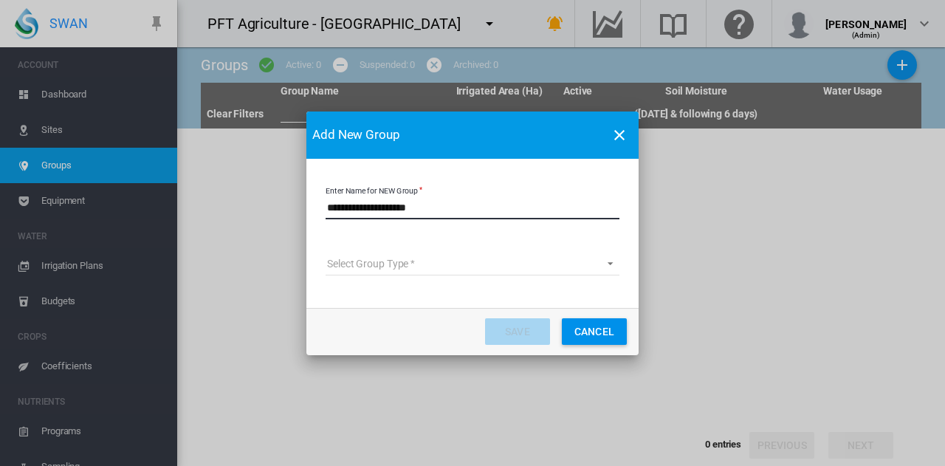
type input "**********"
click at [391, 261] on md-select "Select Group Type Site Management Planet Imagery Subscription" at bounding box center [473, 264] width 294 height 22
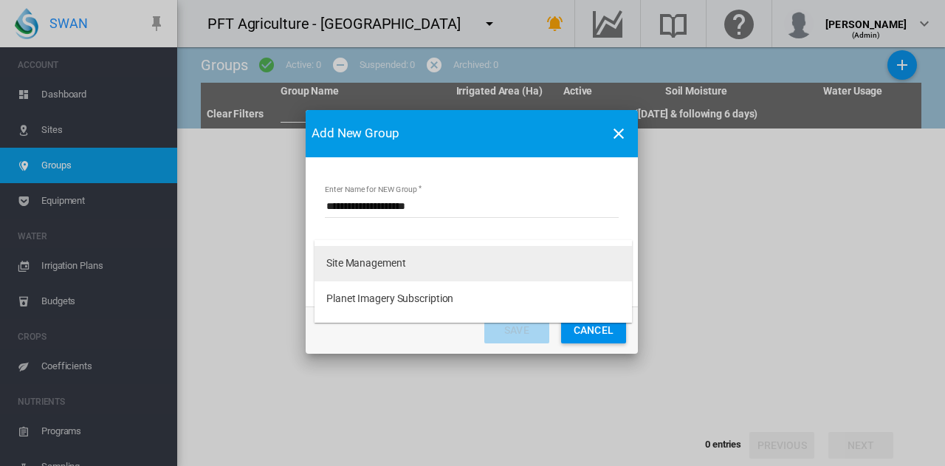
click at [435, 259] on md-option "Site Management" at bounding box center [472, 263] width 317 height 35
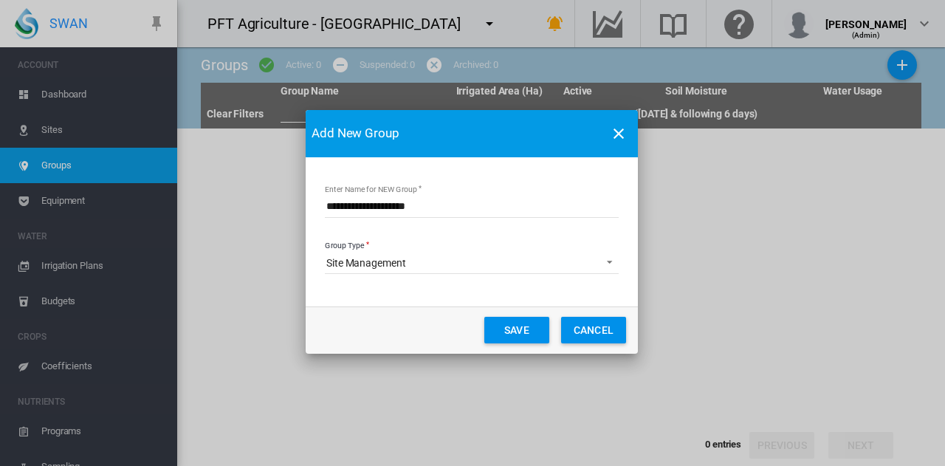
click at [516, 334] on button "Save" at bounding box center [516, 330] width 65 height 27
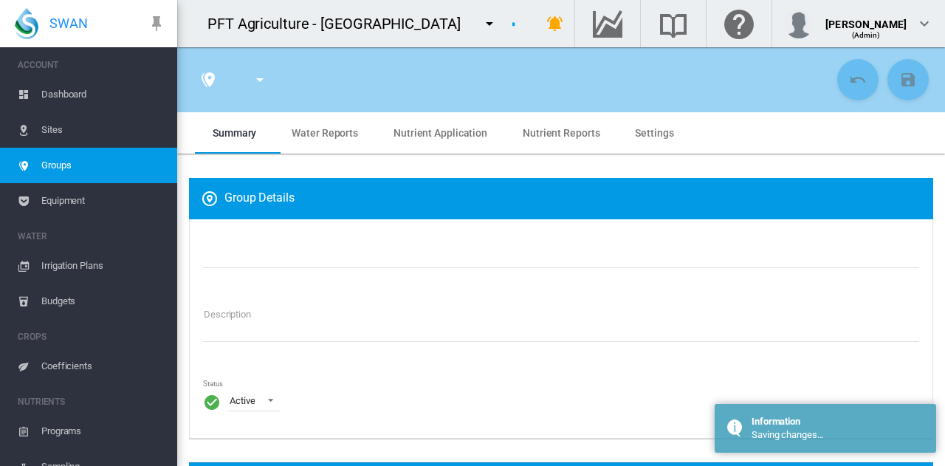
type input "**********"
type textarea "**********"
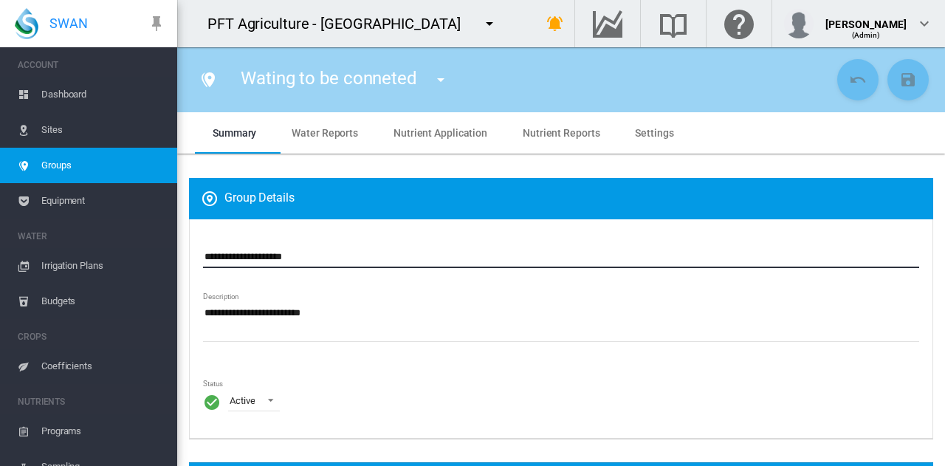
click at [221, 258] on input "**********" at bounding box center [561, 257] width 716 height 22
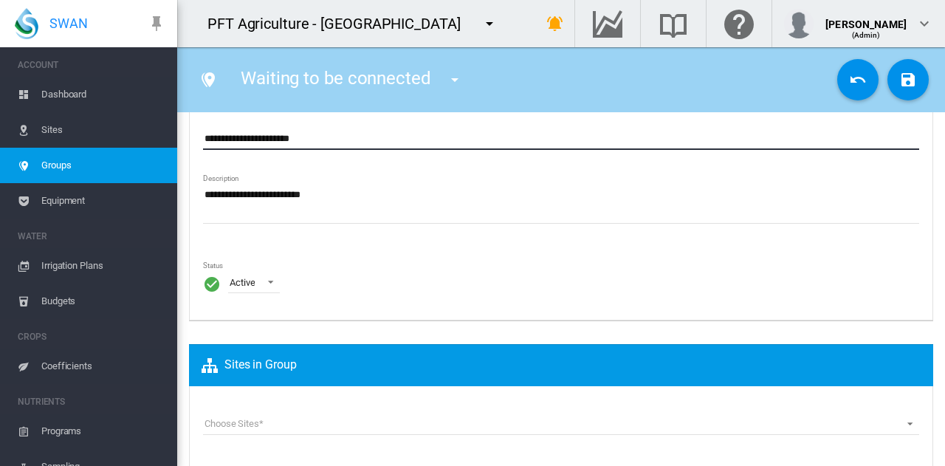
scroll to position [151, 0]
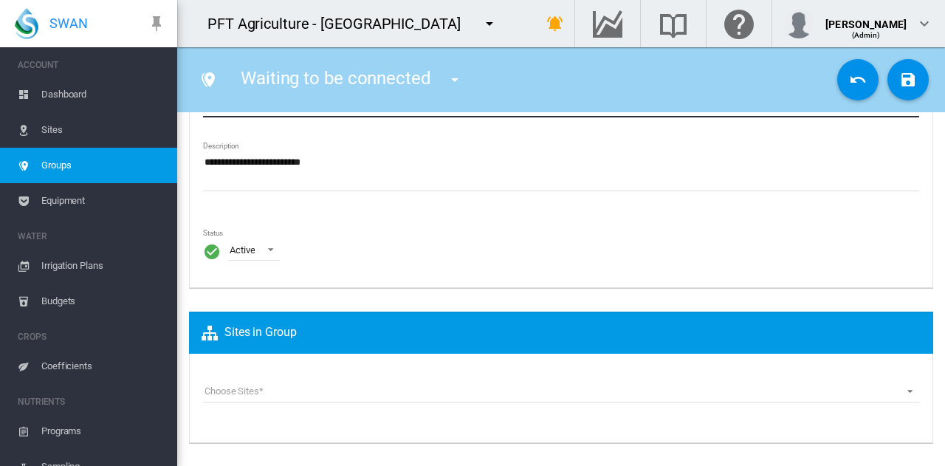
type input "**********"
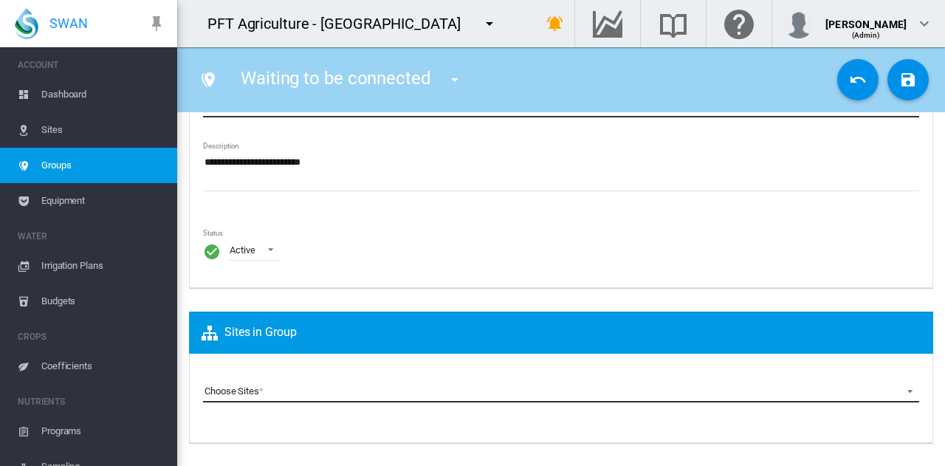
click at [326, 394] on md-select "Choose Sites 01 Bravo Grafts South (Site) 02 Bravo Grafts Middle (Site) 03 Brav…" at bounding box center [561, 391] width 716 height 22
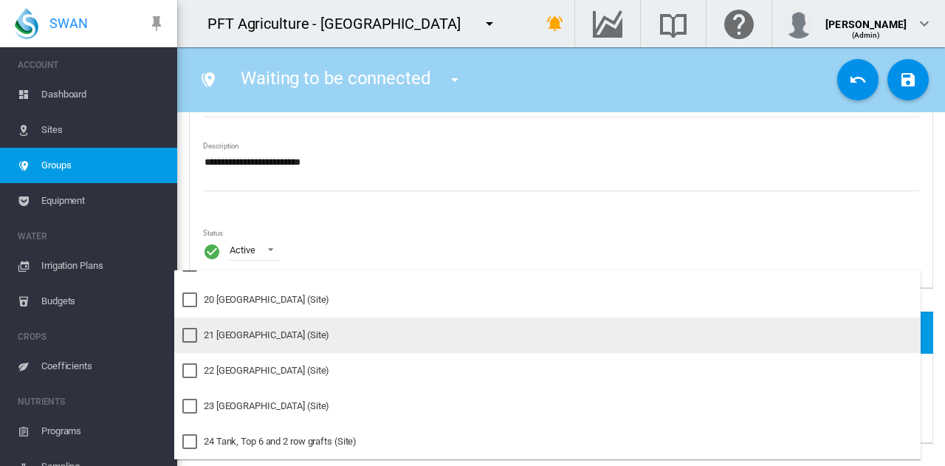
scroll to position [623, 0]
click at [295, 330] on md-option "19 [GEOGRAPHIC_DATA] (Site)" at bounding box center [547, 337] width 746 height 35
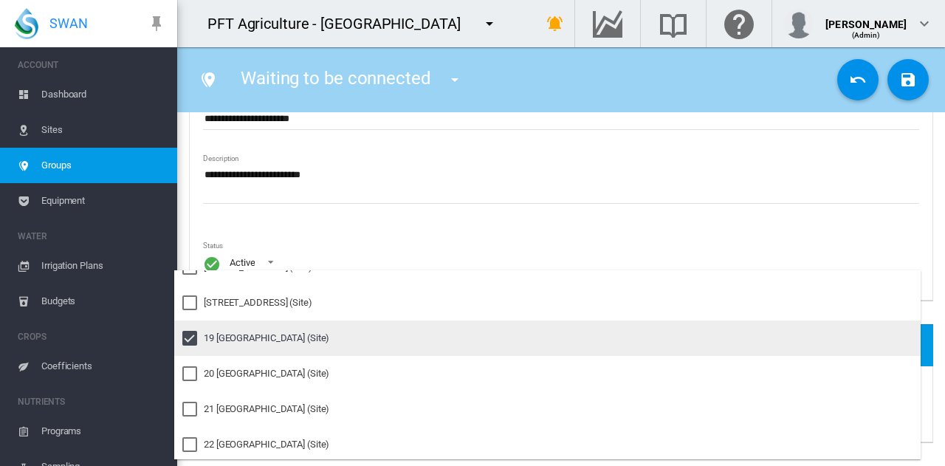
scroll to position [137, 0]
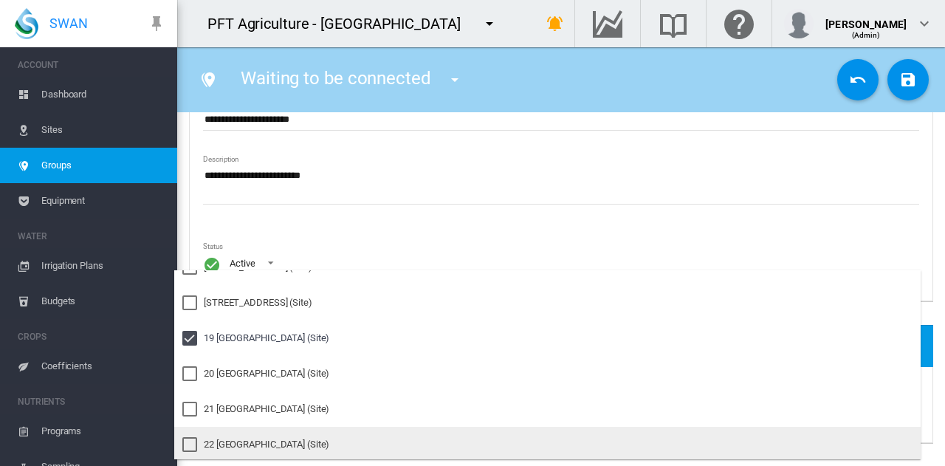
click at [313, 441] on div "22 [GEOGRAPHIC_DATA] (Site)" at bounding box center [266, 444] width 125 height 13
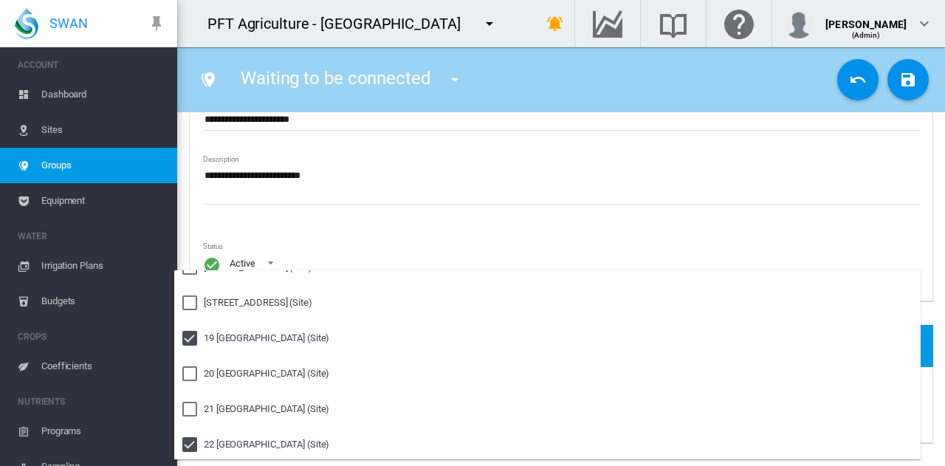
click at [452, 22] on md-backdrop at bounding box center [472, 233] width 945 height 466
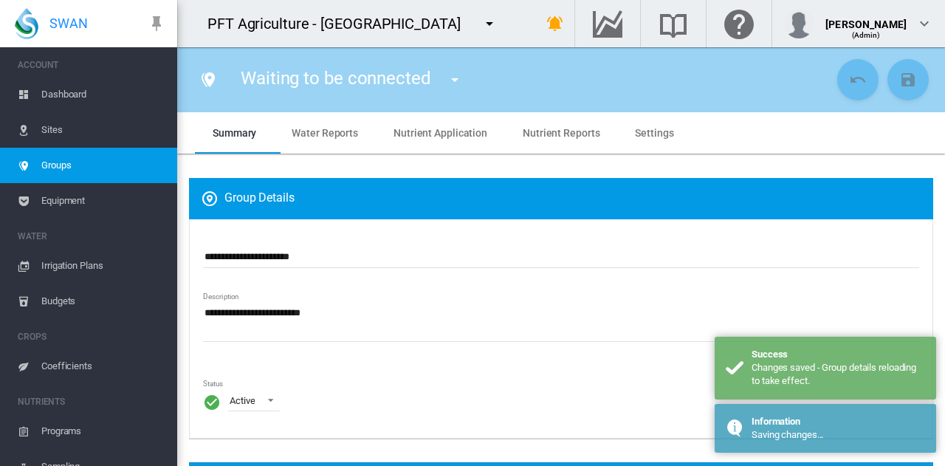
click at [95, 166] on span "Groups" at bounding box center [103, 165] width 124 height 35
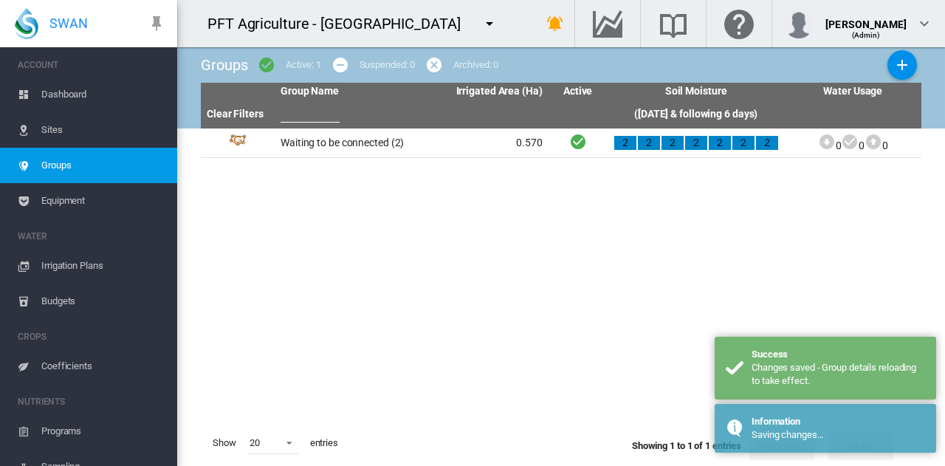
click at [95, 128] on span "Sites" at bounding box center [103, 129] width 124 height 35
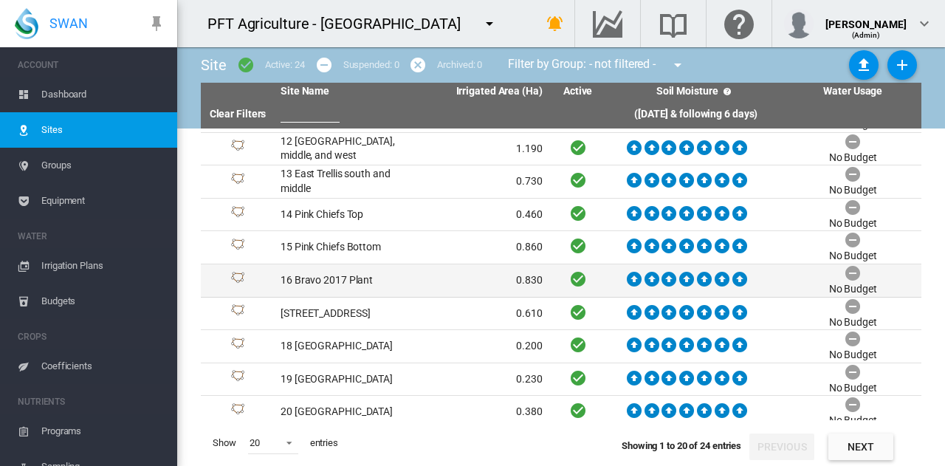
scroll to position [362, 0]
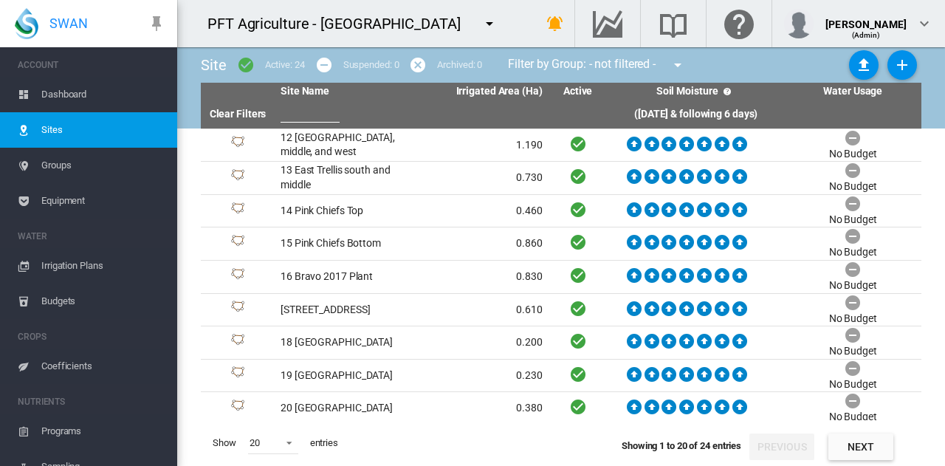
click at [453, 23] on div "PFT Agriculture - [GEOGRAPHIC_DATA] 100+ Project [GEOGRAPHIC_DATA] Demo" at bounding box center [344, 23] width 335 height 47
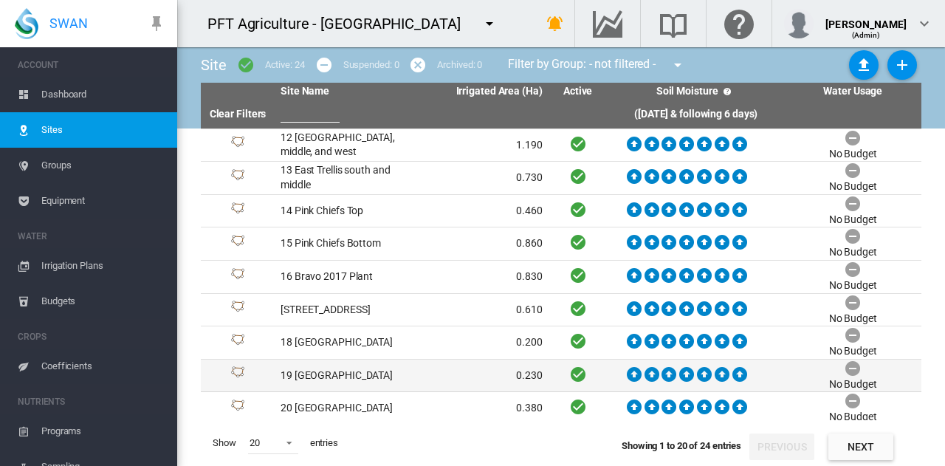
click at [354, 370] on td "19 [GEOGRAPHIC_DATA]" at bounding box center [343, 375] width 137 height 32
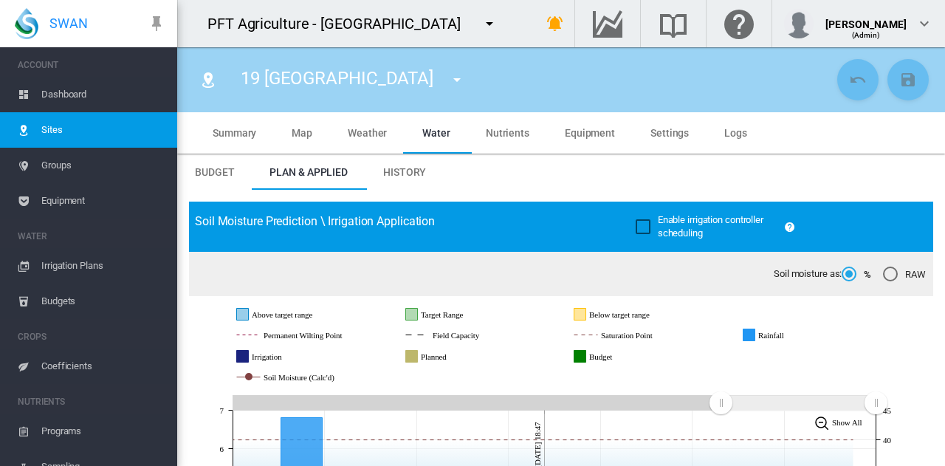
click at [100, 194] on span "Equipment" at bounding box center [103, 200] width 124 height 35
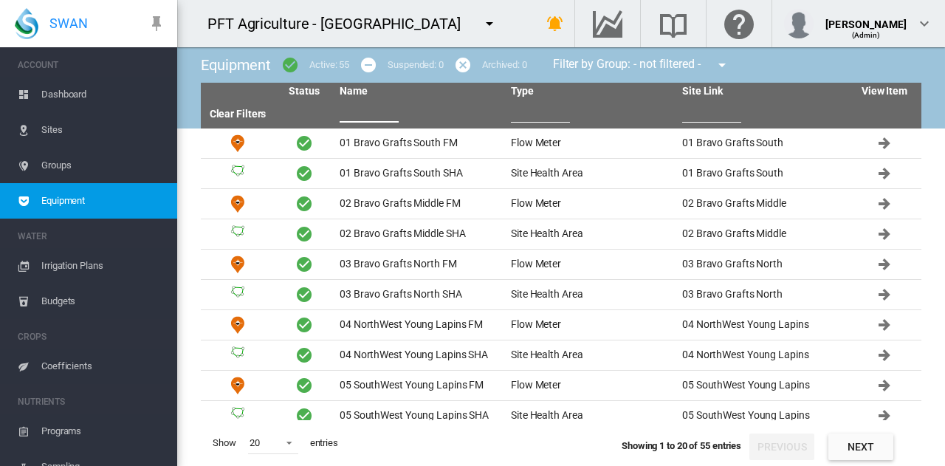
click at [378, 109] on input "text" at bounding box center [369, 111] width 59 height 22
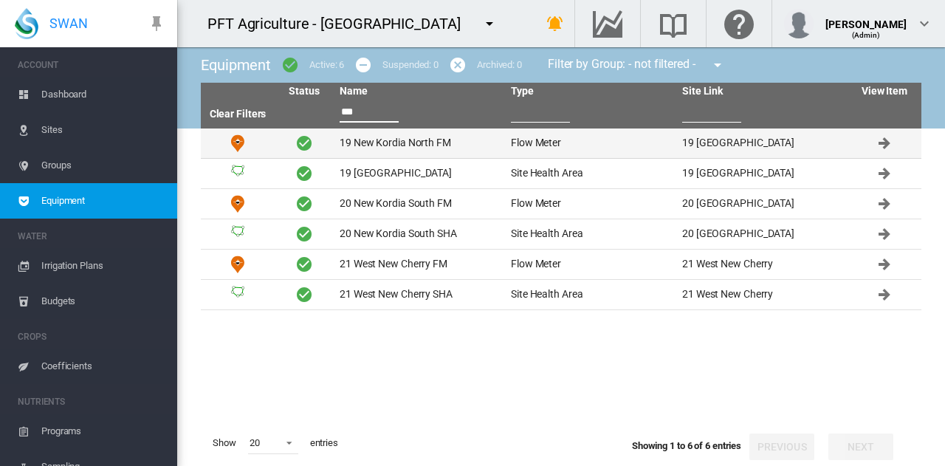
type input "***"
click at [398, 140] on td "19 New Kordia North FM" at bounding box center [419, 143] width 171 height 30
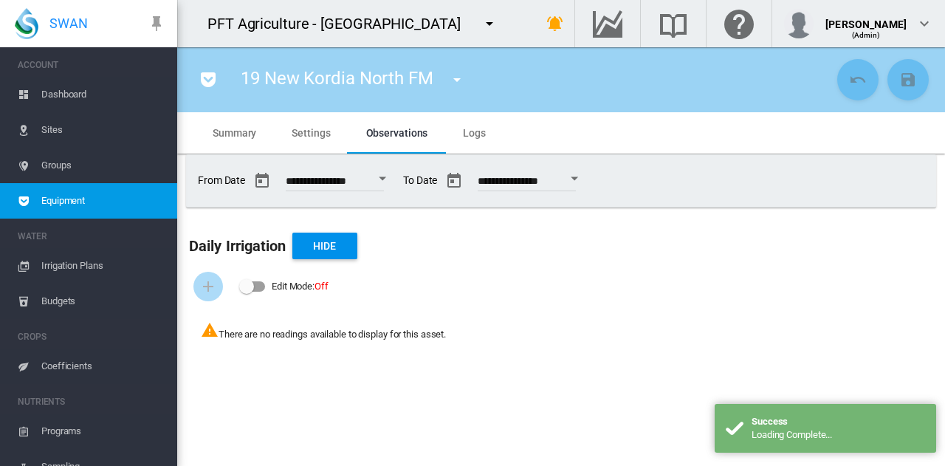
click at [464, 79] on md-icon "icon-menu-down" at bounding box center [457, 80] width 18 height 18
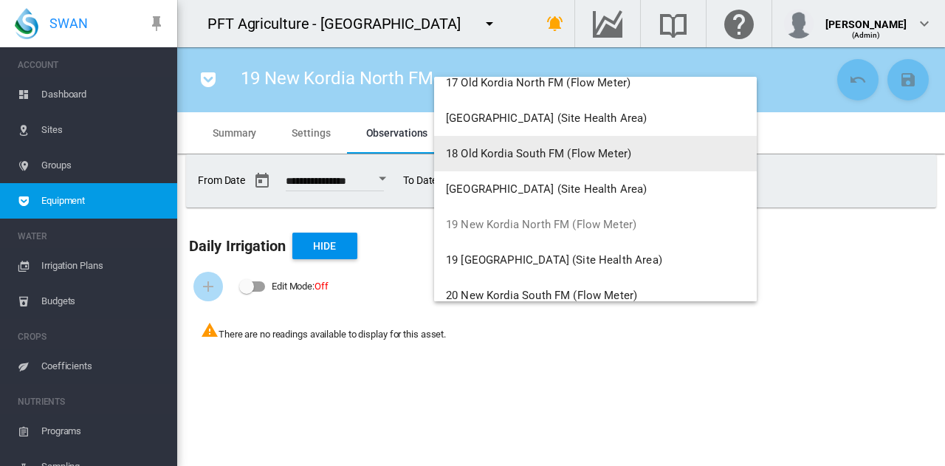
scroll to position [1403, 0]
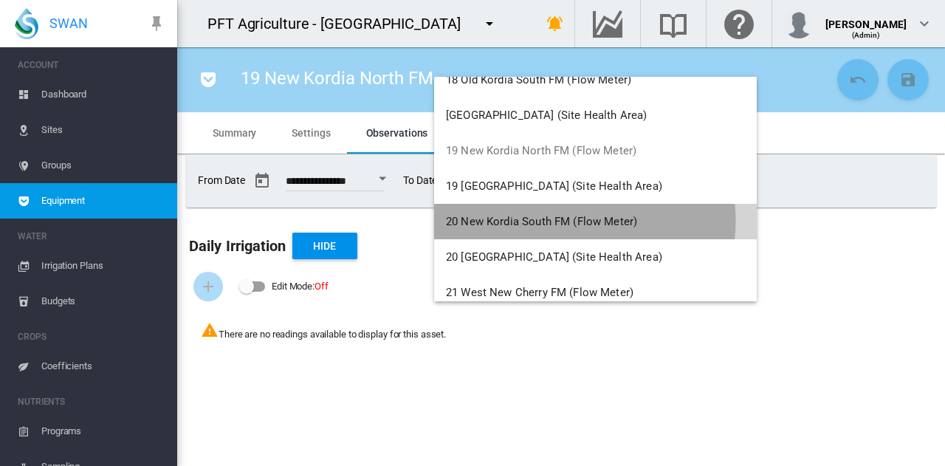
click at [573, 221] on span "20 New Kordia South FM (Flow Meter)" at bounding box center [541, 221] width 191 height 13
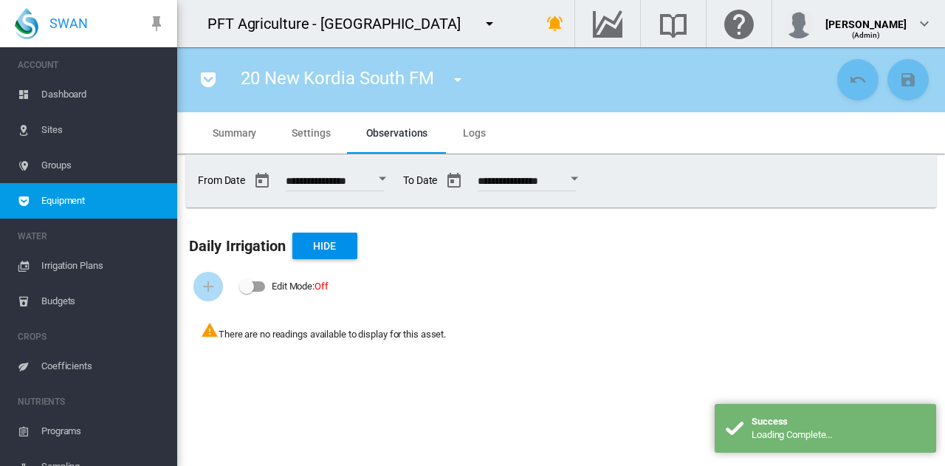
click at [292, 144] on md-tab-item "Settings" at bounding box center [311, 132] width 74 height 41
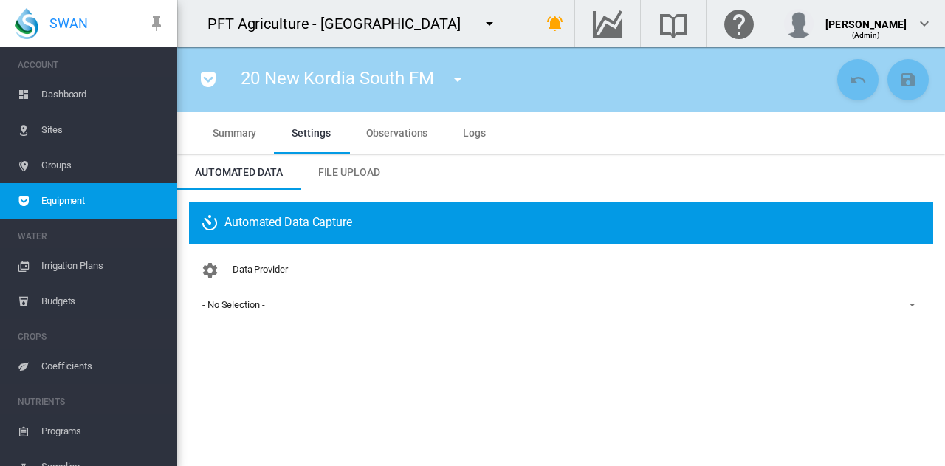
click at [226, 307] on div "- No Selection -" at bounding box center [233, 304] width 62 height 11
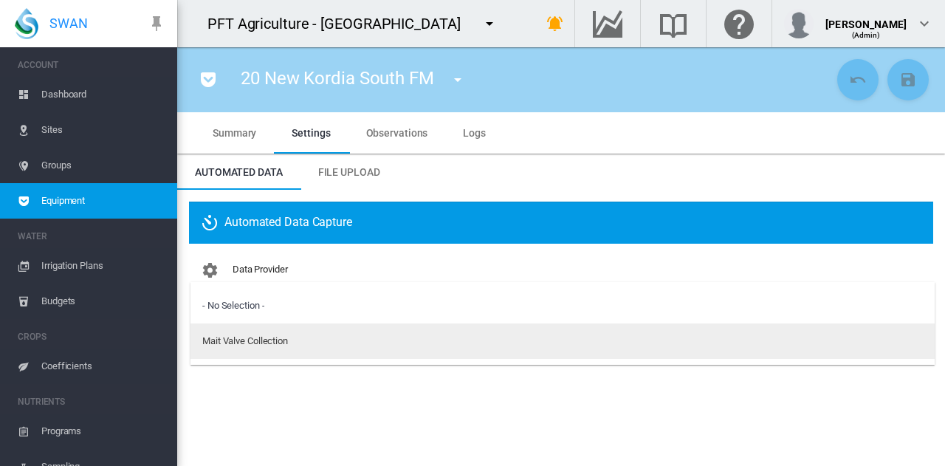
click at [245, 351] on md-option "Mait Valve Collection" at bounding box center [562, 340] width 744 height 35
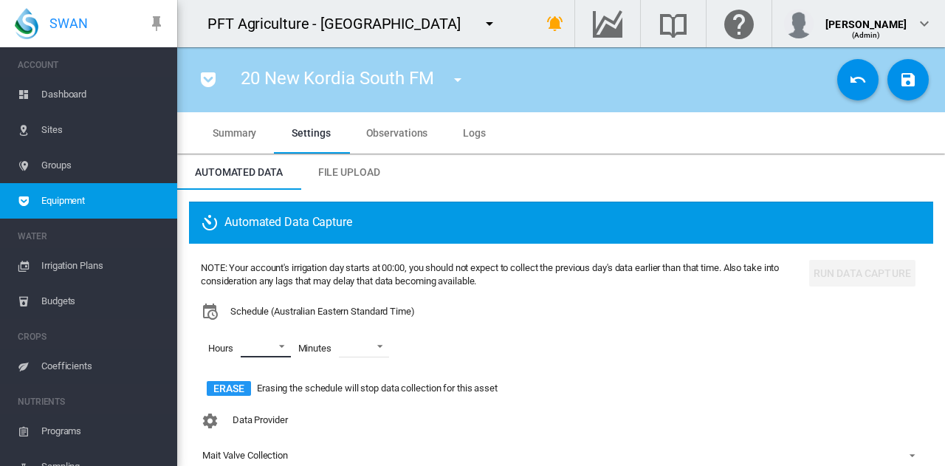
click at [275, 346] on md-select "00 01 02 03 04 05 06 07 08 09 10 11 12 13 14 15 16 17 18 19 20 21 22 23" at bounding box center [266, 346] width 50 height 22
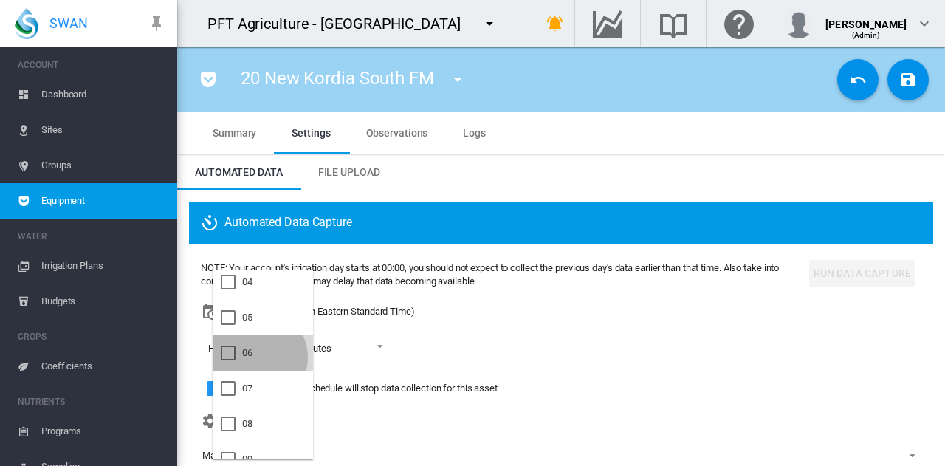
click at [258, 357] on md-option "06" at bounding box center [263, 352] width 100 height 35
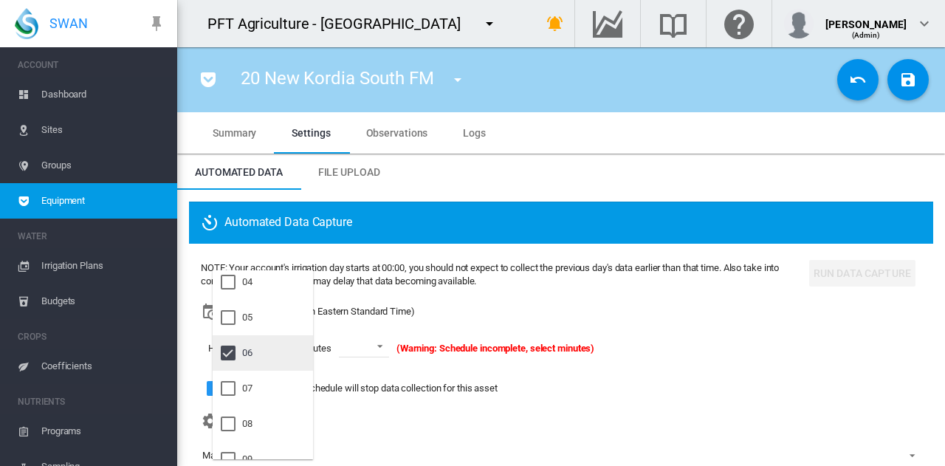
scroll to position [221, 0]
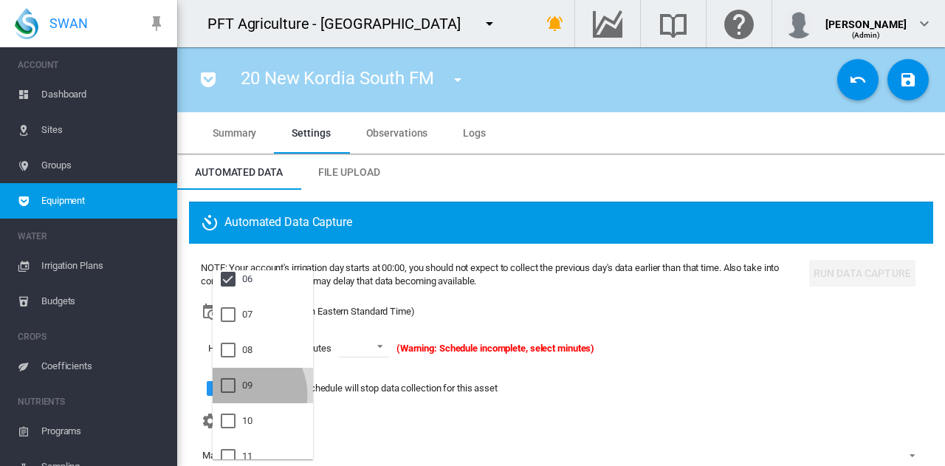
click at [235, 393] on div at bounding box center [228, 385] width 15 height 15
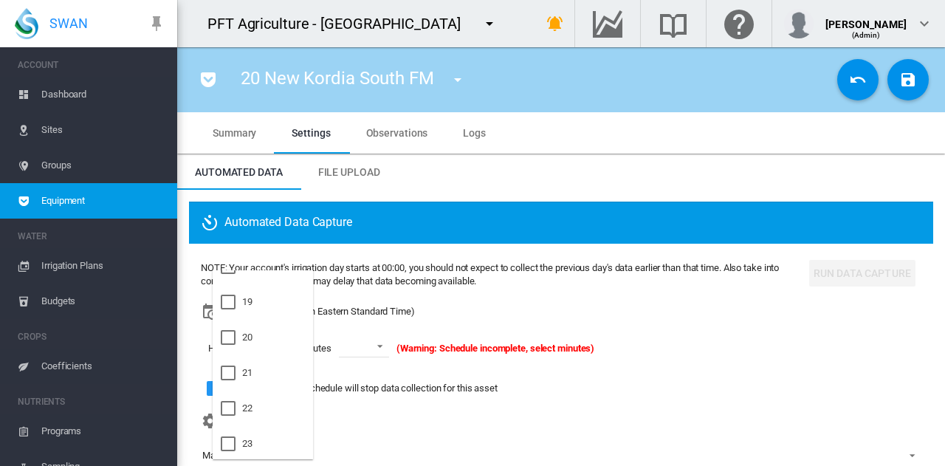
scroll to position [661, 0]
click at [250, 376] on div "21" at bounding box center [247, 370] width 10 height 13
click at [411, 343] on md-backdrop at bounding box center [472, 233] width 945 height 466
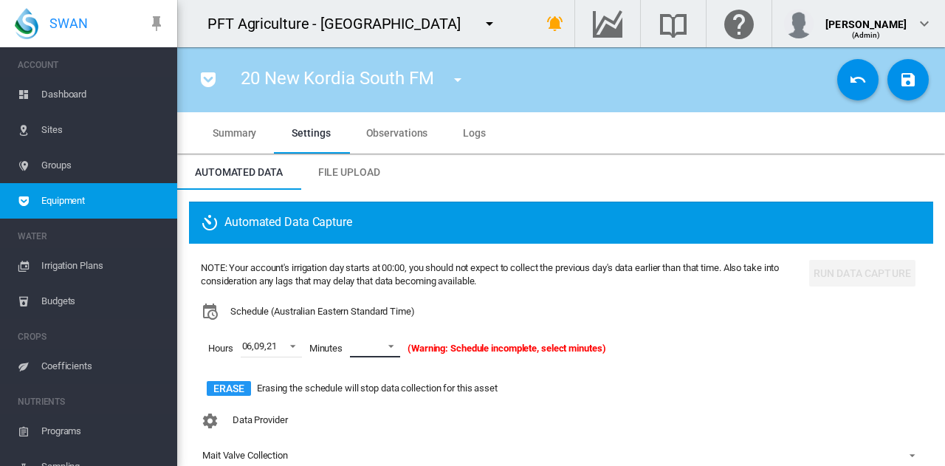
click at [384, 348] on span at bounding box center [387, 344] width 18 height 13
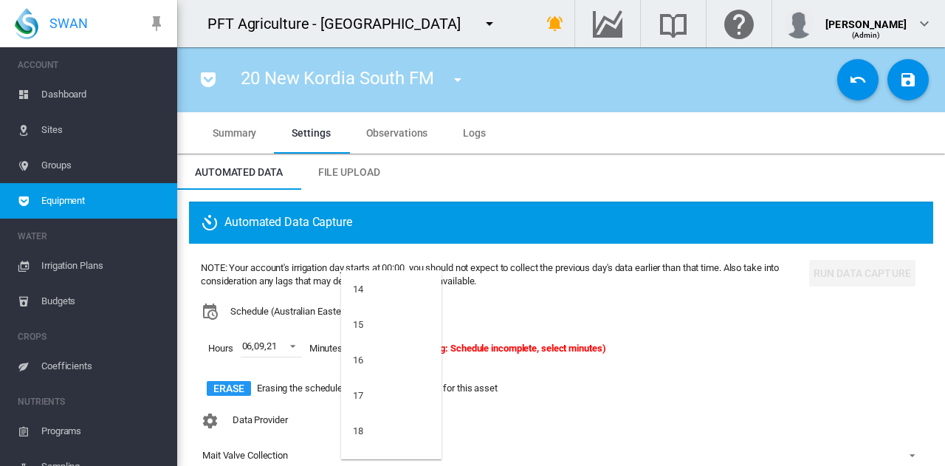
scroll to position [517, 0]
click at [378, 336] on md-option "15" at bounding box center [391, 337] width 100 height 35
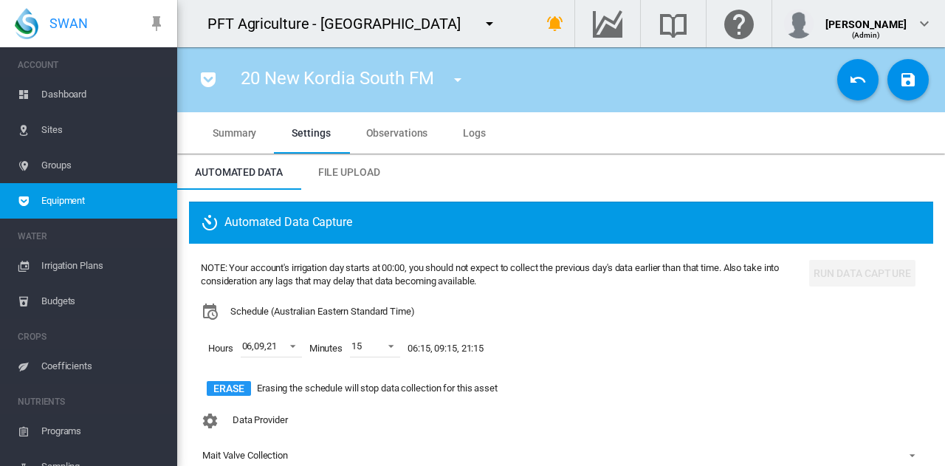
click at [551, 330] on div "Hours 06 , 09 , 21 Minutes 15 06:15, 09:15, 21:15" at bounding box center [502, 348] width 602 height 56
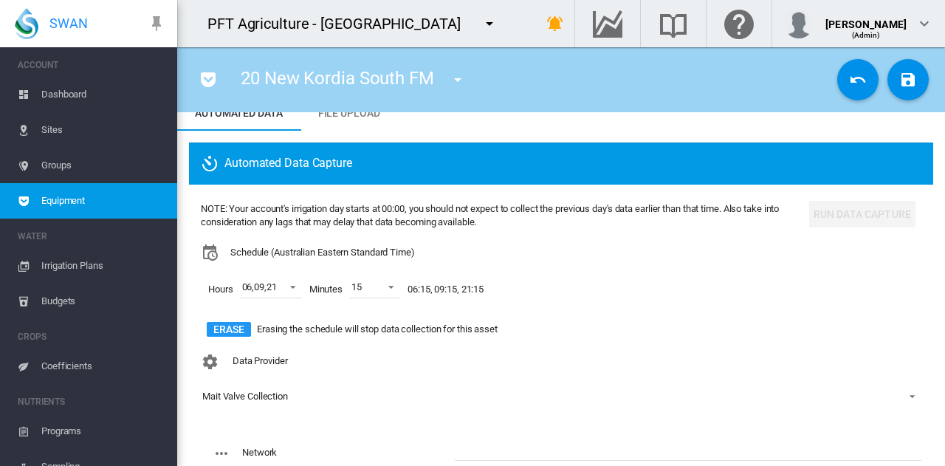
scroll to position [221, 0]
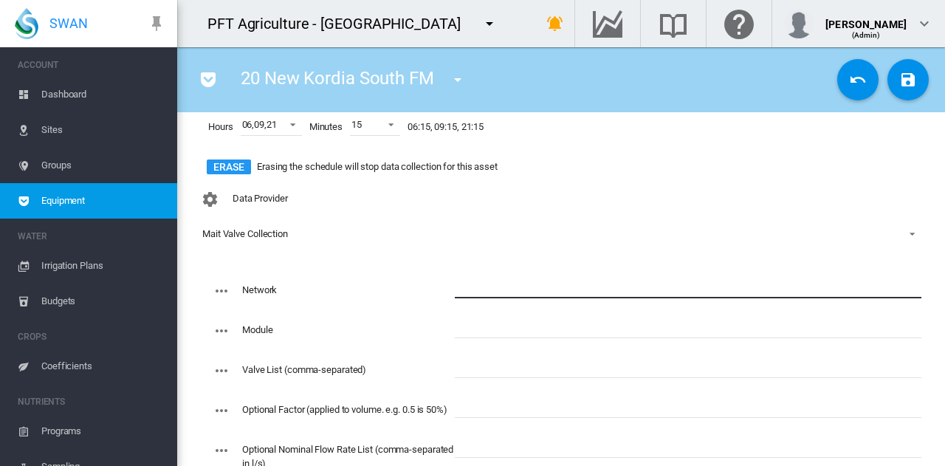
click at [471, 288] on input "text" at bounding box center [688, 287] width 467 height 22
type input "****"
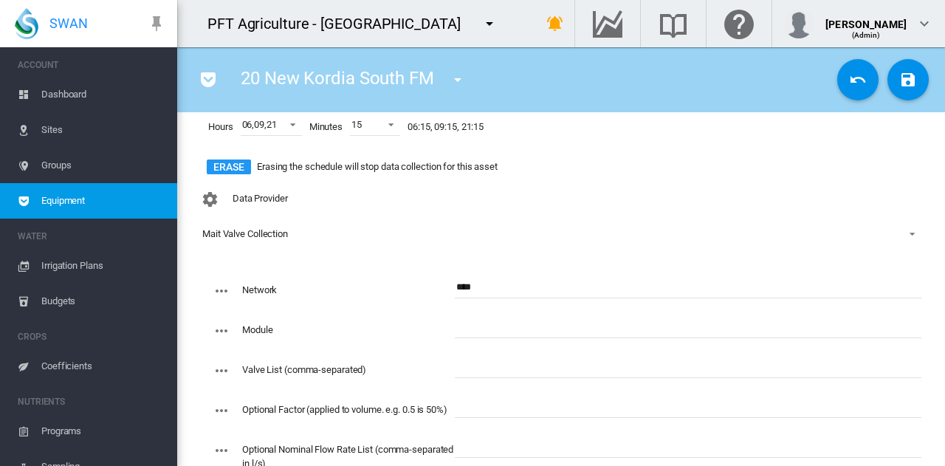
click at [449, 326] on div "Module" at bounding box center [348, 339] width 213 height 32
click at [471, 309] on md-input-container "****" at bounding box center [688, 296] width 467 height 40
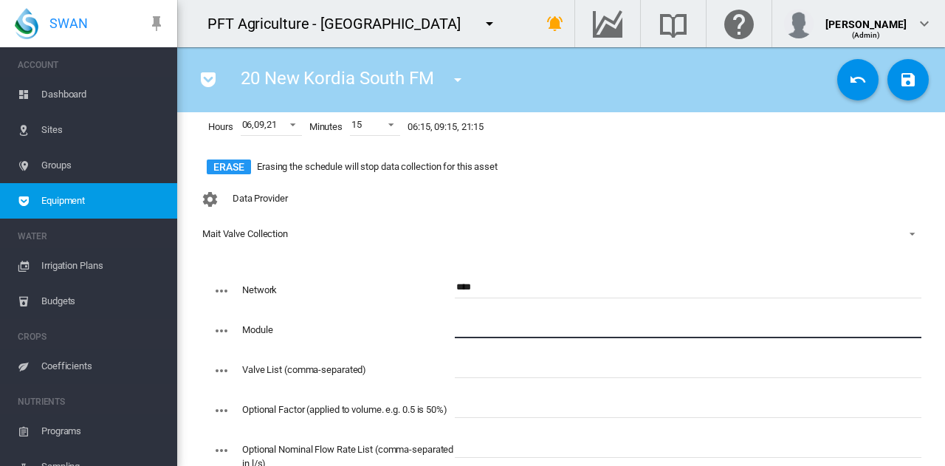
click at [471, 328] on input "text" at bounding box center [688, 327] width 467 height 22
click at [472, 370] on input "text" at bounding box center [688, 367] width 467 height 22
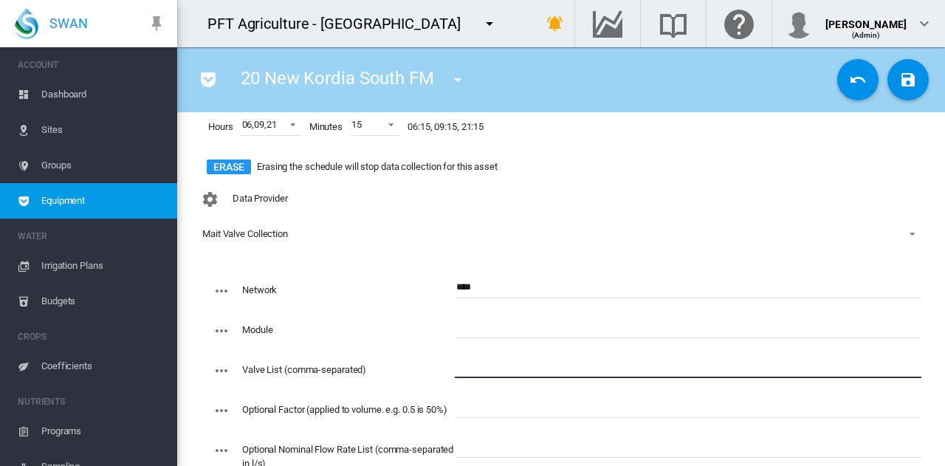
paste input "**********"
type input "**********"
click at [486, 330] on input "text" at bounding box center [688, 327] width 467 height 22
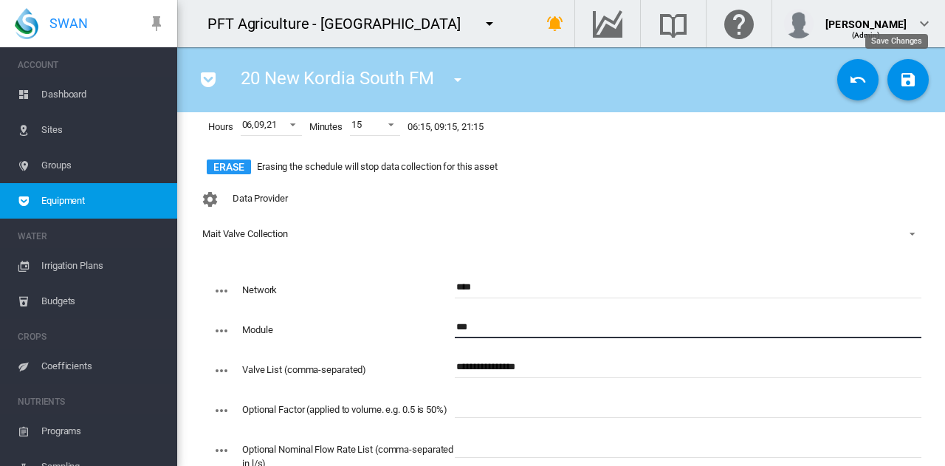
type input "***"
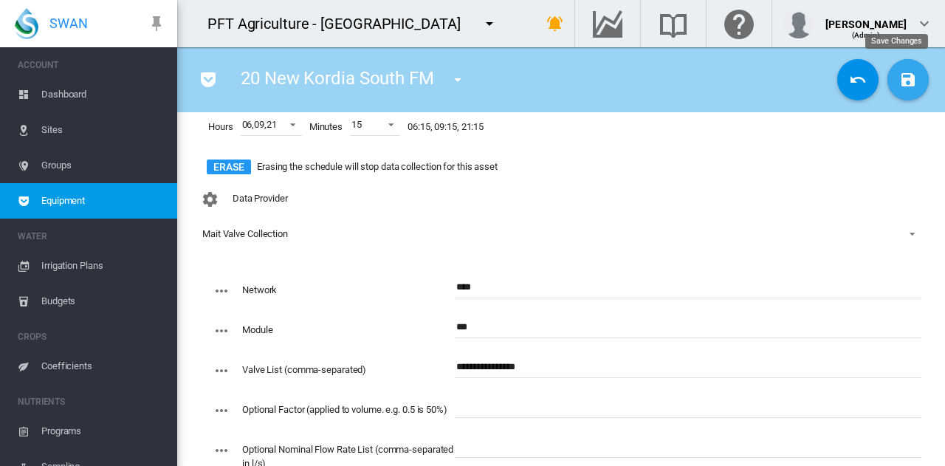
click at [904, 80] on md-icon "icon-content-save" at bounding box center [908, 80] width 18 height 18
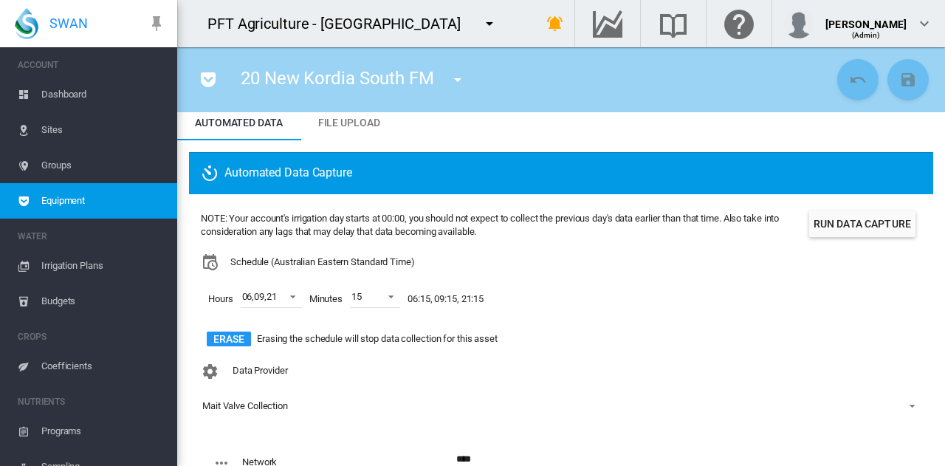
scroll to position [0, 0]
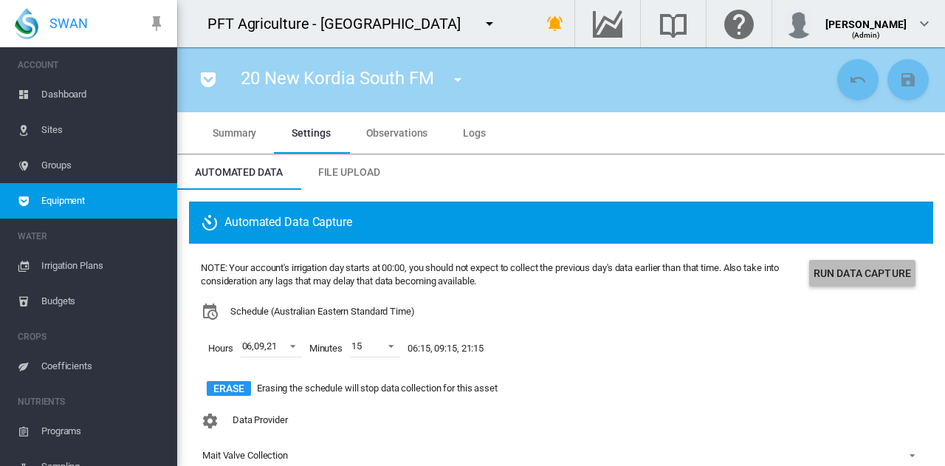
click at [853, 266] on button "Run Data Capture" at bounding box center [862, 273] width 106 height 27
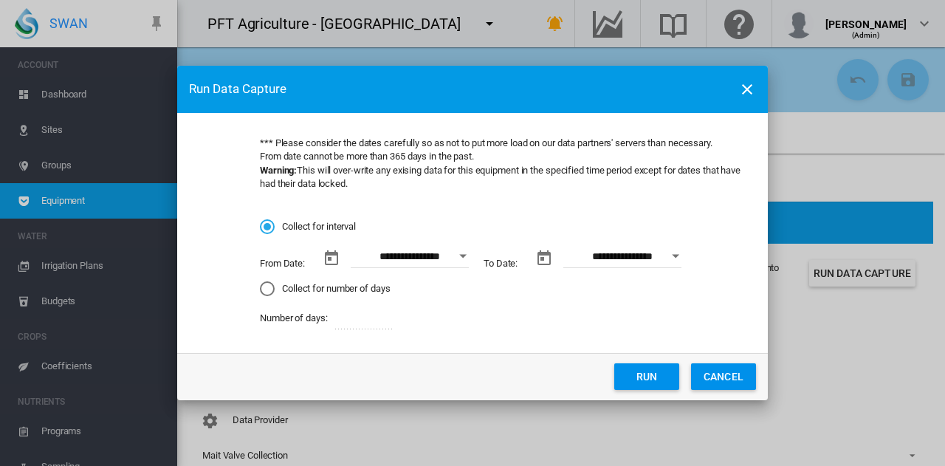
click at [465, 266] on button "Open calendar" at bounding box center [463, 256] width 27 height 27
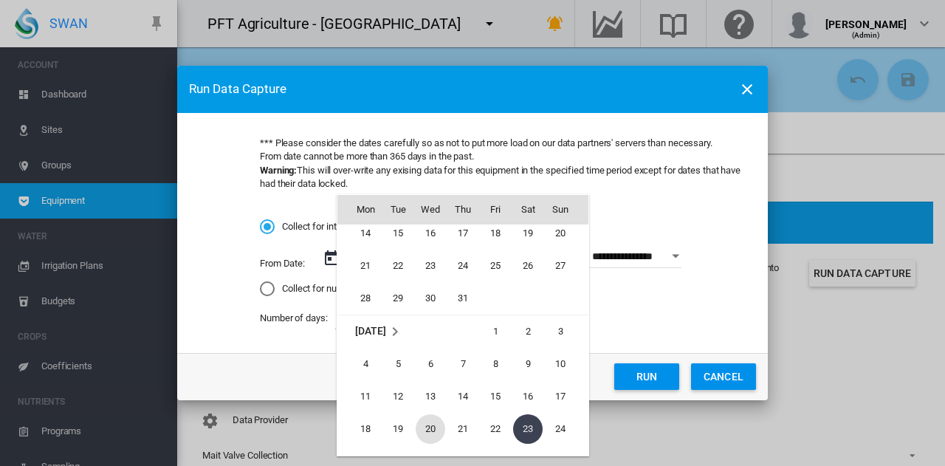
scroll to position [341591, 0]
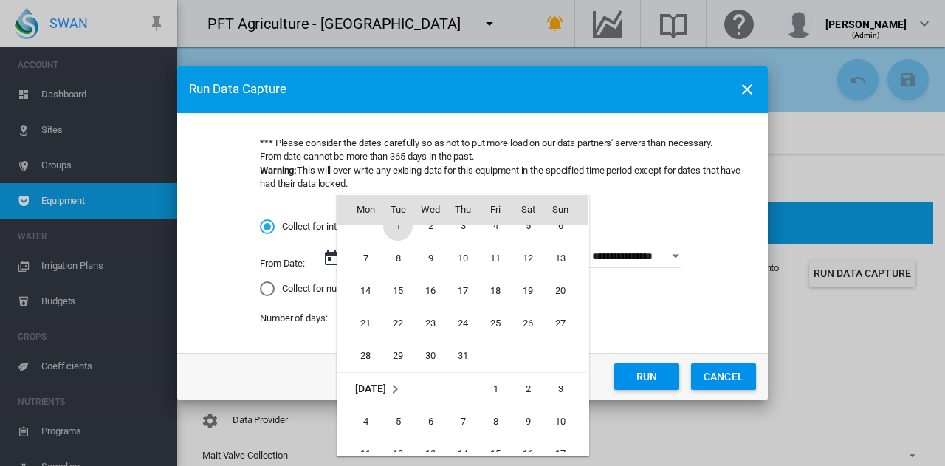
click at [403, 231] on span "1" at bounding box center [398, 226] width 30 height 30
type input "**********"
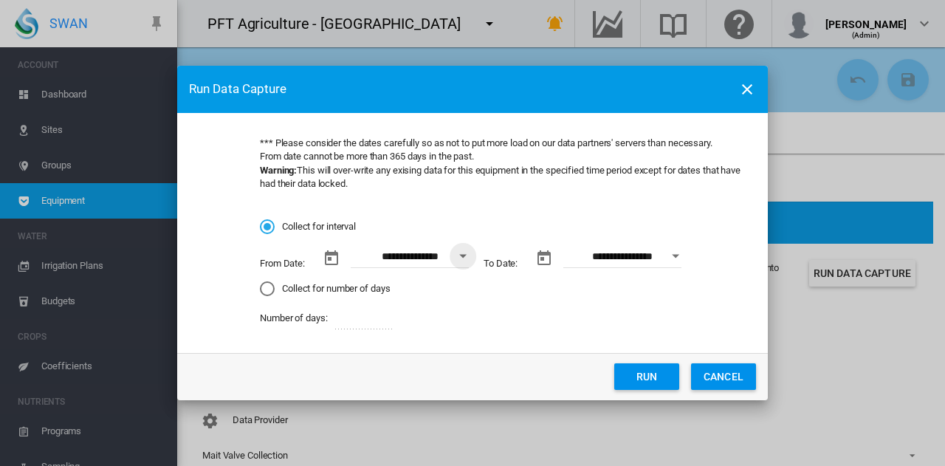
click at [634, 378] on button "Run" at bounding box center [646, 376] width 65 height 27
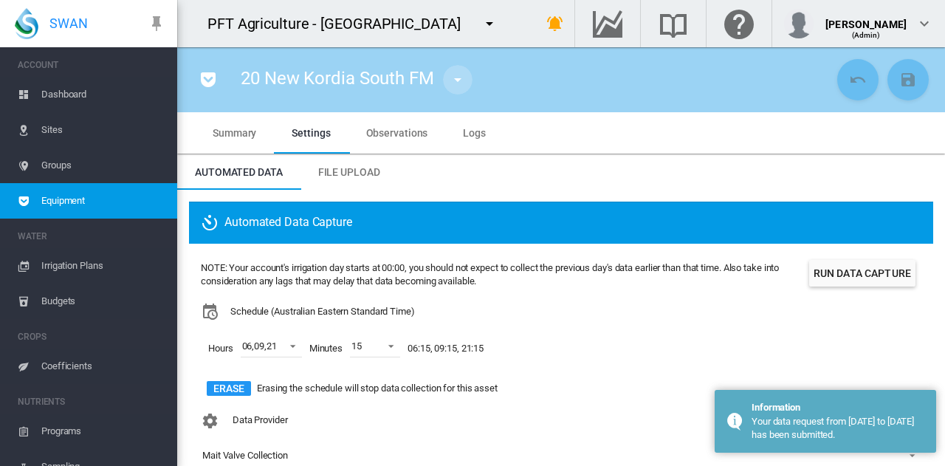
click at [459, 83] on md-icon "icon-menu-down" at bounding box center [458, 80] width 18 height 18
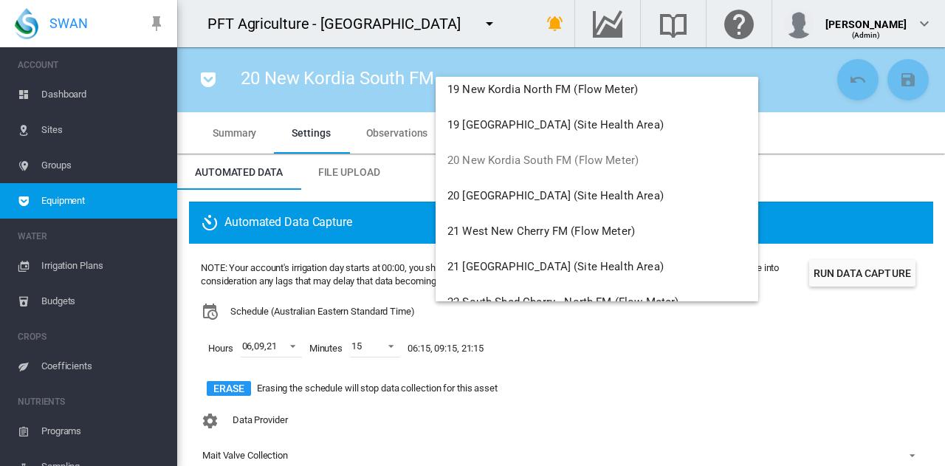
scroll to position [1476, 0]
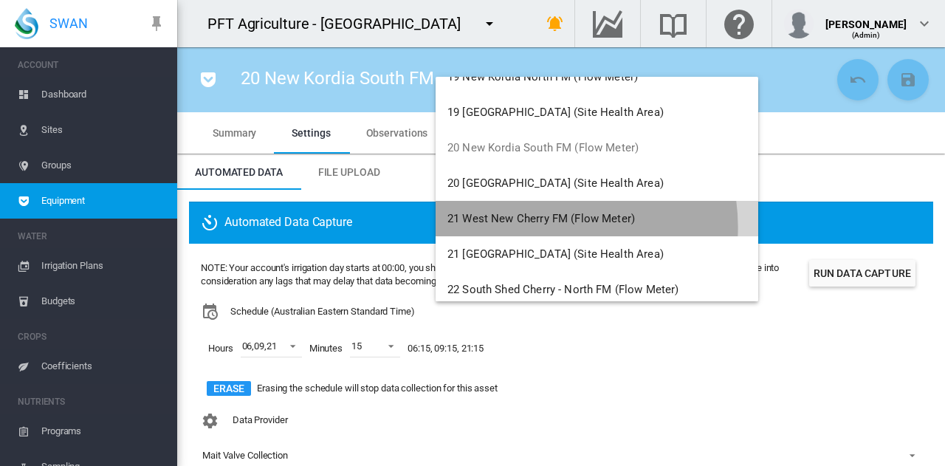
click at [546, 227] on button "21 West New Cherry FM (Flow Meter)" at bounding box center [597, 218] width 323 height 35
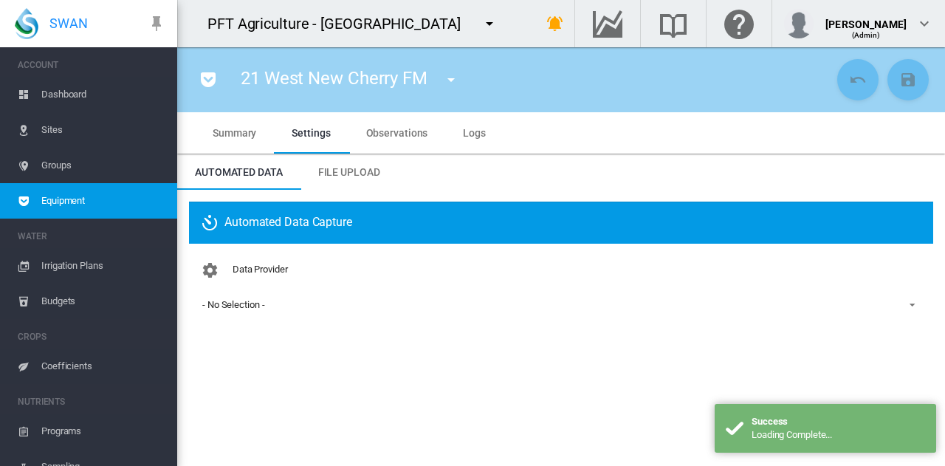
click at [248, 308] on div "- No Selection -" at bounding box center [233, 304] width 62 height 11
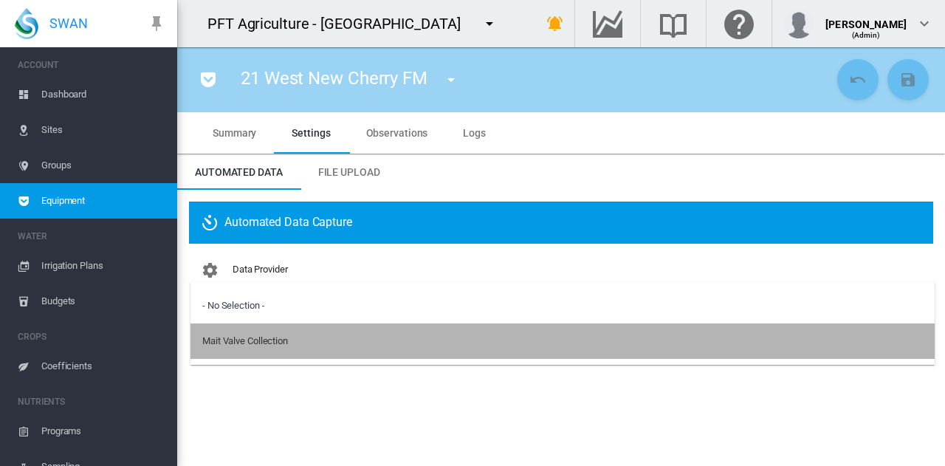
click at [254, 344] on div "Mait Valve Collection" at bounding box center [245, 340] width 86 height 13
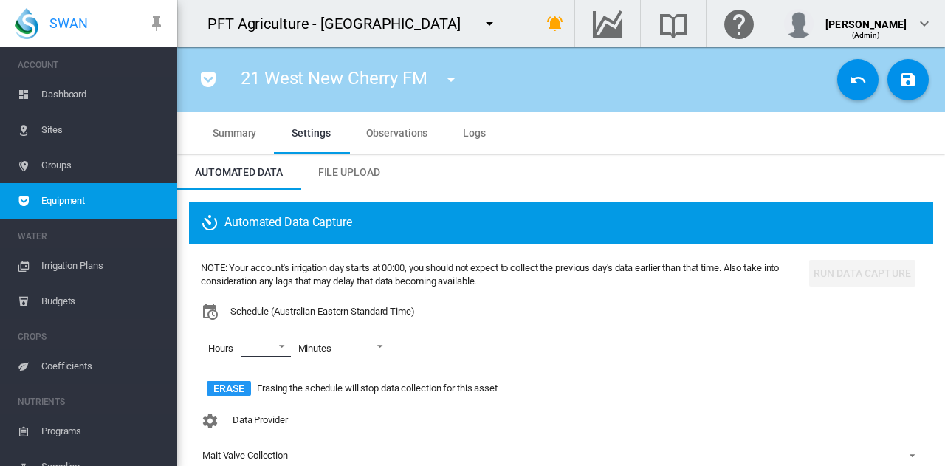
click at [270, 344] on md-select "00 01 02 03 04 05 06 07 08 09 10 11 12 13 14 15 16 17 18 19 20 21 22 23" at bounding box center [266, 346] width 50 height 22
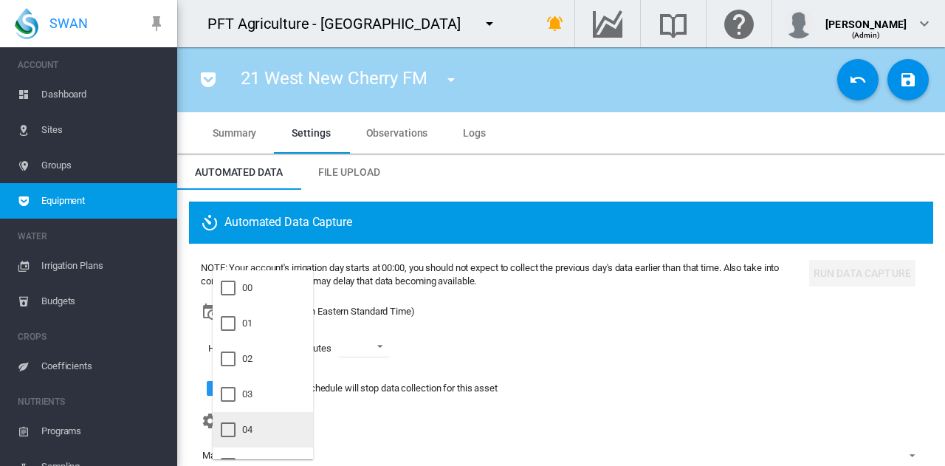
scroll to position [74, 0]
click at [267, 424] on md-option "06" at bounding box center [263, 426] width 100 height 35
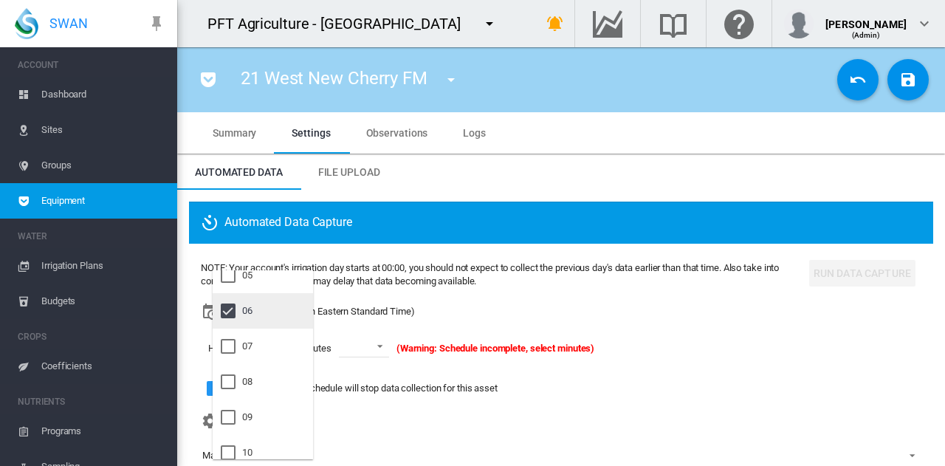
scroll to position [221, 0]
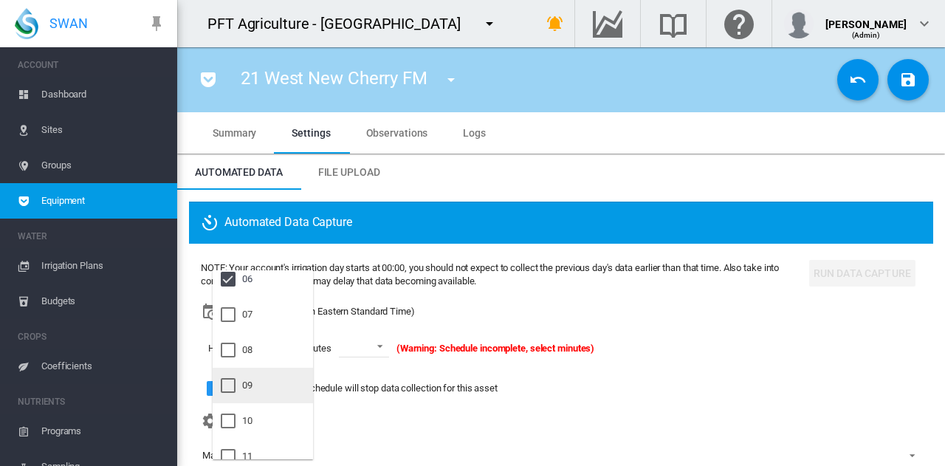
click at [276, 386] on md-option "09" at bounding box center [263, 385] width 100 height 35
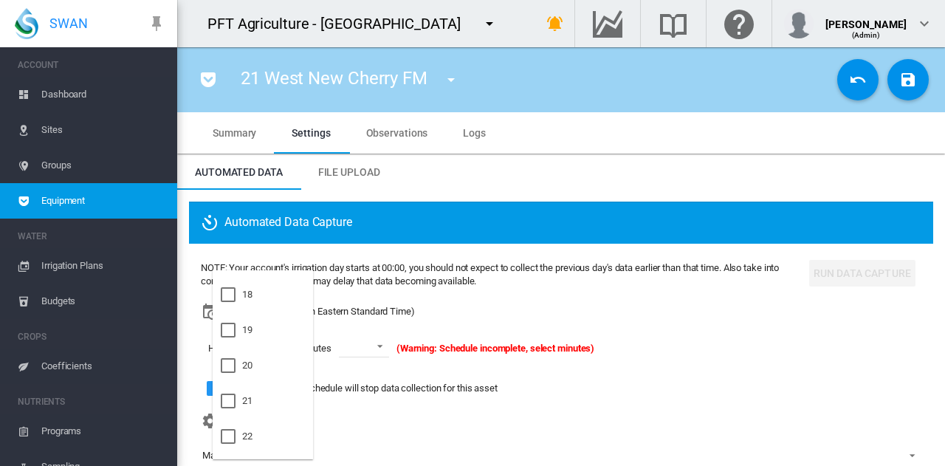
scroll to position [661, 0]
click at [276, 382] on md-option "21" at bounding box center [263, 370] width 100 height 35
click at [362, 354] on md-backdrop at bounding box center [472, 233] width 945 height 466
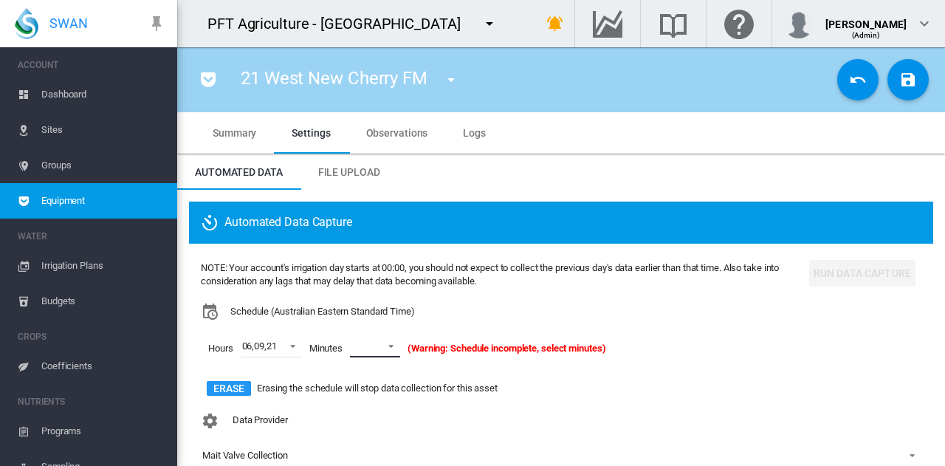
click at [378, 345] on md-select-value at bounding box center [375, 346] width 50 height 22
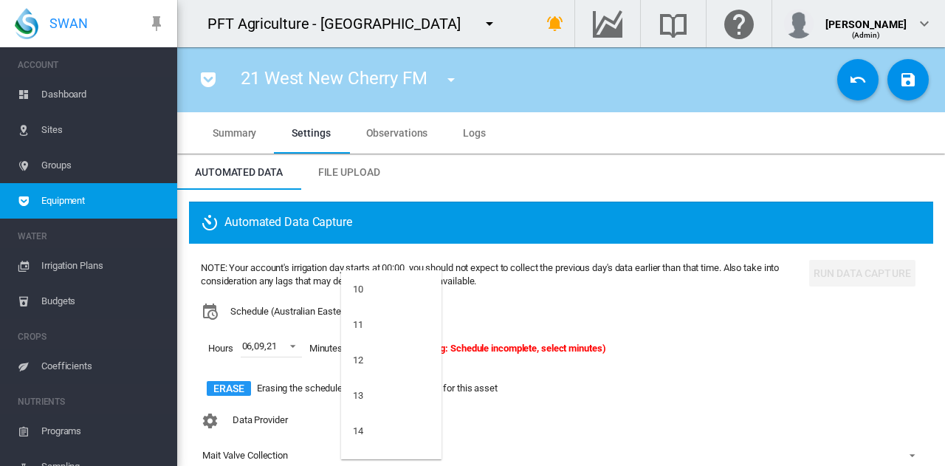
scroll to position [443, 0]
click at [381, 404] on md-option "15" at bounding box center [391, 411] width 100 height 35
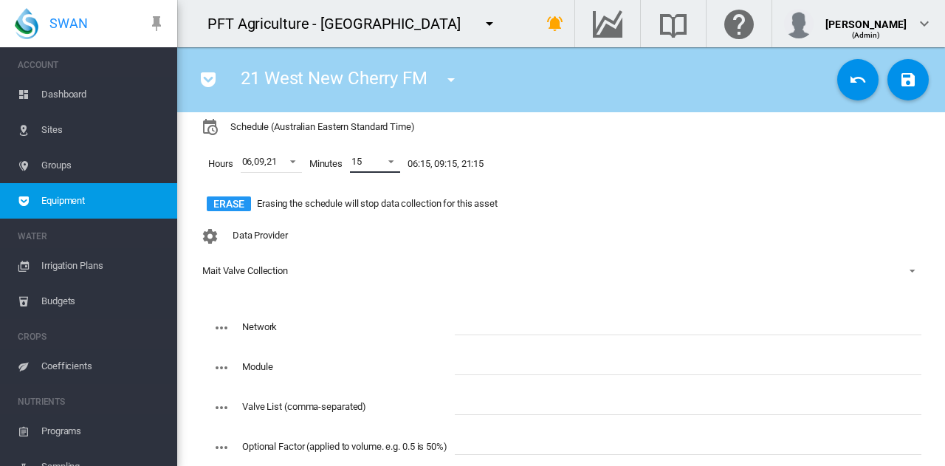
scroll to position [221, 0]
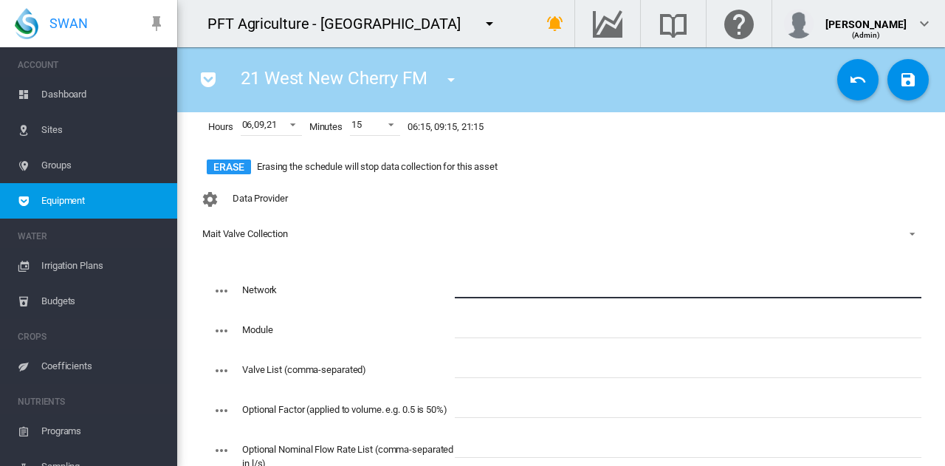
click at [478, 283] on input "text" at bounding box center [688, 287] width 467 height 22
type input "****"
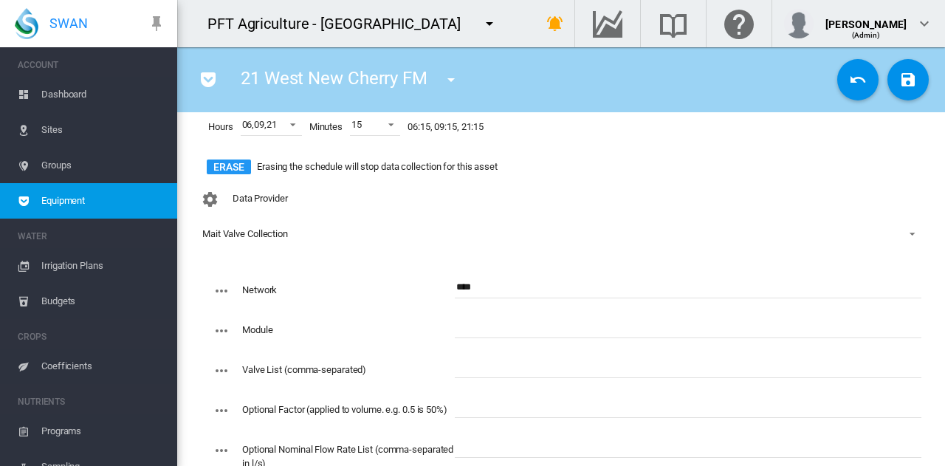
click at [579, 227] on span "Mait Valve Collection" at bounding box center [549, 233] width 694 height 13
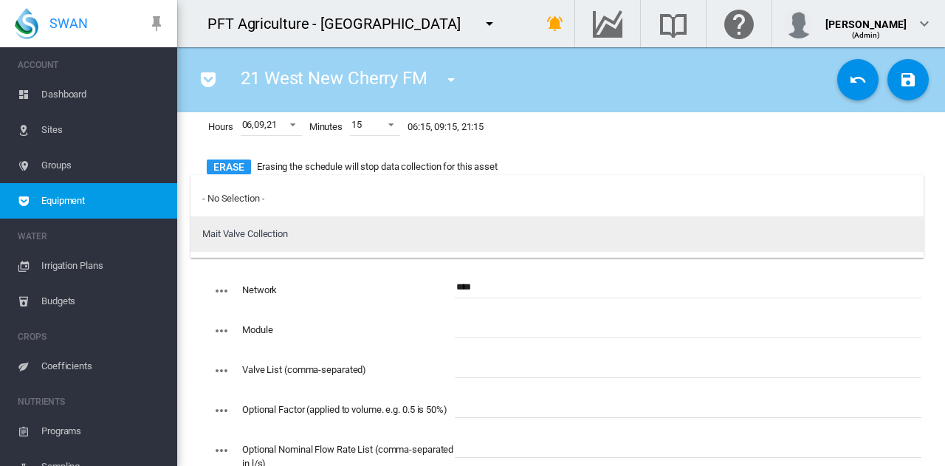
click at [455, 234] on md-option "Mait Valve Collection" at bounding box center [556, 233] width 733 height 35
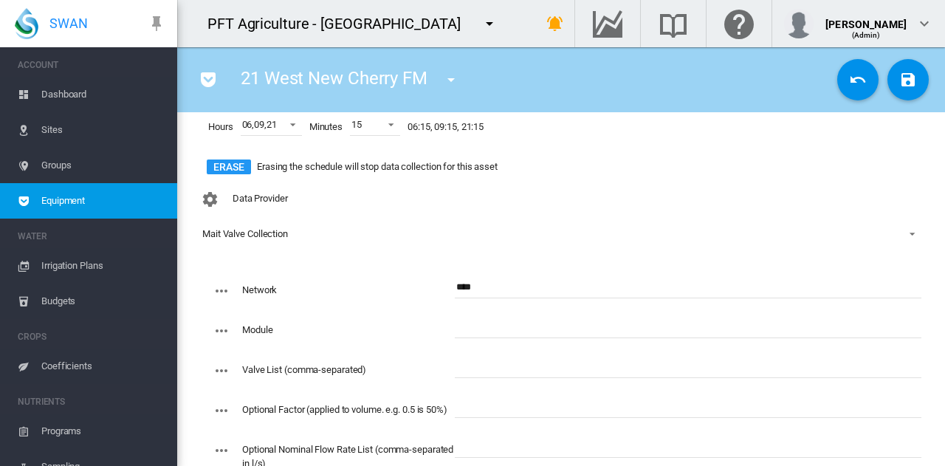
click at [498, 331] on input "text" at bounding box center [688, 327] width 467 height 22
click at [497, 368] on input "text" at bounding box center [688, 367] width 467 height 22
paste input "**********"
type input "**********"
click at [499, 330] on input "text" at bounding box center [688, 327] width 467 height 22
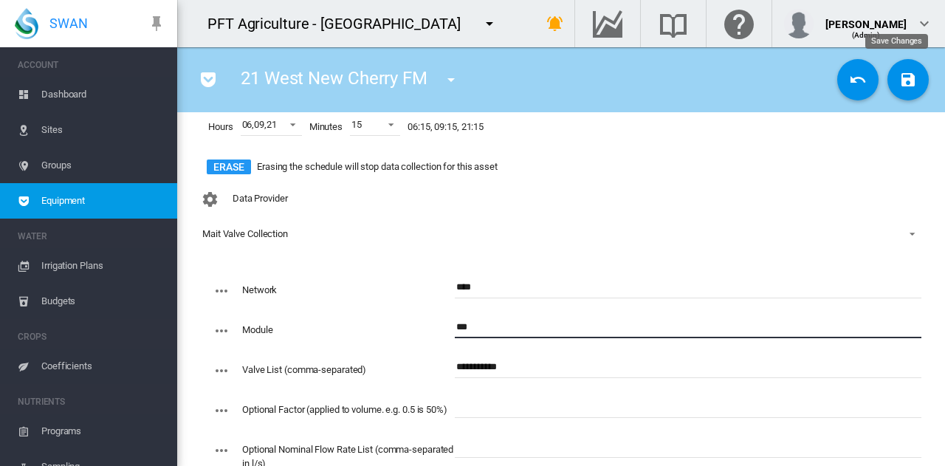
type input "***"
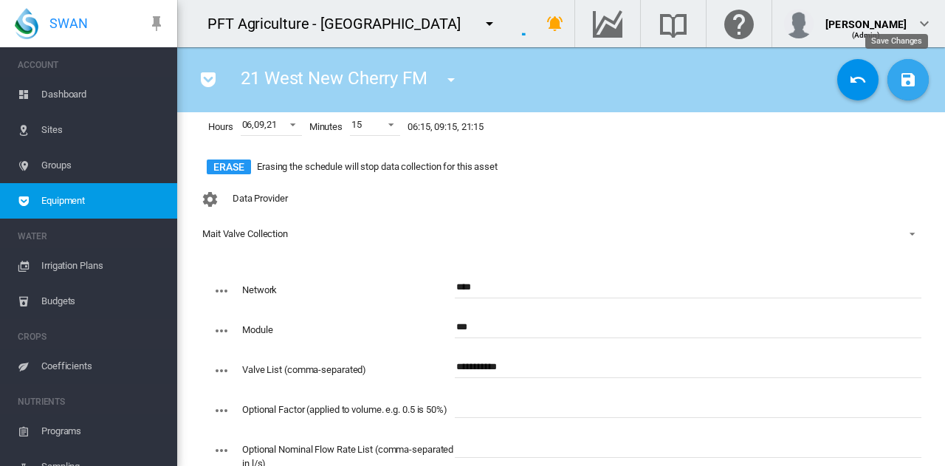
click at [899, 88] on md-icon "icon-content-save" at bounding box center [908, 80] width 18 height 18
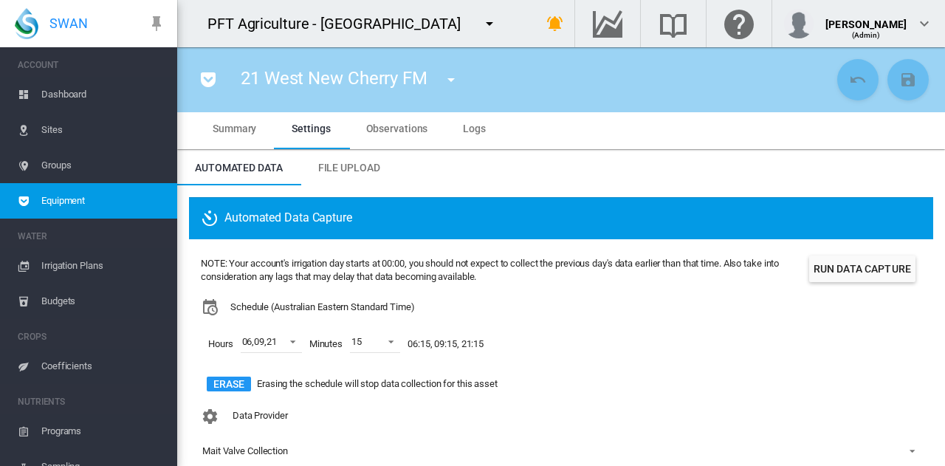
scroll to position [0, 0]
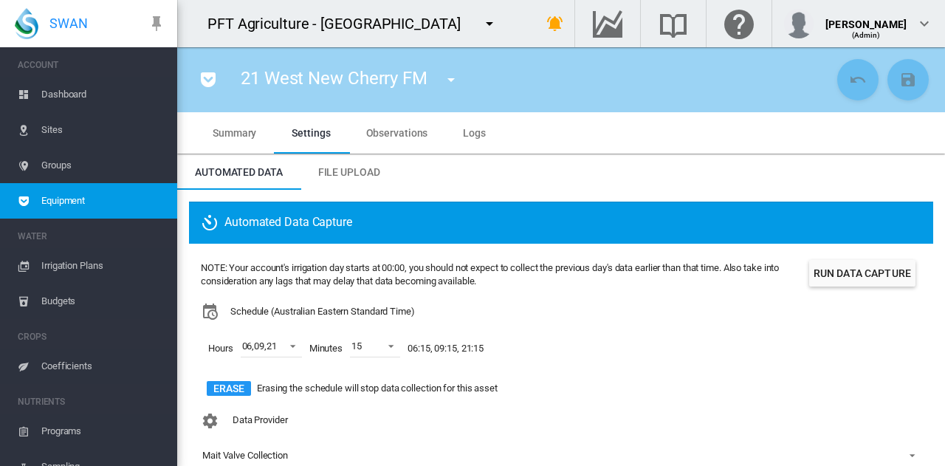
click at [858, 265] on button "Run Data Capture" at bounding box center [862, 273] width 106 height 27
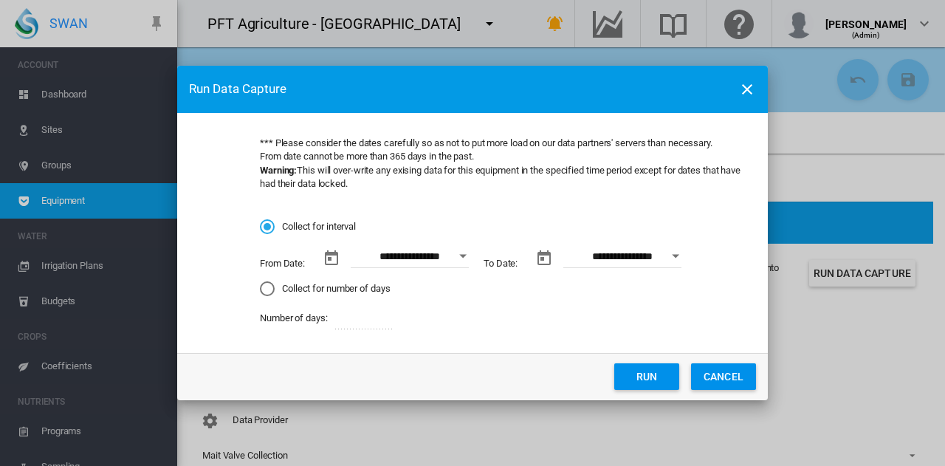
click at [465, 253] on button "Open calendar" at bounding box center [463, 256] width 27 height 27
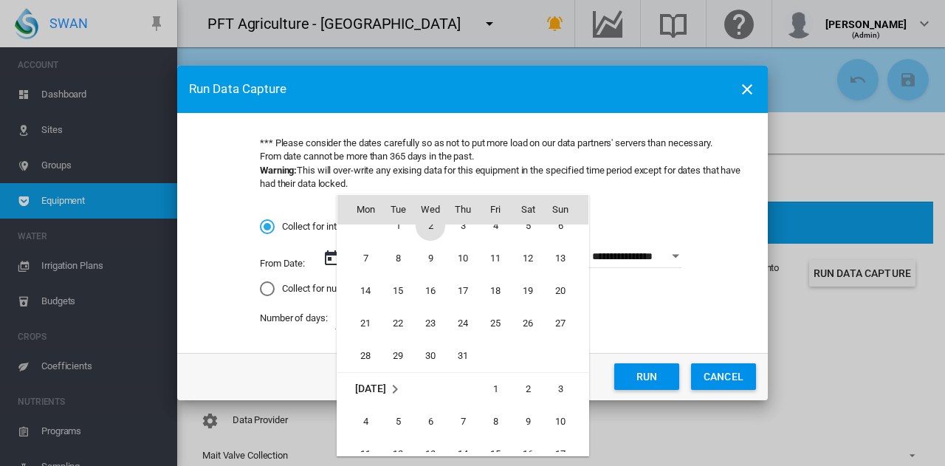
scroll to position [341517, 0]
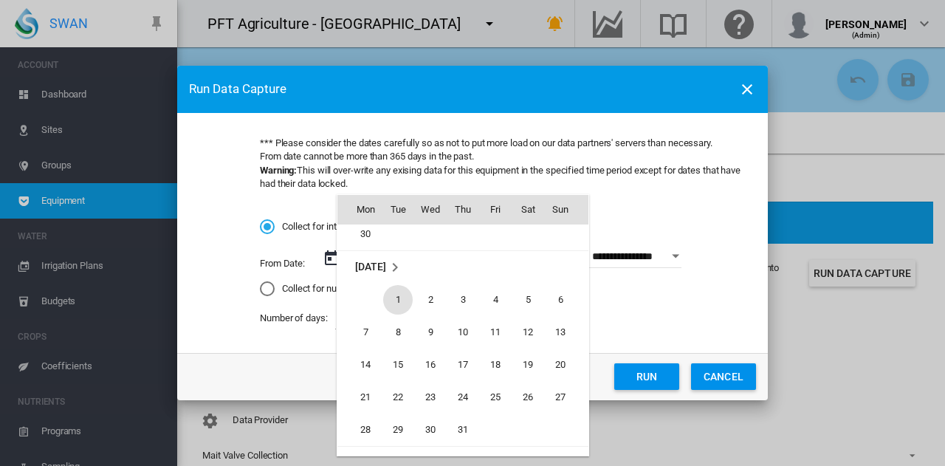
click at [405, 300] on span "1" at bounding box center [398, 300] width 30 height 30
type input "**********"
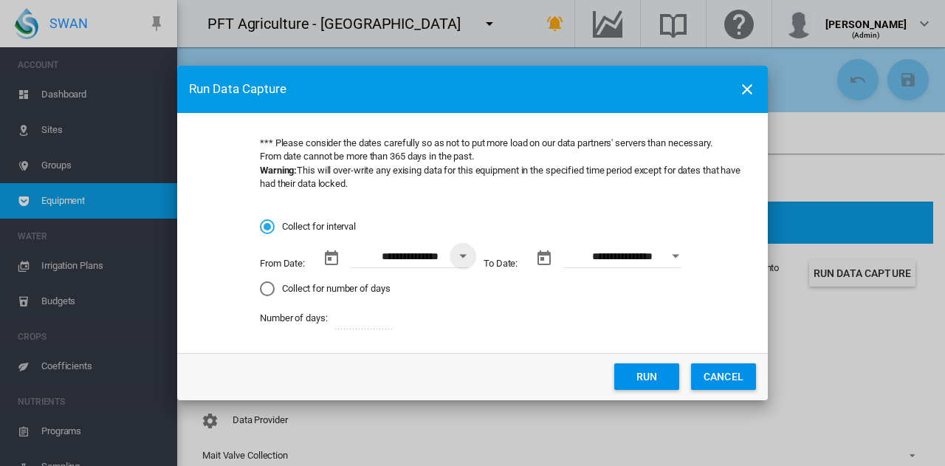
click at [639, 376] on button "Run" at bounding box center [646, 376] width 65 height 27
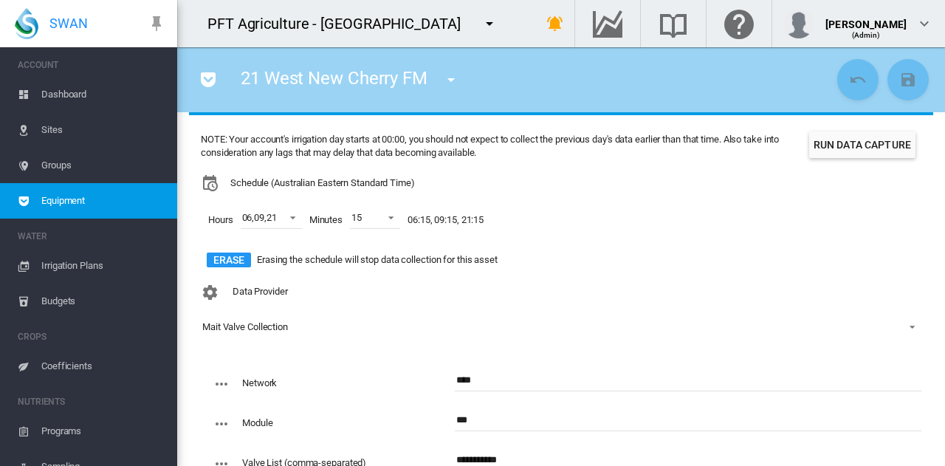
scroll to position [221, 0]
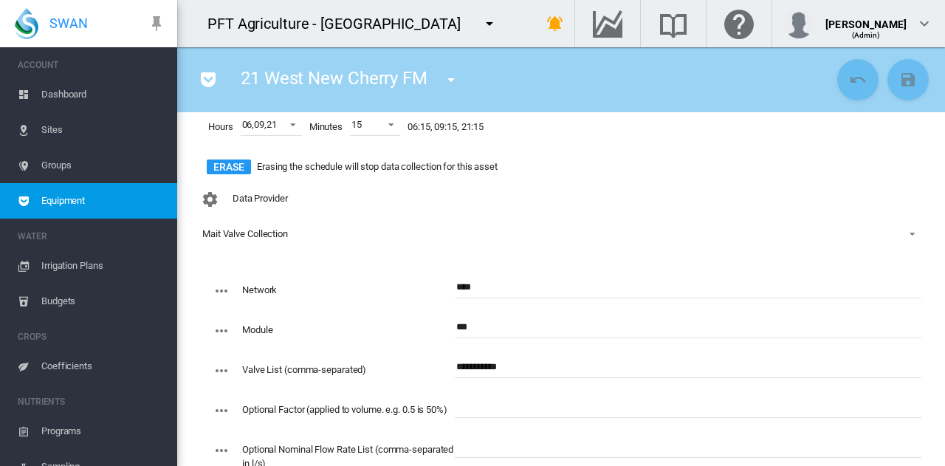
click at [452, 85] on md-icon "icon-menu-down" at bounding box center [451, 80] width 18 height 18
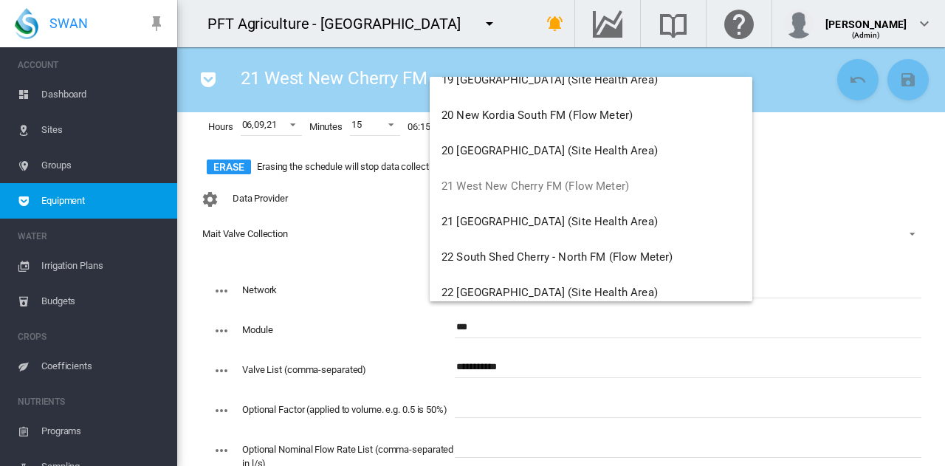
scroll to position [1550, 0]
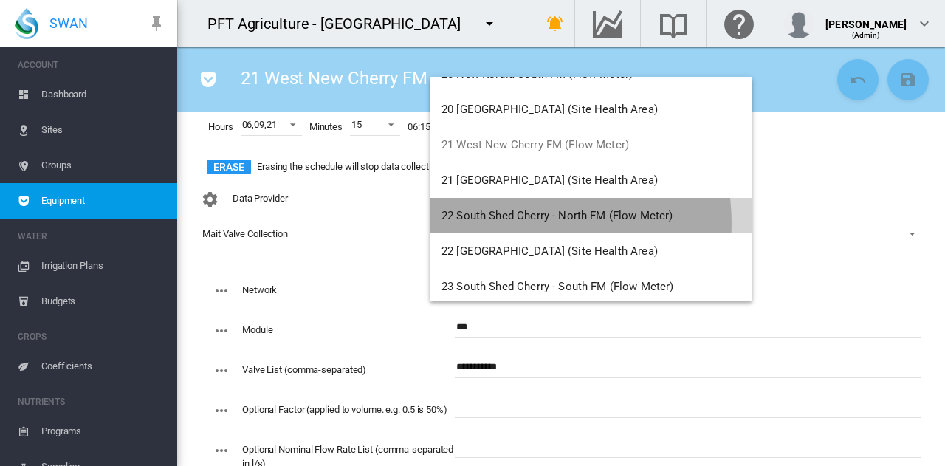
click at [519, 222] on button "22 South Shed Cherry - North FM (Flow Meter)" at bounding box center [591, 215] width 323 height 35
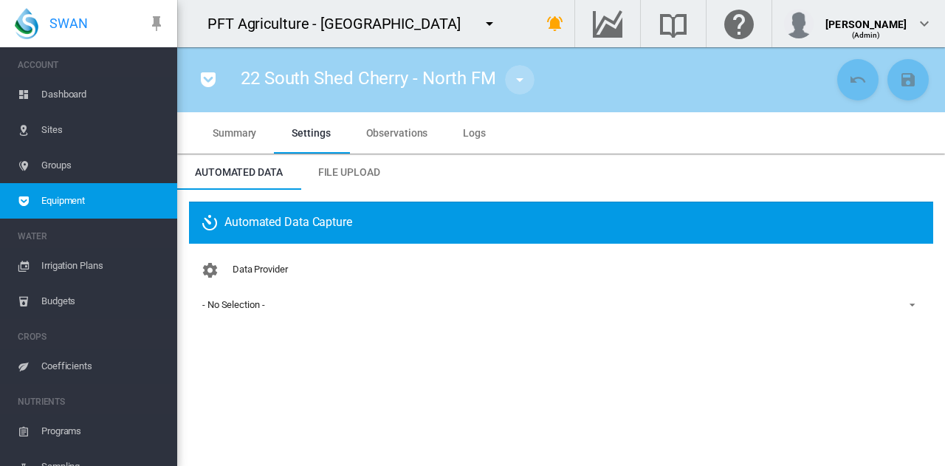
click at [524, 75] on md-icon "icon-menu-down" at bounding box center [520, 80] width 18 height 18
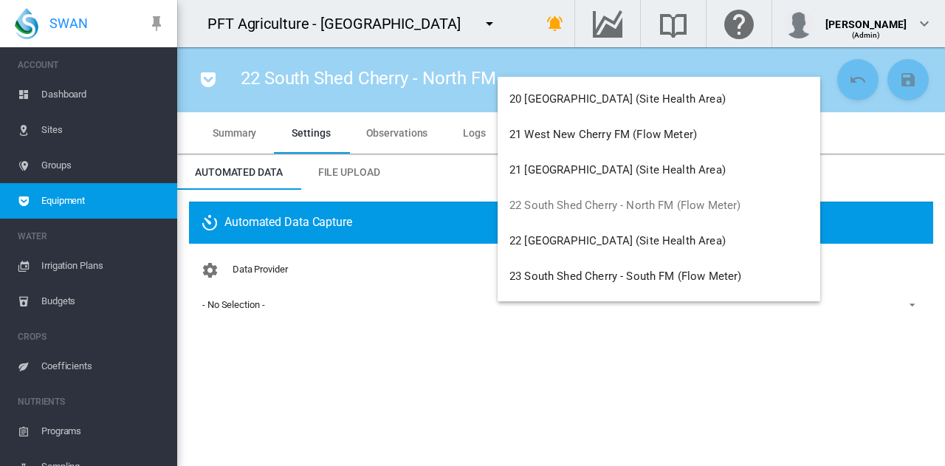
scroll to position [1624, 0]
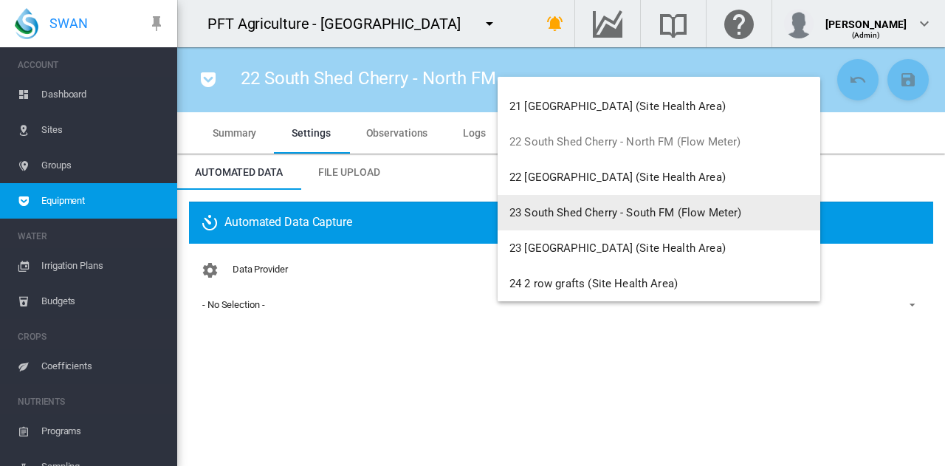
click at [546, 209] on span "23 South Shed Cherry - South FM (Flow Meter)" at bounding box center [625, 212] width 233 height 13
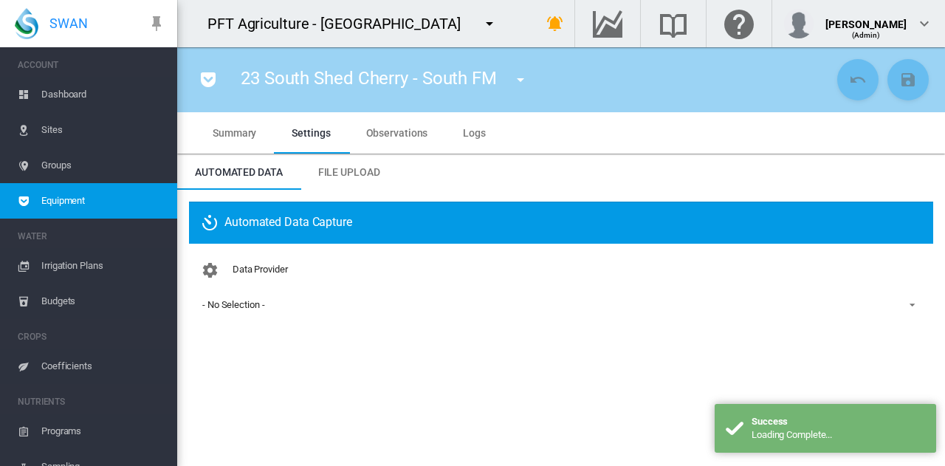
click at [271, 309] on span "- No Selection -" at bounding box center [549, 304] width 694 height 13
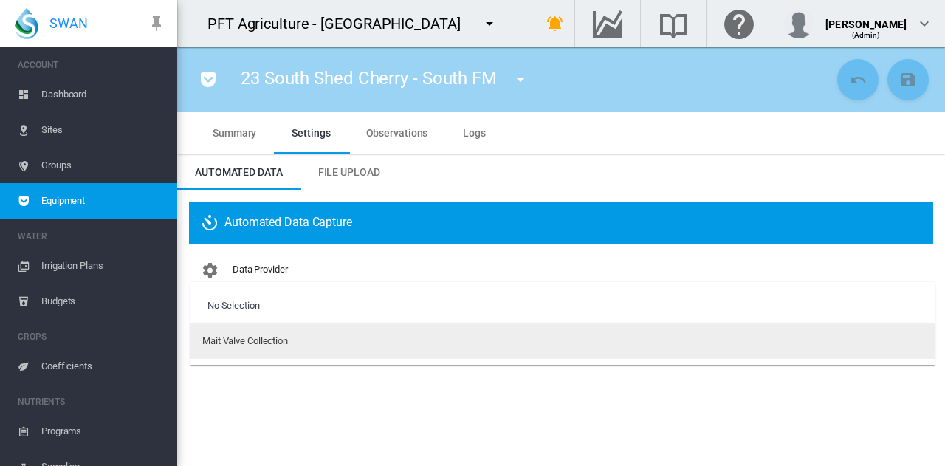
click at [271, 347] on div "Mait Valve Collection" at bounding box center [245, 340] width 86 height 13
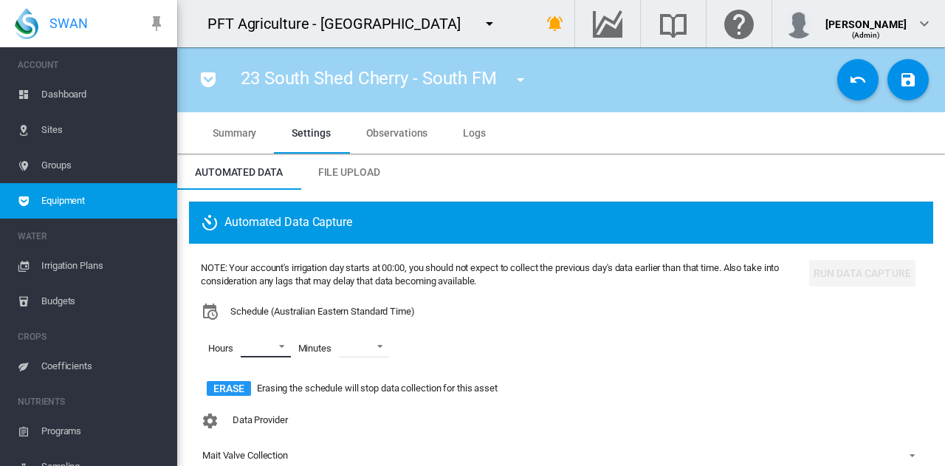
click at [271, 347] on md-select "00 01 02 03 04 05 06 07 08 09 10 11 12 13 14 15 16 17 18 19 20 21 22 23" at bounding box center [266, 346] width 50 height 22
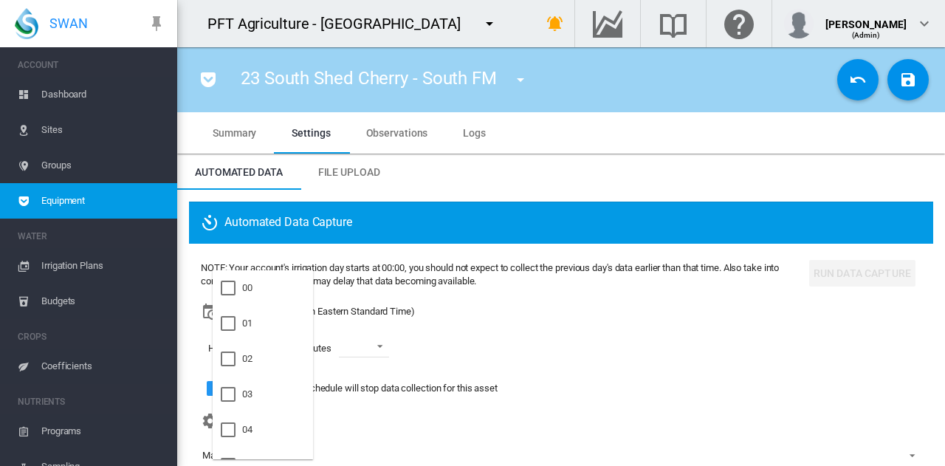
scroll to position [74, 0]
click at [263, 415] on md-option "06" at bounding box center [263, 426] width 100 height 35
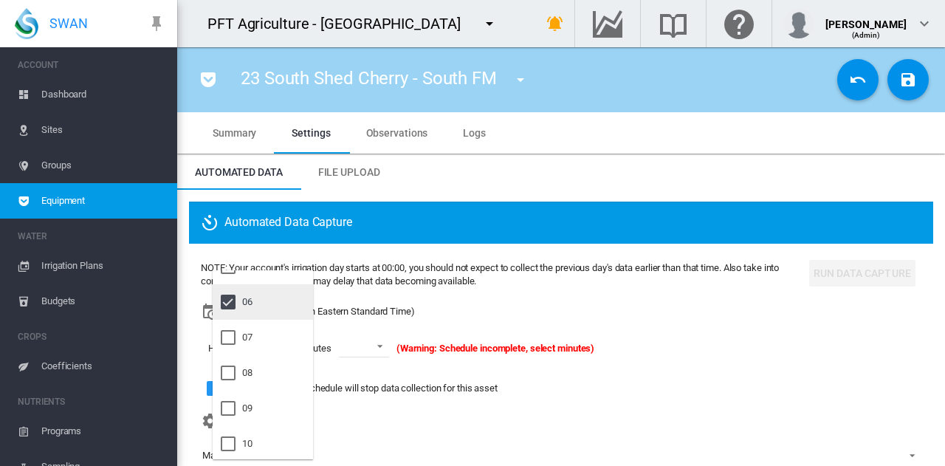
scroll to position [221, 0]
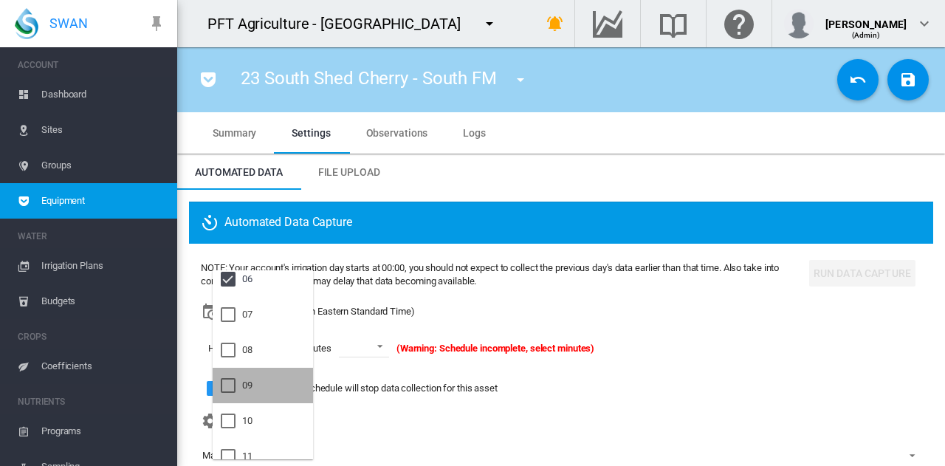
click at [267, 393] on md-option "09" at bounding box center [263, 385] width 100 height 35
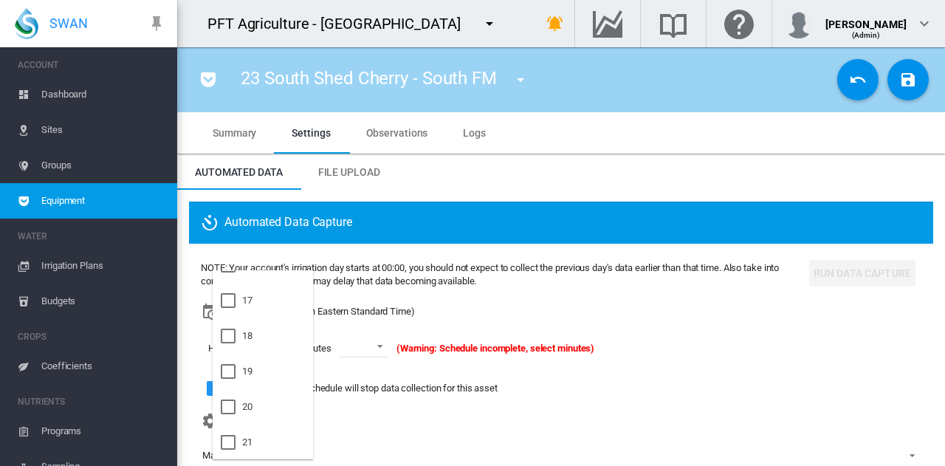
scroll to position [591, 0]
click at [267, 438] on md-option "21" at bounding box center [263, 441] width 100 height 35
click at [372, 348] on md-backdrop at bounding box center [472, 233] width 945 height 466
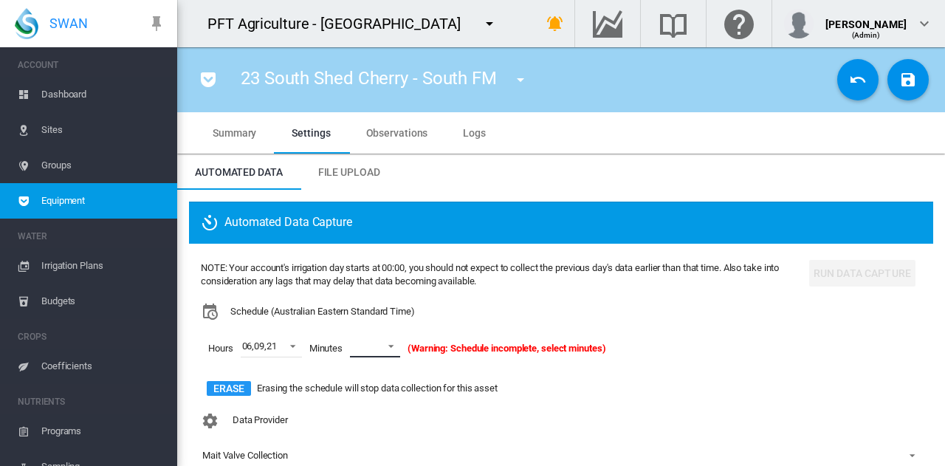
click at [372, 348] on md-select-value at bounding box center [375, 346] width 50 height 22
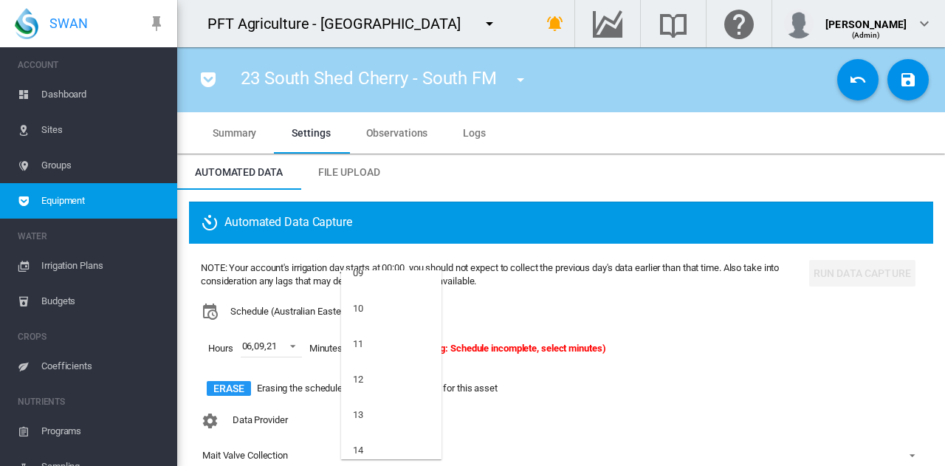
scroll to position [443, 0]
click at [387, 407] on md-option "15" at bounding box center [391, 411] width 100 height 35
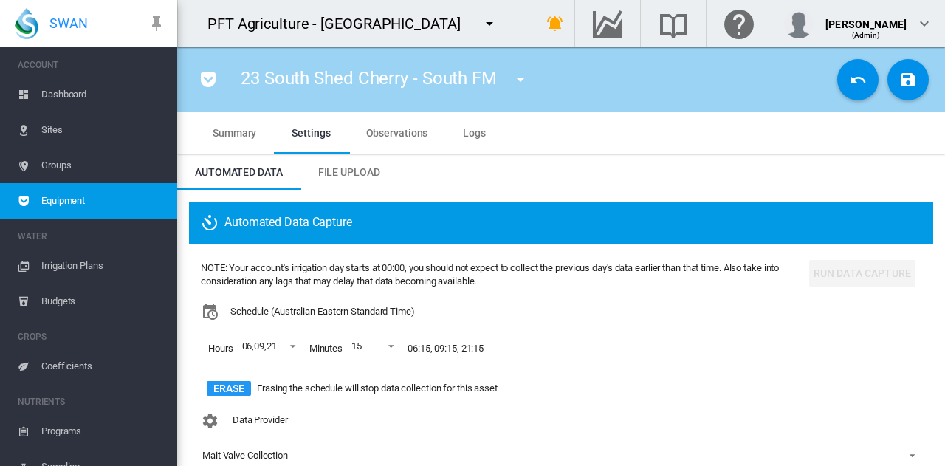
click at [573, 365] on div "Hours 06 , 09 , 21 Minutes 15 06:15, 09:15, 21:15" at bounding box center [502, 348] width 602 height 56
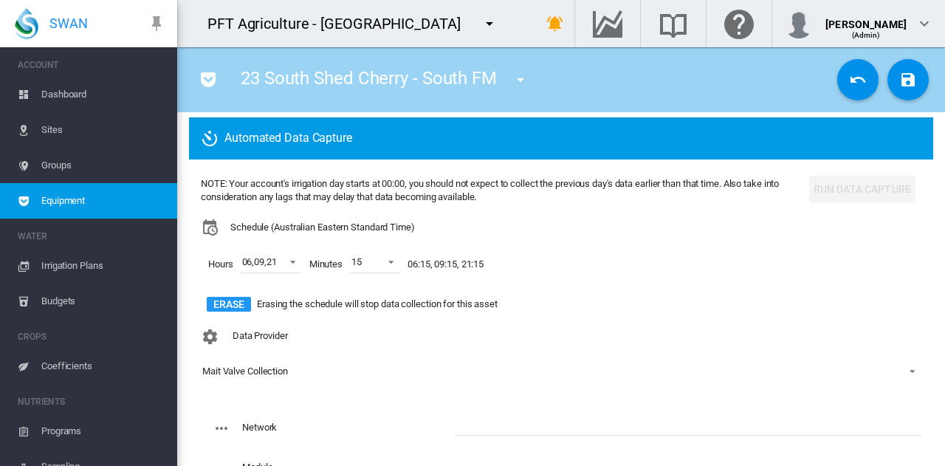
scroll to position [148, 0]
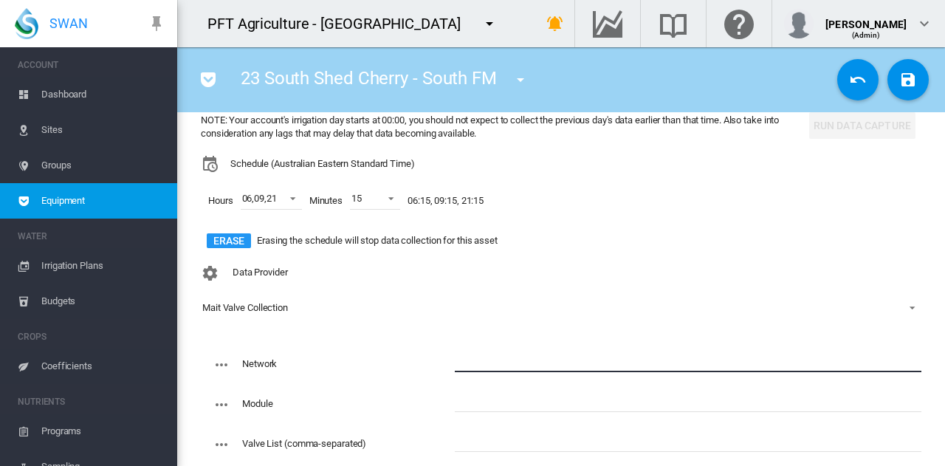
click at [572, 365] on input "text" at bounding box center [688, 361] width 467 height 22
type input "****"
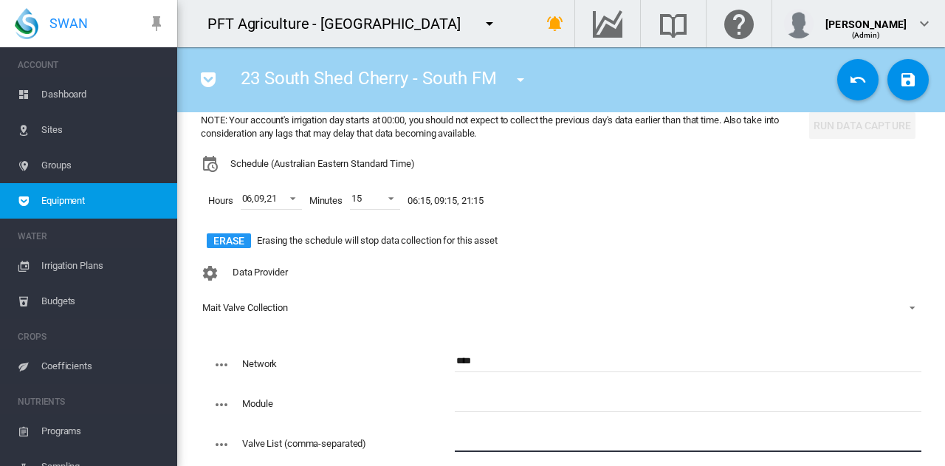
click at [485, 444] on input "text" at bounding box center [688, 441] width 467 height 22
paste input "**********"
type input "**********"
click at [464, 405] on input "text" at bounding box center [688, 401] width 467 height 22
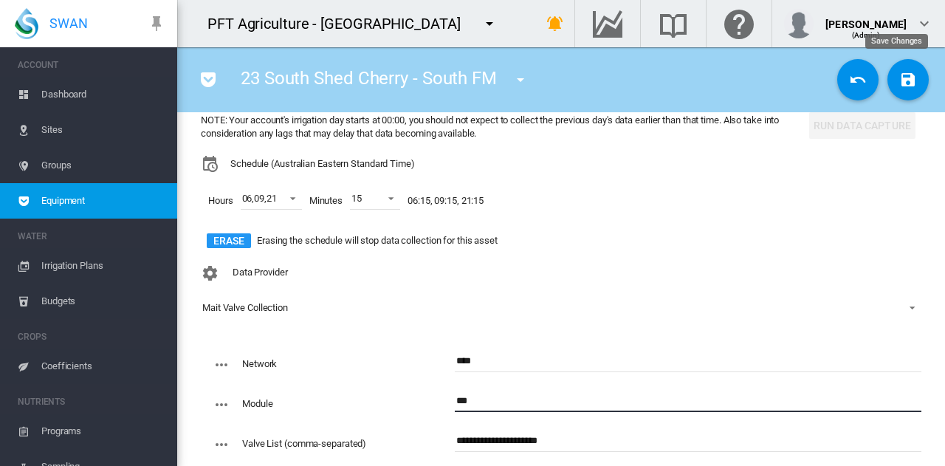
type input "***"
click at [901, 73] on md-icon "icon-content-save" at bounding box center [908, 80] width 18 height 18
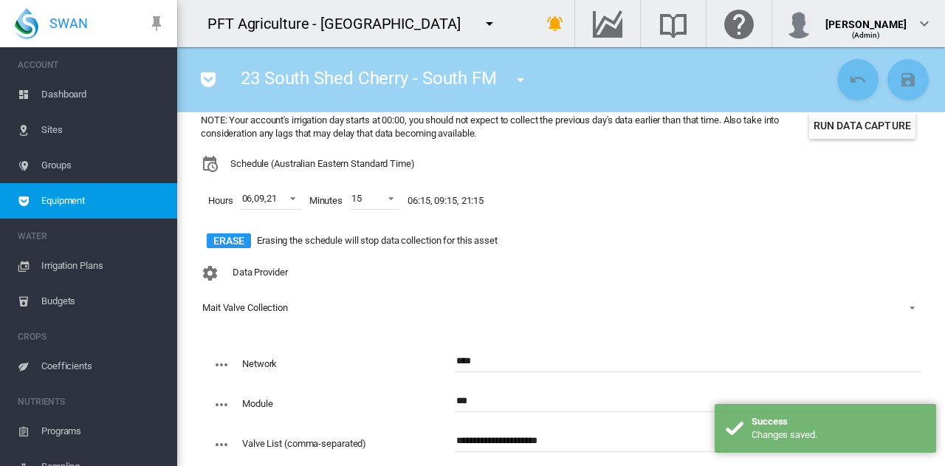
click at [881, 134] on button "Run Data Capture" at bounding box center [862, 125] width 106 height 27
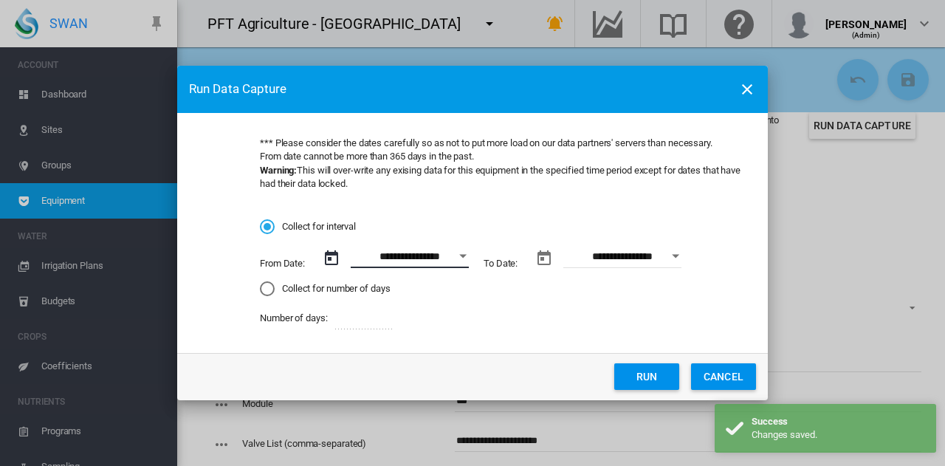
click at [448, 261] on input "**********" at bounding box center [410, 257] width 118 height 22
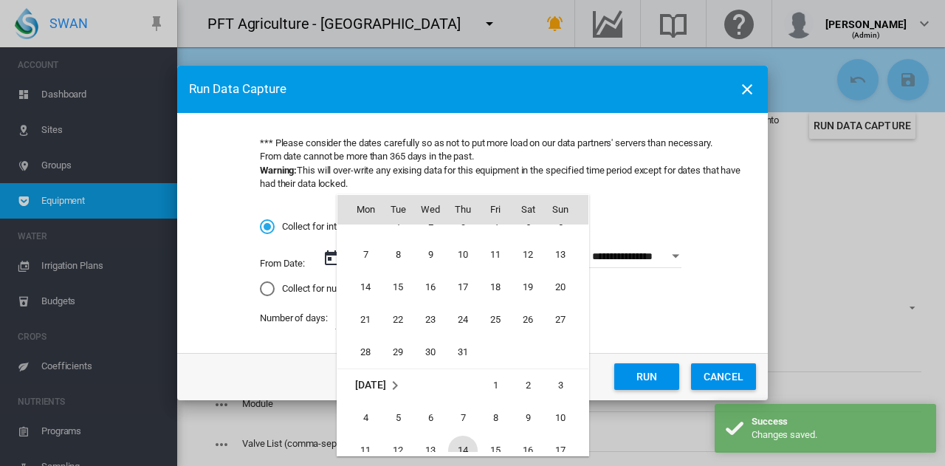
scroll to position [341591, 0]
click at [406, 227] on span "1" at bounding box center [398, 226] width 30 height 30
type input "**********"
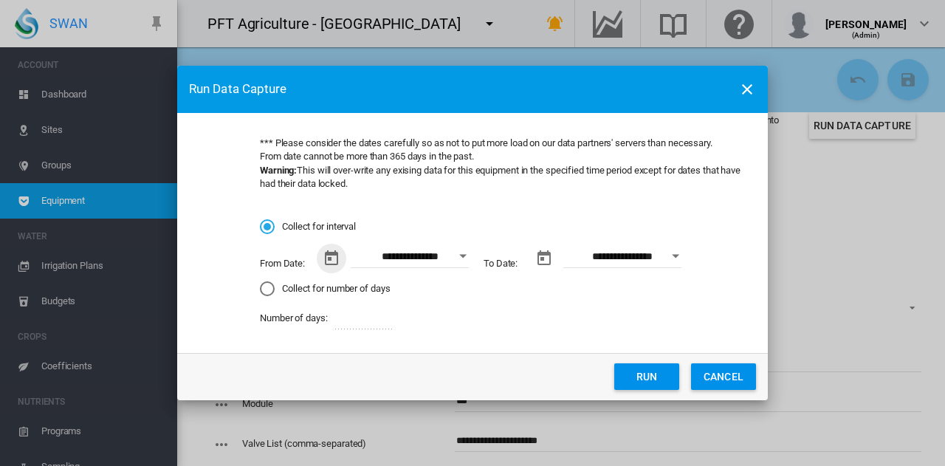
click at [644, 385] on button "Run" at bounding box center [646, 376] width 65 height 27
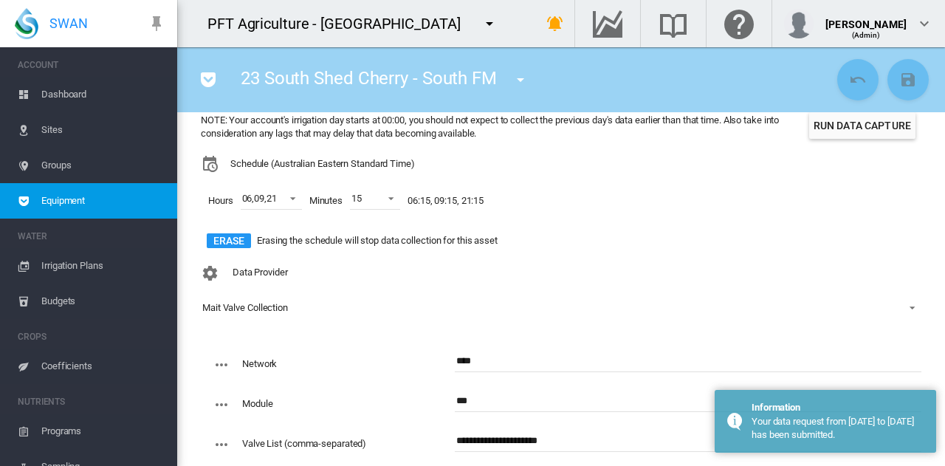
click at [521, 73] on md-icon "icon-menu-down" at bounding box center [521, 80] width 18 height 18
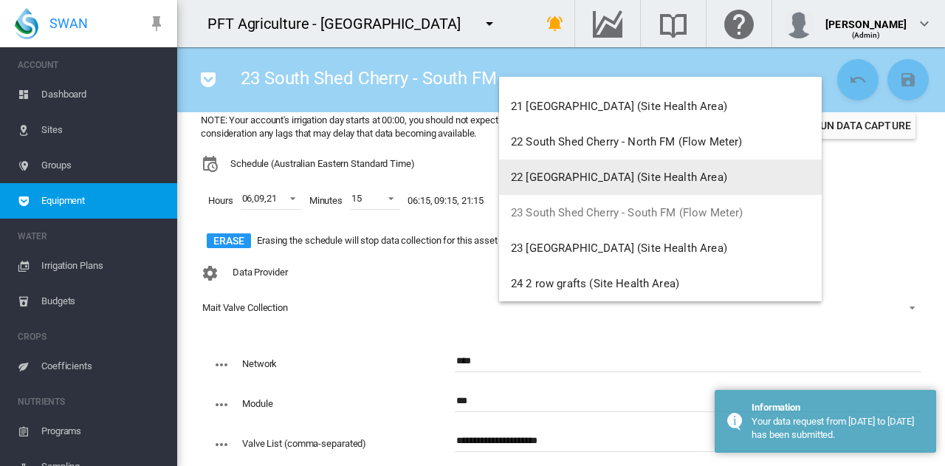
scroll to position [1698, 0]
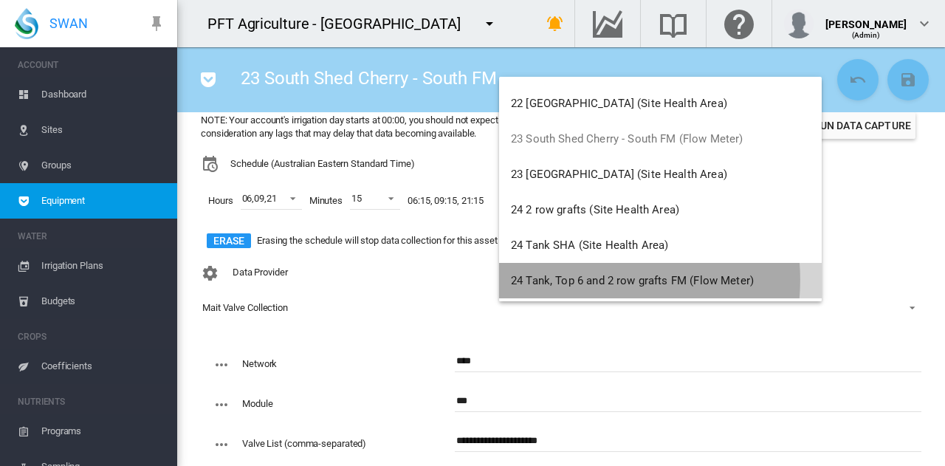
click at [586, 280] on span "24 Tank, Top 6 and 2 row grafts FM (Flow Meter)" at bounding box center [632, 280] width 243 height 13
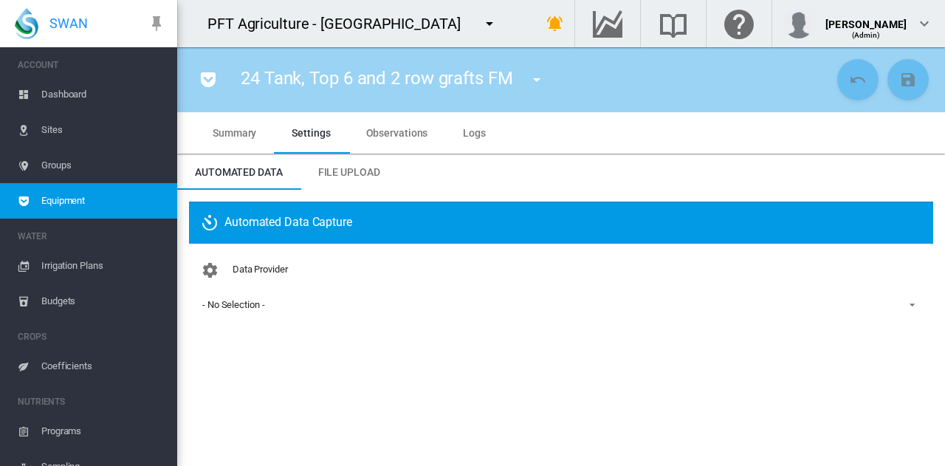
click at [596, 312] on md-select-value "- No Selection -" at bounding box center [561, 305] width 720 height 22
click at [578, 368] on md-backdrop at bounding box center [472, 233] width 945 height 466
click at [592, 313] on md-select-value "- No Selection -" at bounding box center [561, 305] width 720 height 22
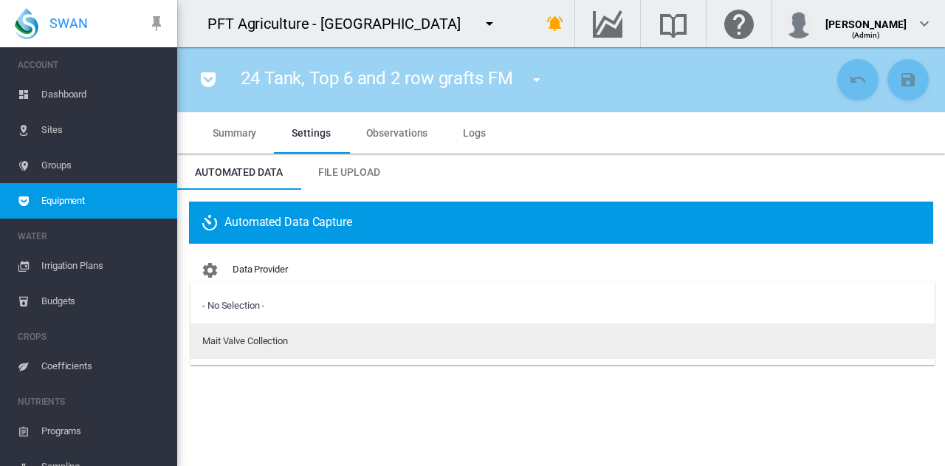
click at [581, 356] on md-option "Mait Valve Collection" at bounding box center [562, 340] width 744 height 35
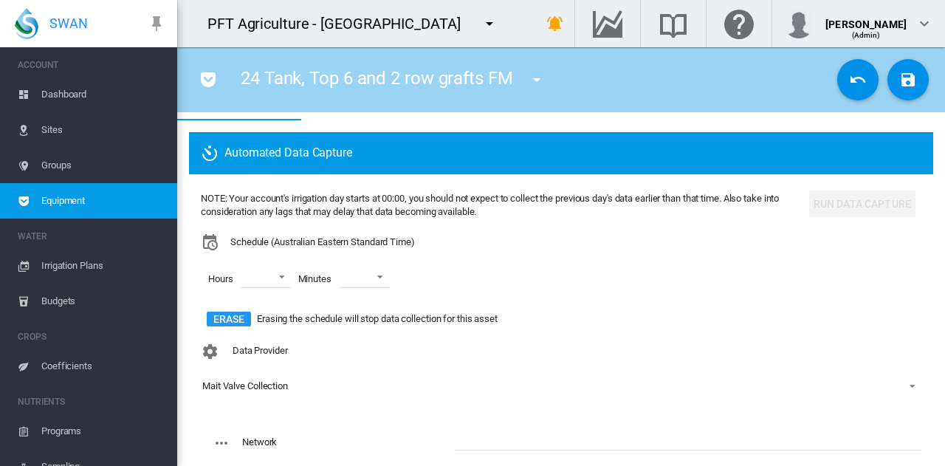
scroll to position [148, 0]
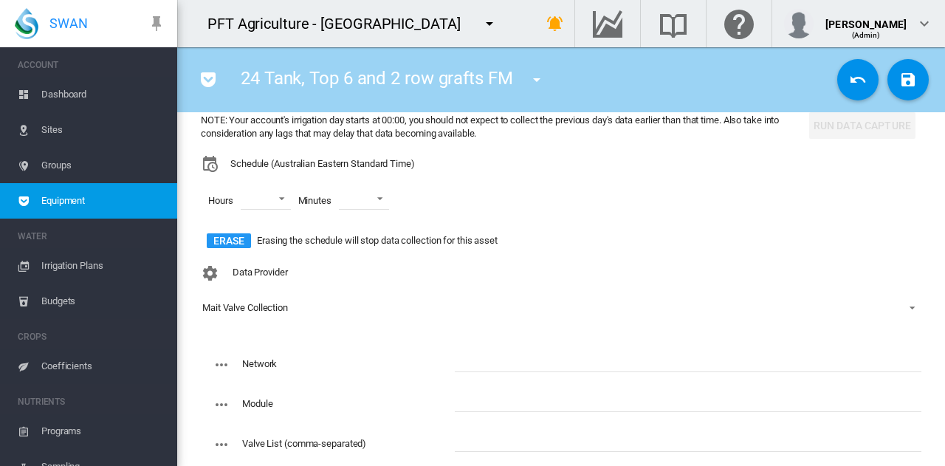
click at [555, 402] on input "text" at bounding box center [688, 401] width 467 height 22
type input "**"
click at [554, 444] on input "text" at bounding box center [688, 441] width 467 height 22
paste input "**********"
type input "**********"
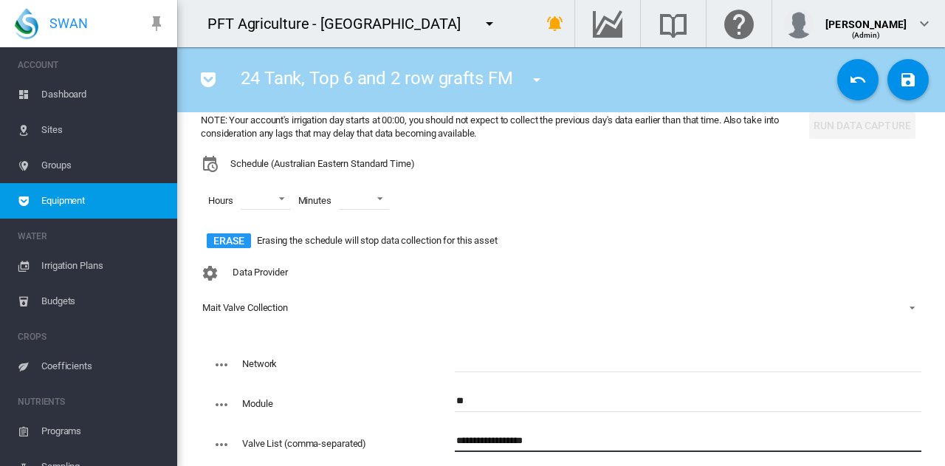
click at [552, 359] on input "text" at bounding box center [688, 361] width 467 height 22
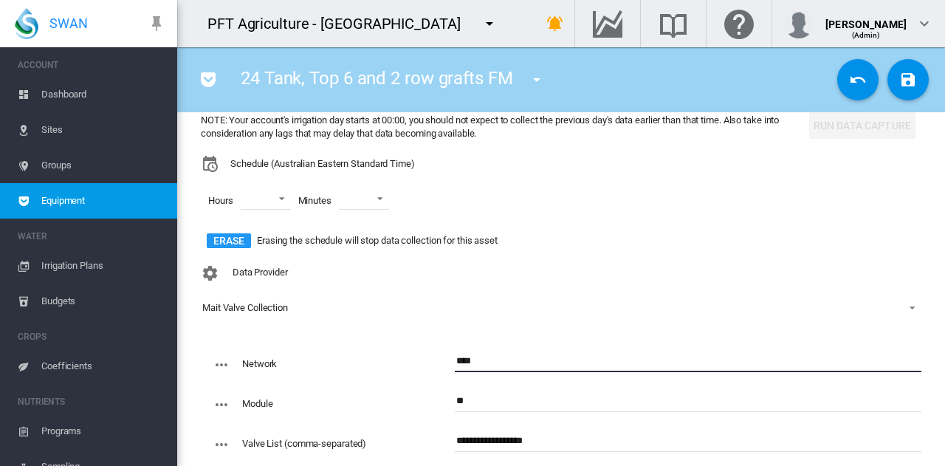
type input "****"
click at [285, 194] on md-select "00 01 02 03 04 05 06 07 08 09 10 11 12 13 14 15 16 17 18 19 20 21 22 23" at bounding box center [266, 198] width 50 height 22
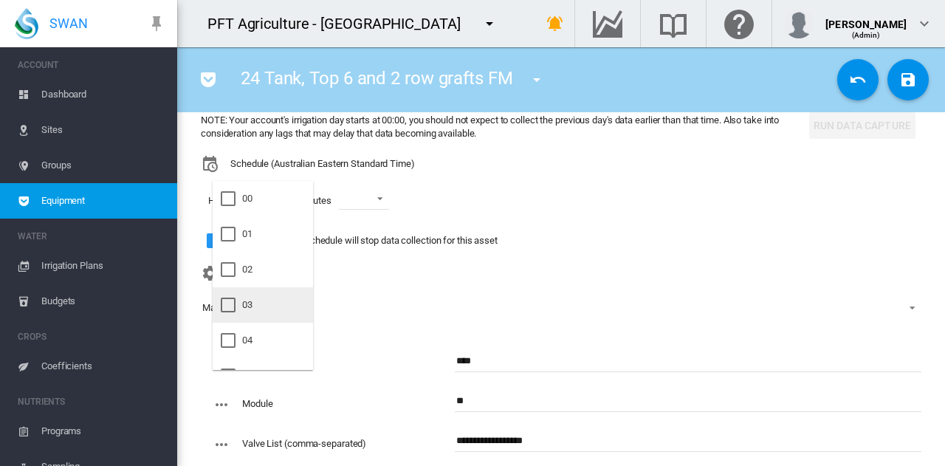
scroll to position [74, 0]
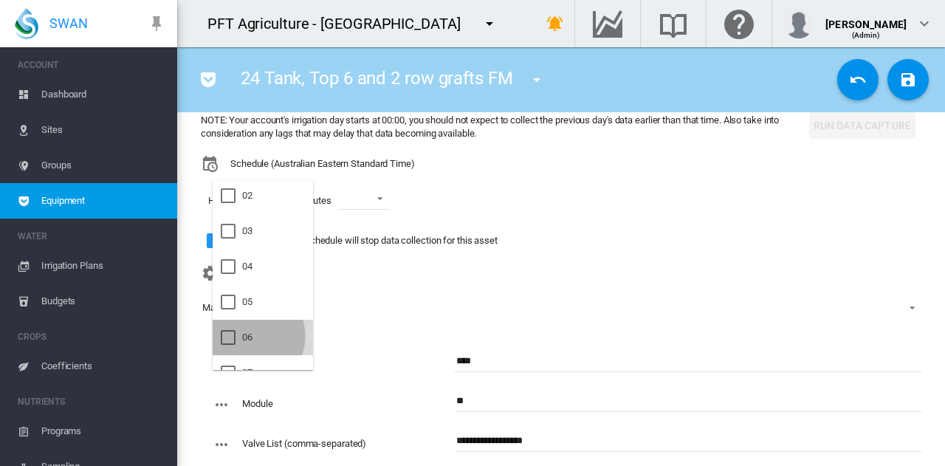
click at [248, 337] on div "06" at bounding box center [247, 337] width 10 height 13
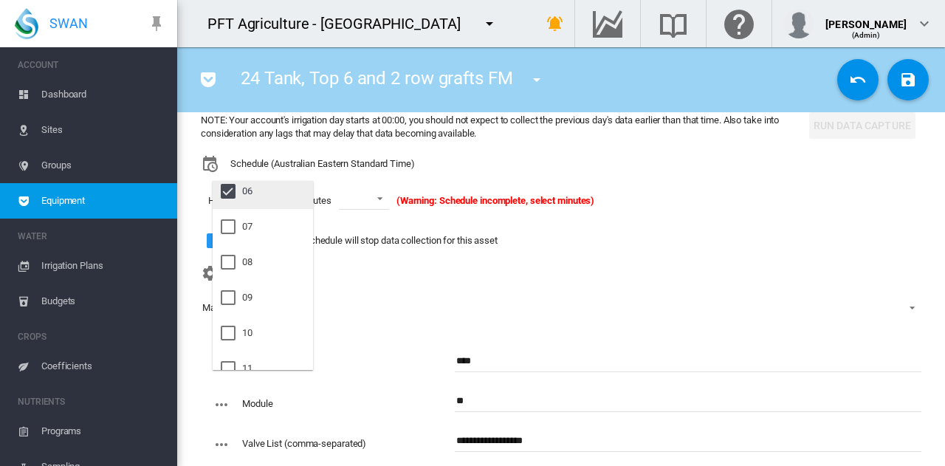
scroll to position [221, 0]
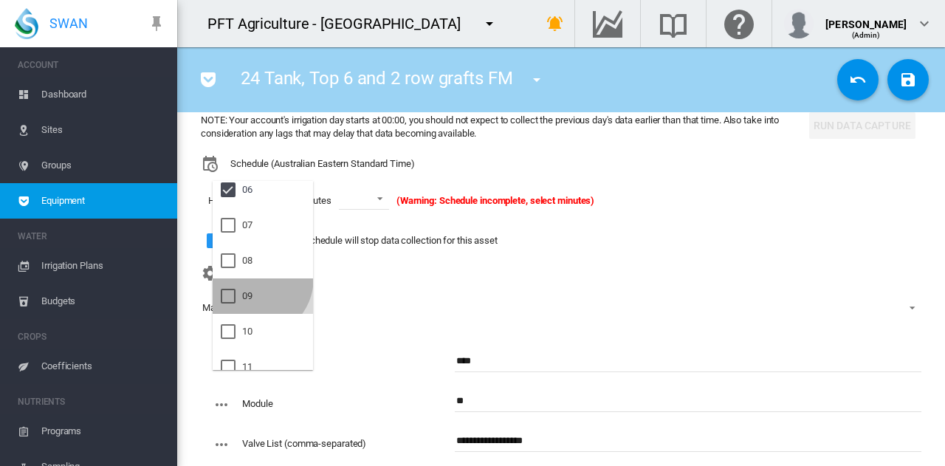
click at [255, 278] on md-option "09" at bounding box center [263, 295] width 100 height 35
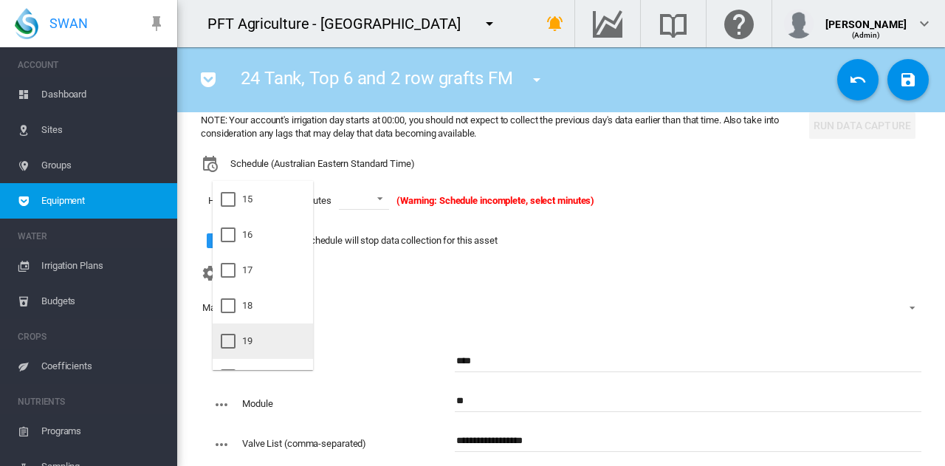
scroll to position [591, 0]
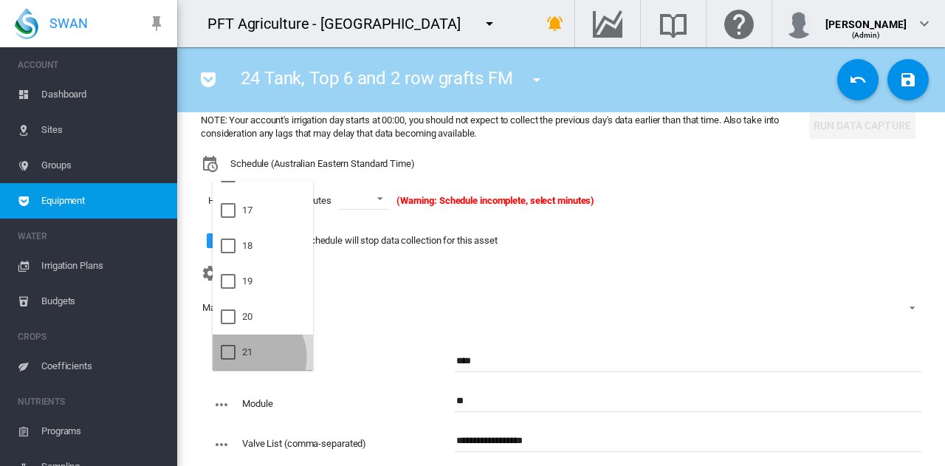
click at [252, 357] on div "21" at bounding box center [247, 351] width 10 height 13
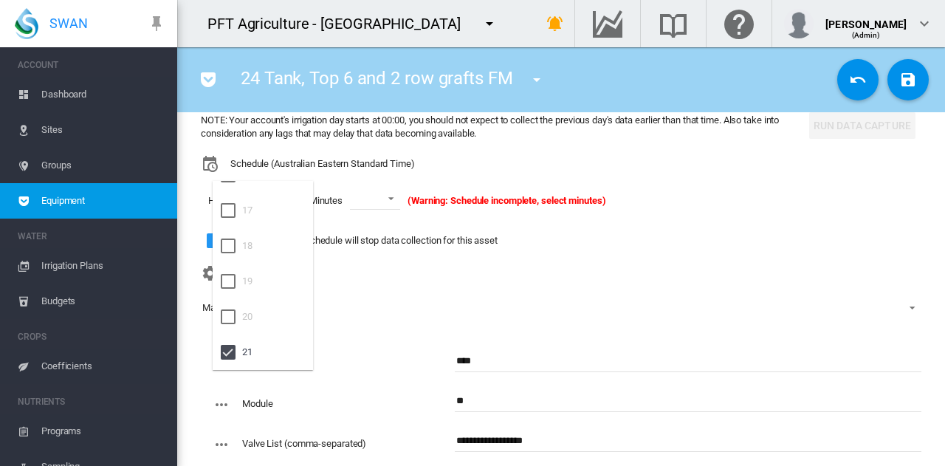
click at [381, 200] on md-backdrop at bounding box center [472, 233] width 945 height 466
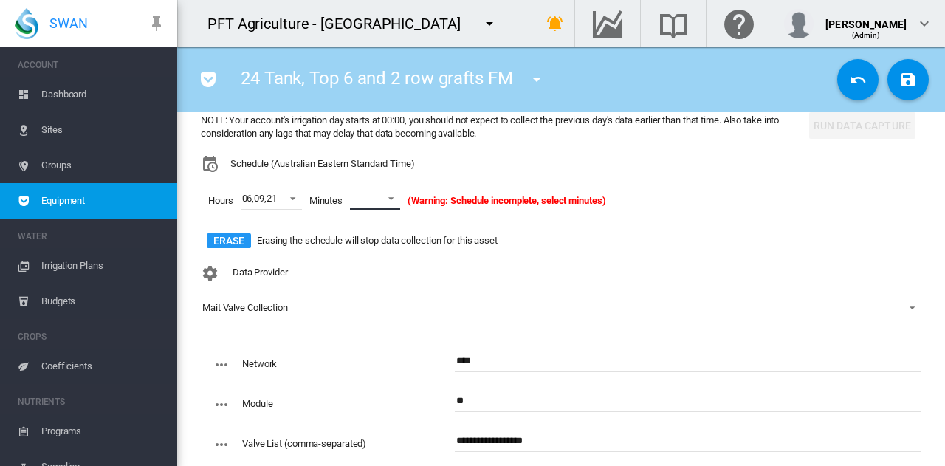
click at [381, 200] on span at bounding box center [387, 196] width 18 height 13
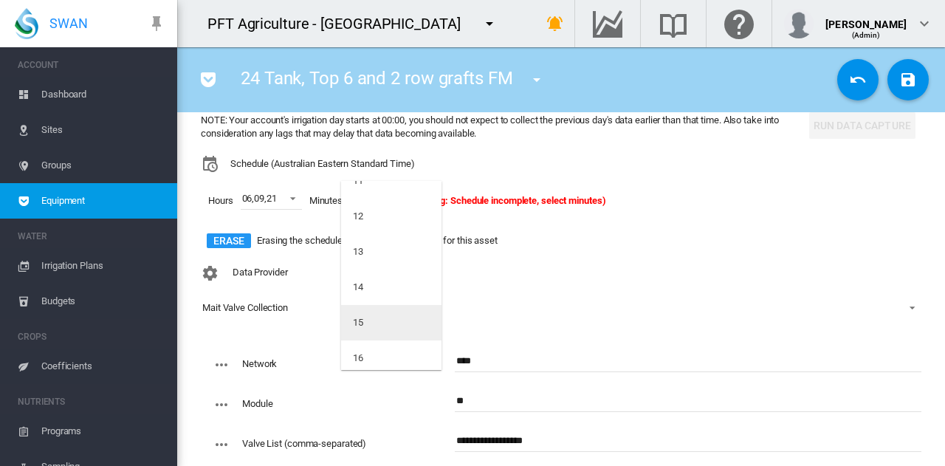
click at [379, 322] on md-option "15" at bounding box center [391, 322] width 100 height 35
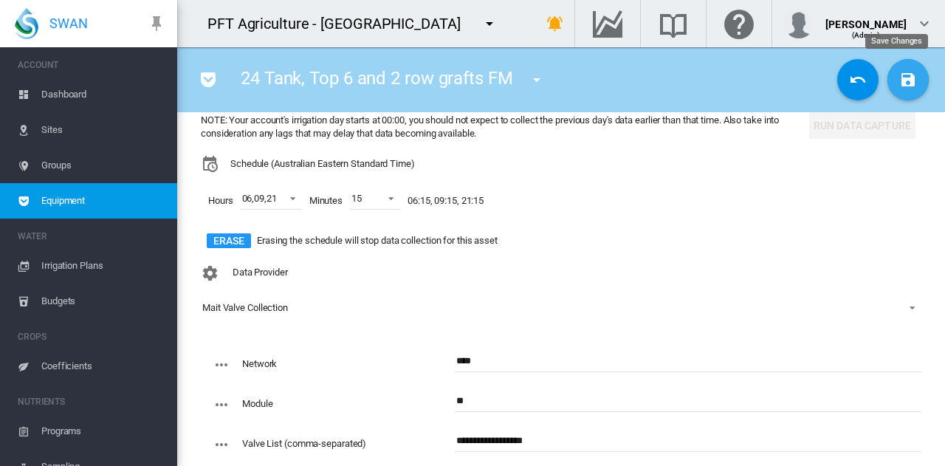
click at [903, 79] on md-icon "icon-content-save" at bounding box center [908, 80] width 18 height 18
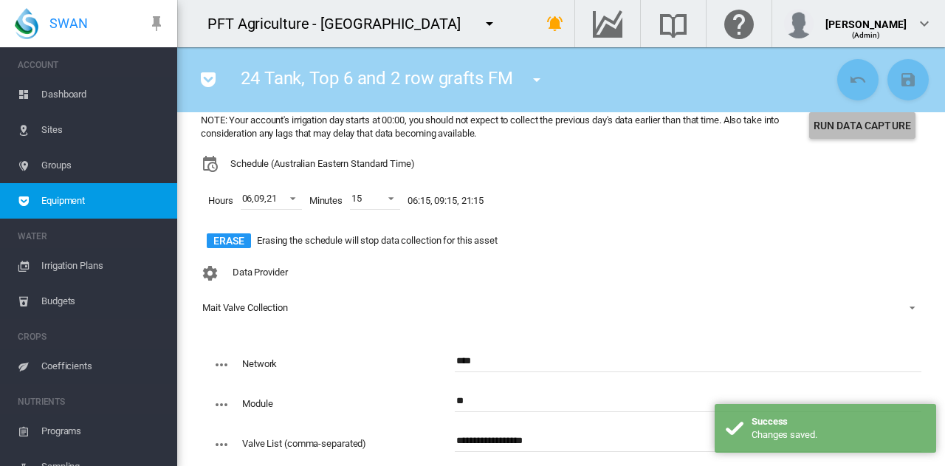
click at [869, 128] on button "Run Data Capture" at bounding box center [862, 125] width 106 height 27
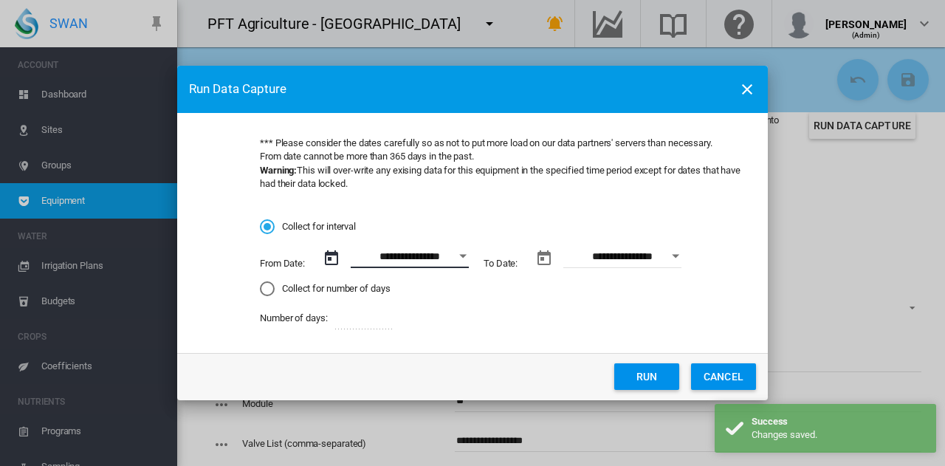
click at [441, 261] on input "**********" at bounding box center [410, 257] width 118 height 22
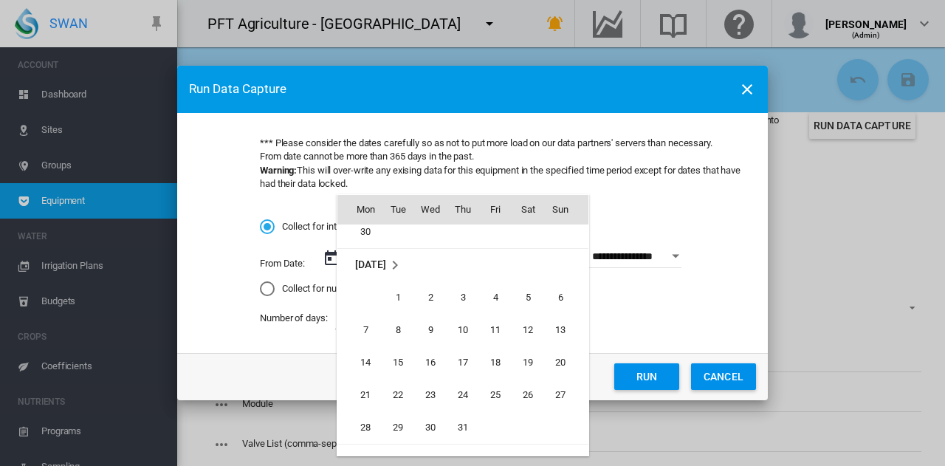
scroll to position [341517, 0]
click at [399, 309] on span "1" at bounding box center [398, 300] width 30 height 30
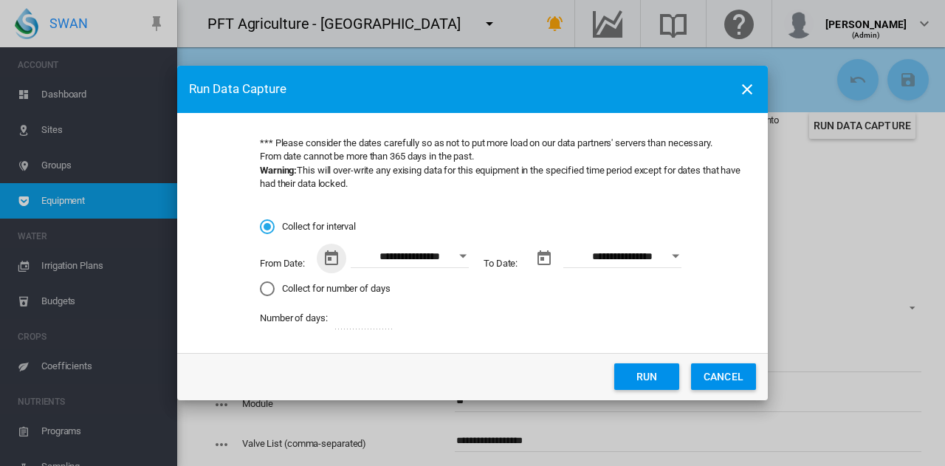
type input "**********"
click at [672, 376] on button "Run" at bounding box center [646, 376] width 65 height 27
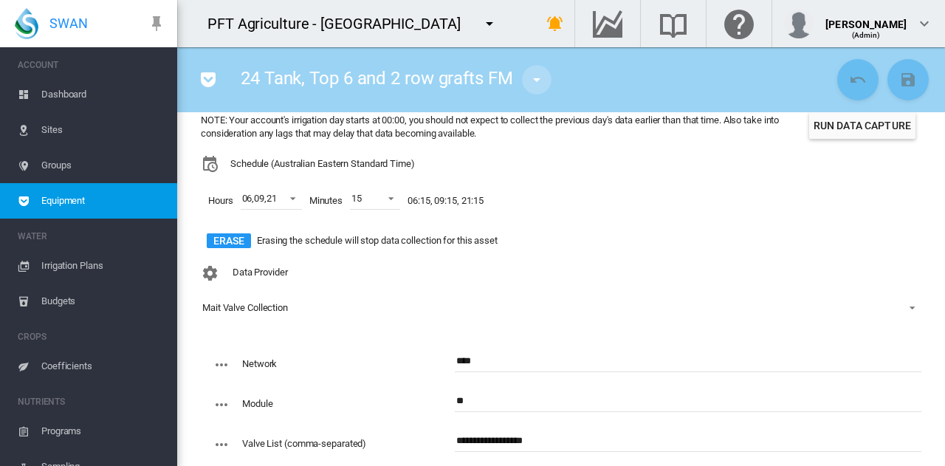
click at [543, 83] on md-icon "icon-menu-down" at bounding box center [537, 80] width 18 height 18
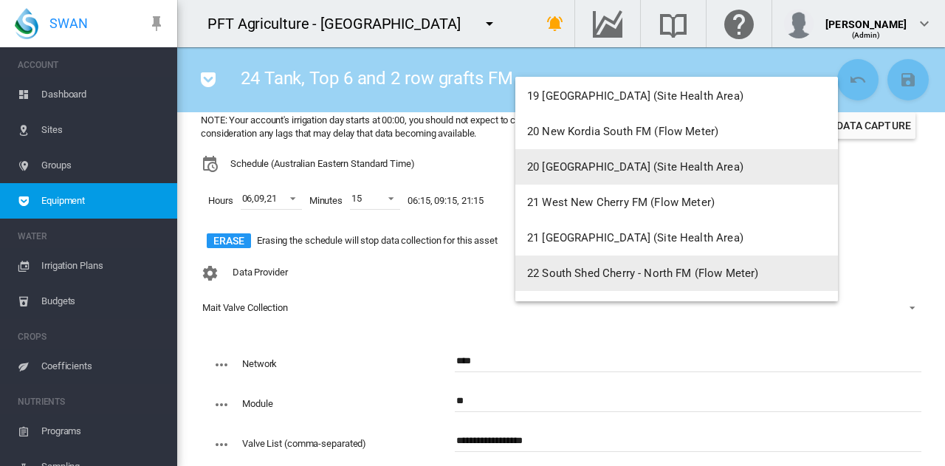
scroll to position [1772, 0]
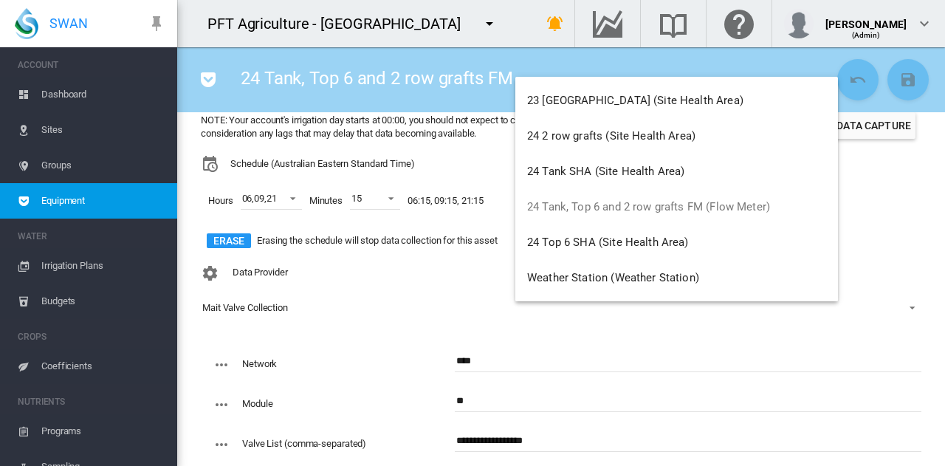
click at [73, 94] on md-backdrop at bounding box center [472, 233] width 945 height 466
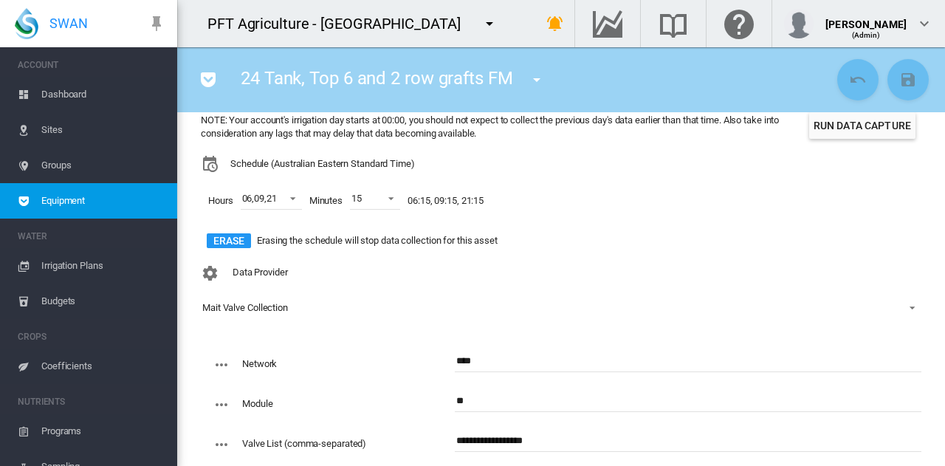
click at [80, 95] on span "Dashboard" at bounding box center [103, 94] width 124 height 35
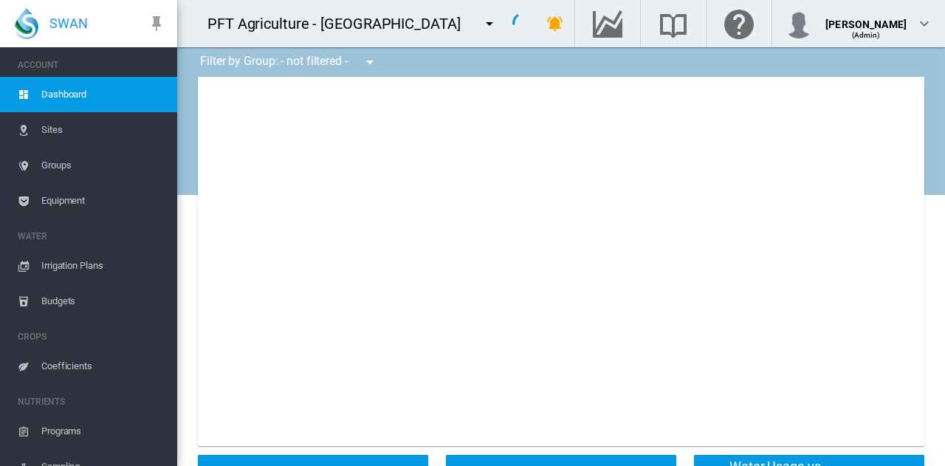
type input "**********"
